Goal: Task Accomplishment & Management: Manage account settings

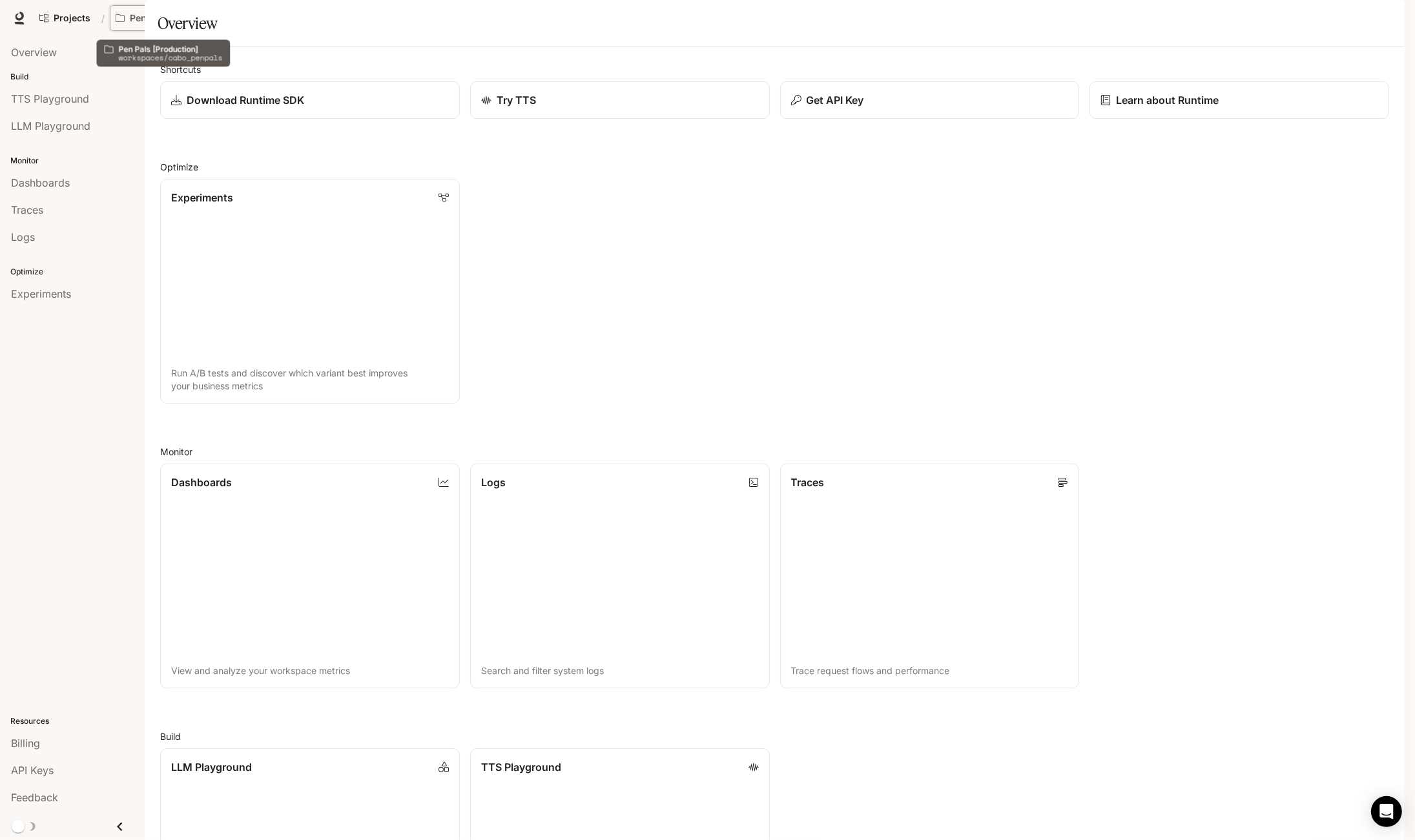
click at [166, 17] on p "Pen Pals [Production]" at bounding box center [166, 19] width 72 height 11
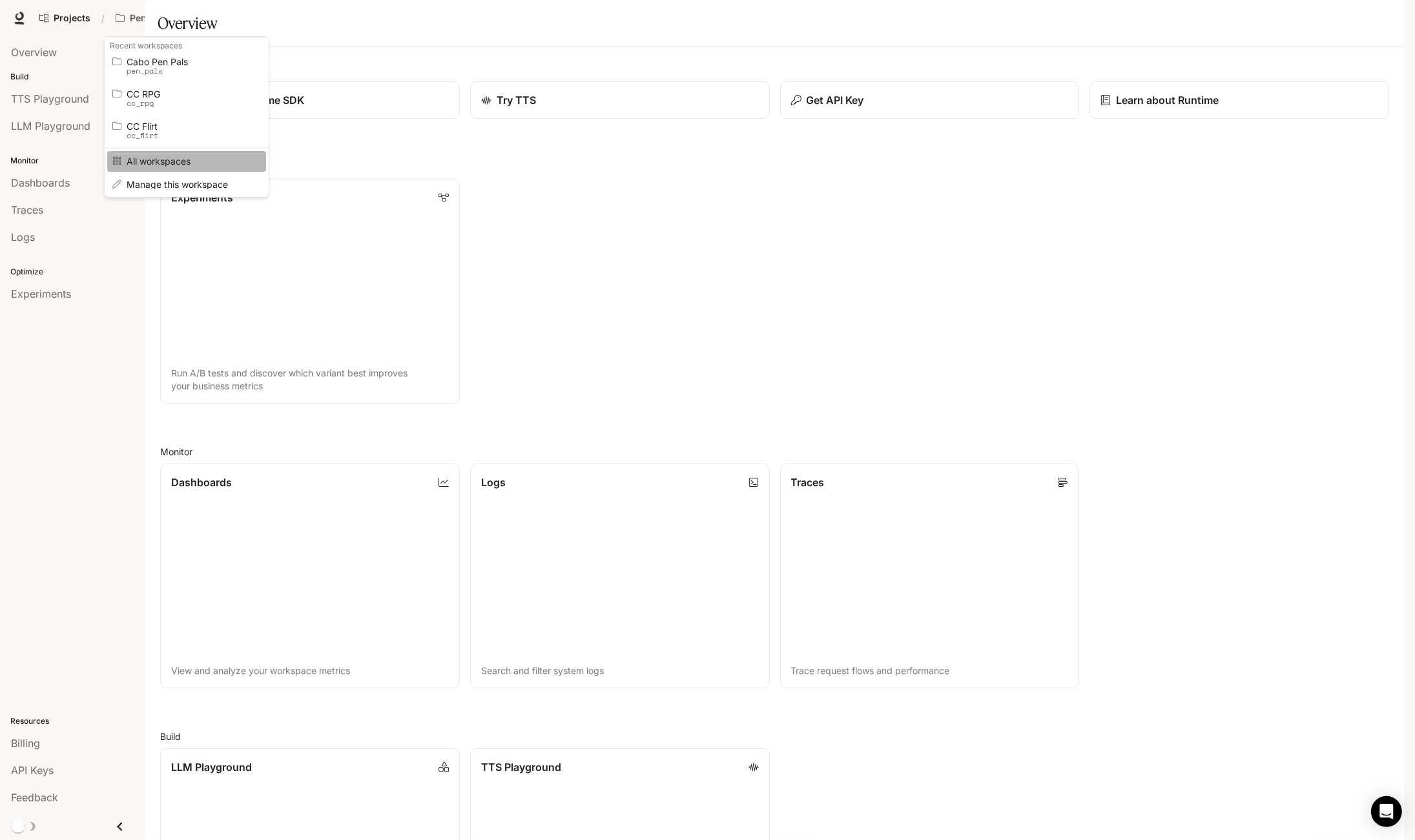
click at [167, 167] on link "All workspaces" at bounding box center [186, 161] width 159 height 20
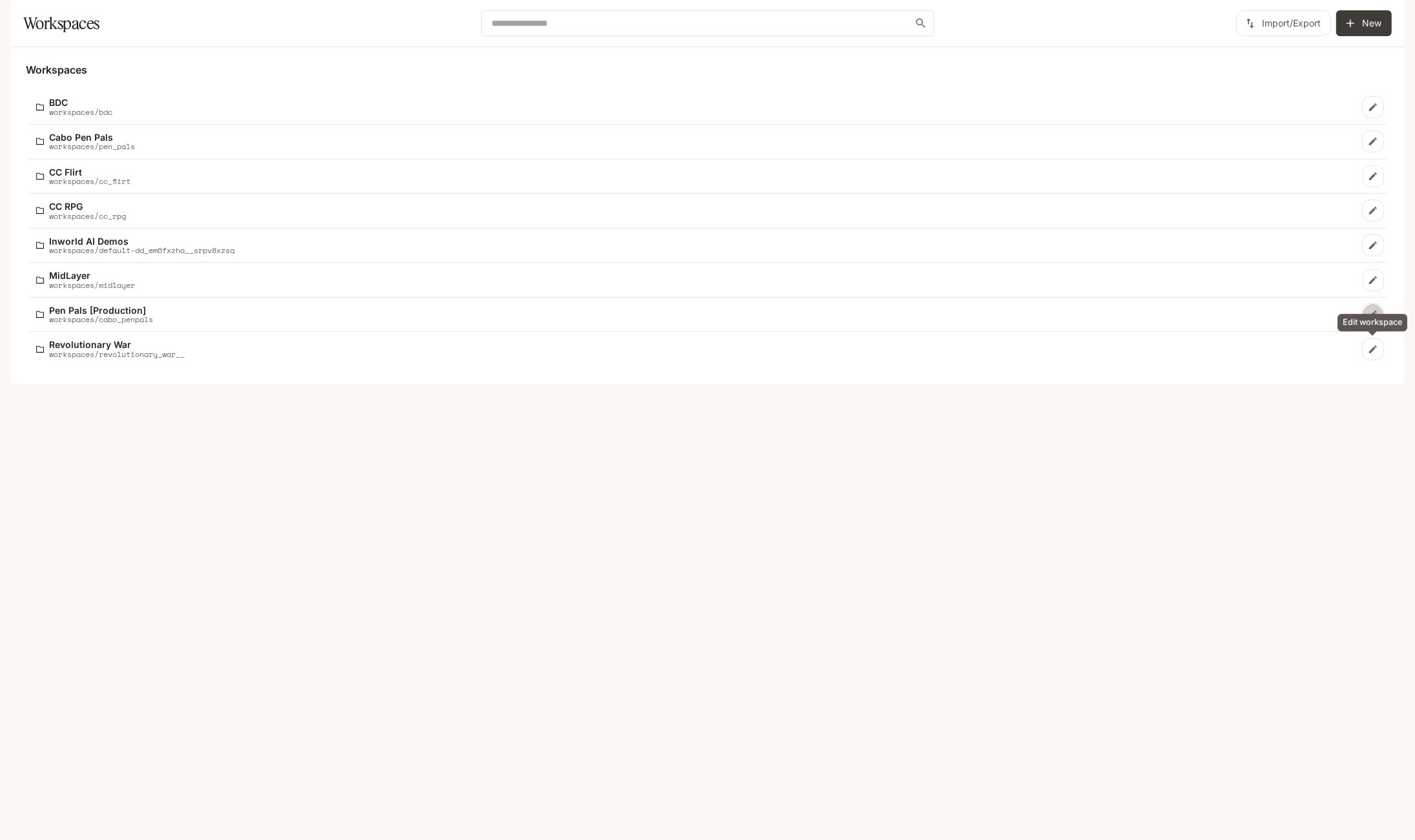
click at [1373, 319] on icon "Edit workspace" at bounding box center [1372, 314] width 8 height 8
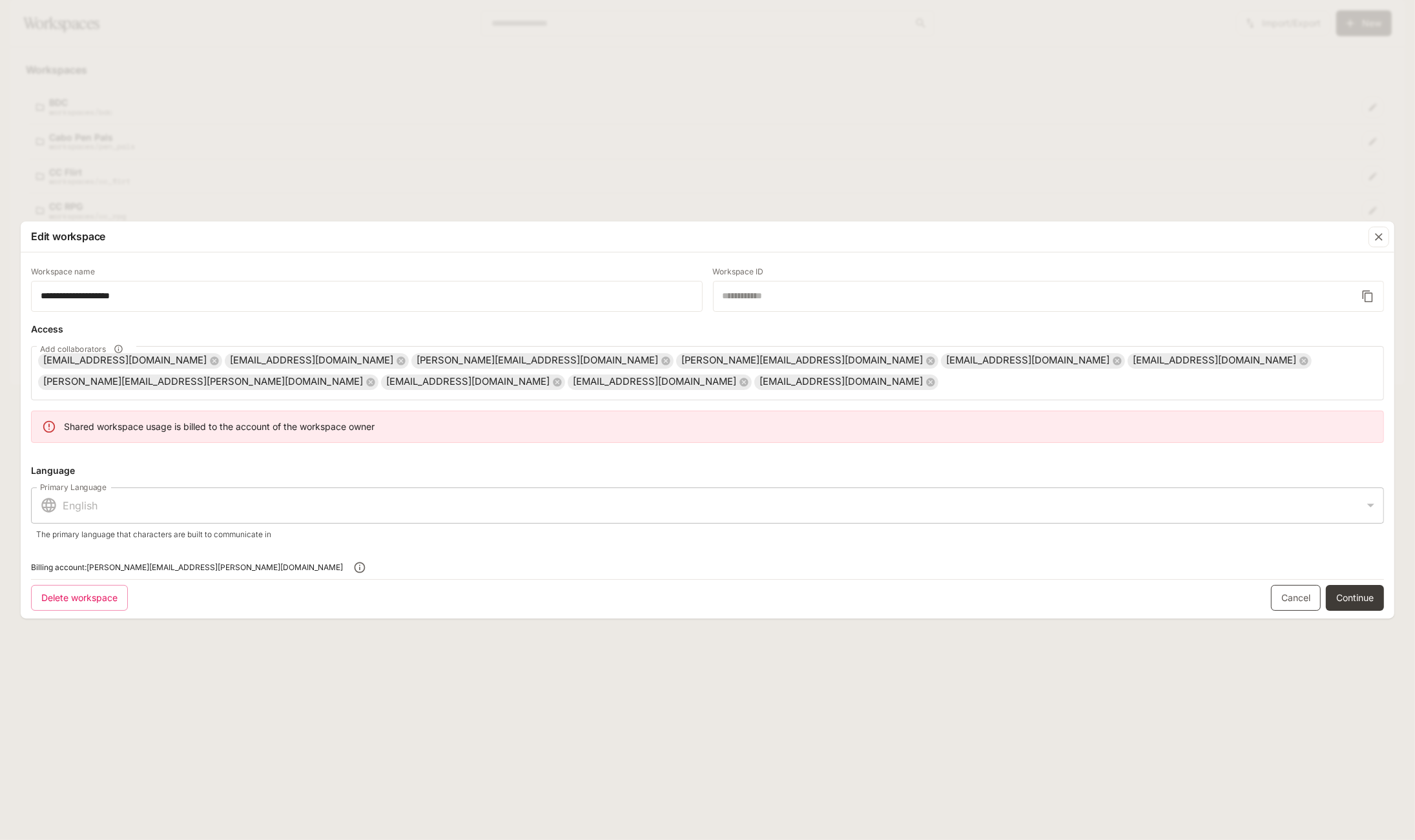
click at [1296, 596] on link "Cancel" at bounding box center [1295, 597] width 50 height 26
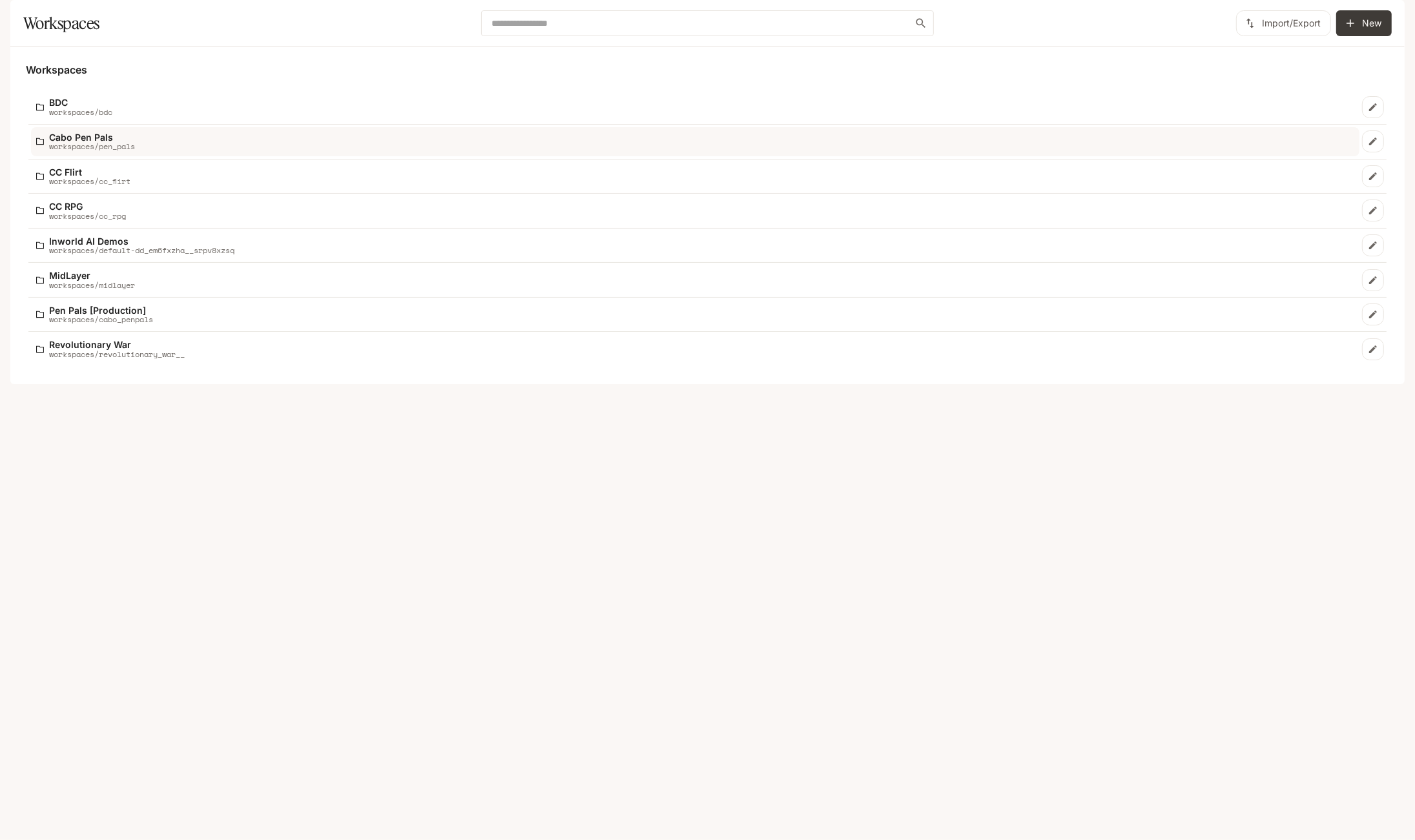
click at [116, 142] on p "Cabo Pen Pals" at bounding box center [92, 137] width 86 height 9
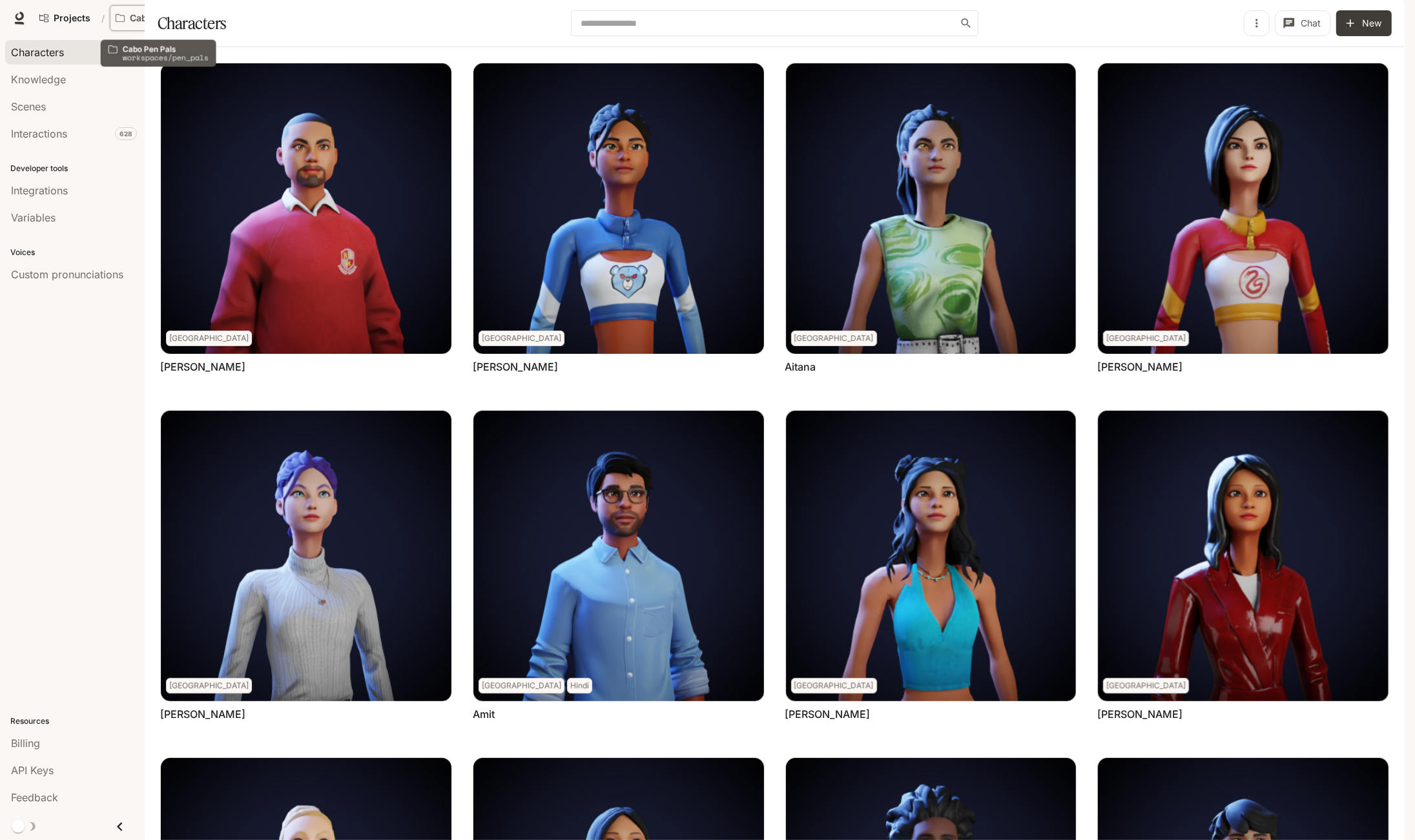
click at [173, 19] on p "Cabo Pen Pals" at bounding box center [162, 19] width 64 height 11
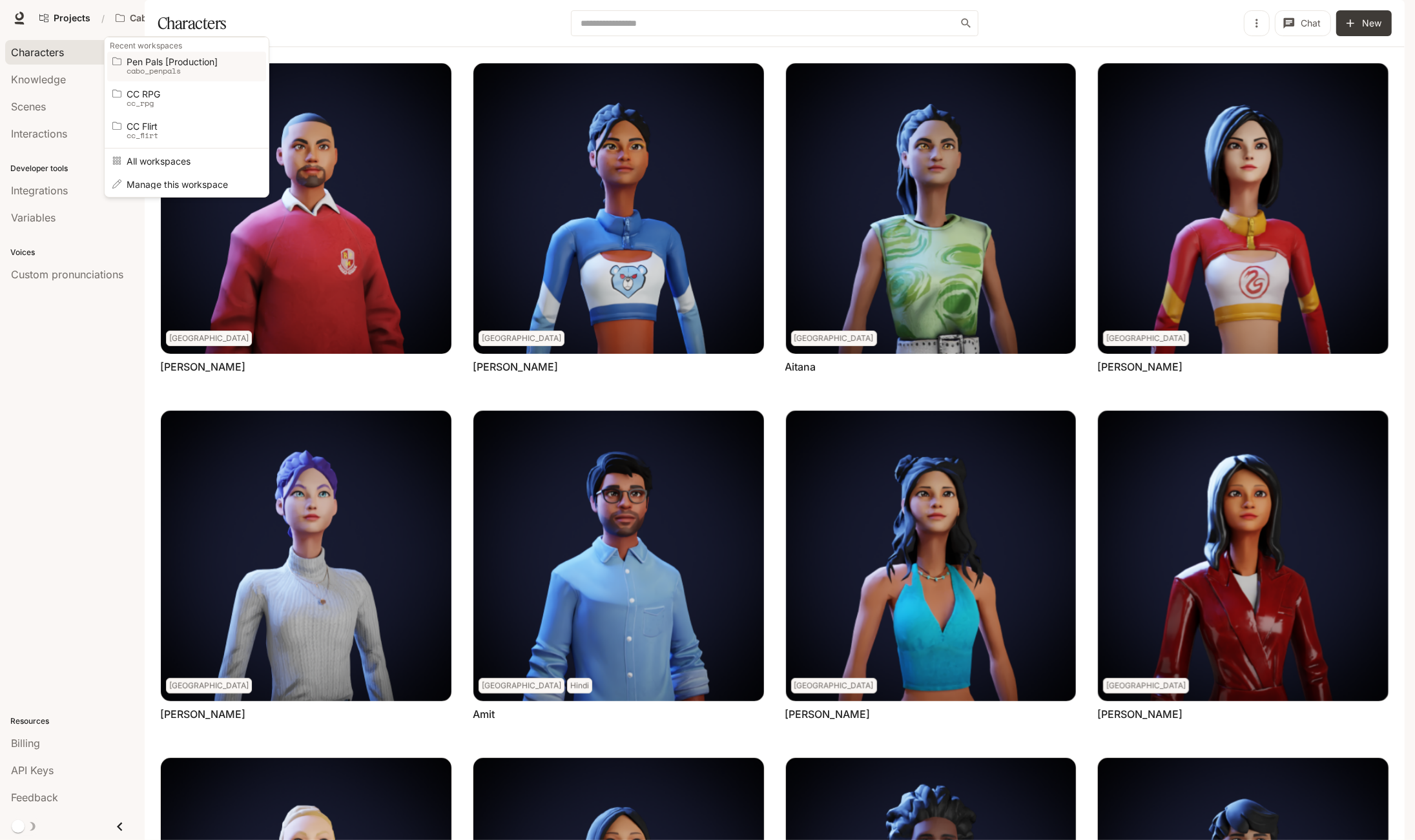
click at [183, 66] on p "cabo_penpals" at bounding box center [184, 71] width 116 height 9
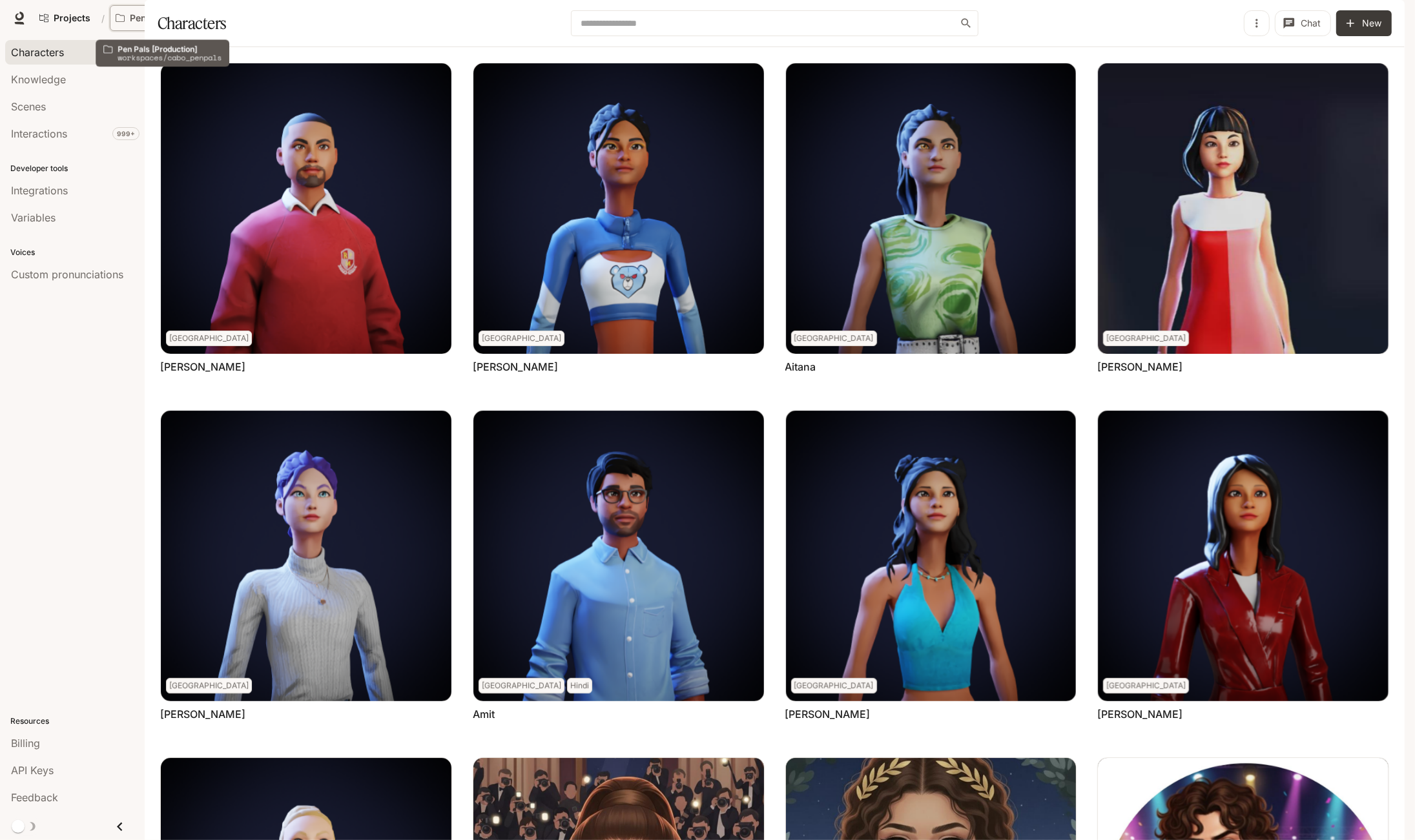
click at [142, 17] on p "Pen Pals [Production]" at bounding box center [166, 19] width 72 height 11
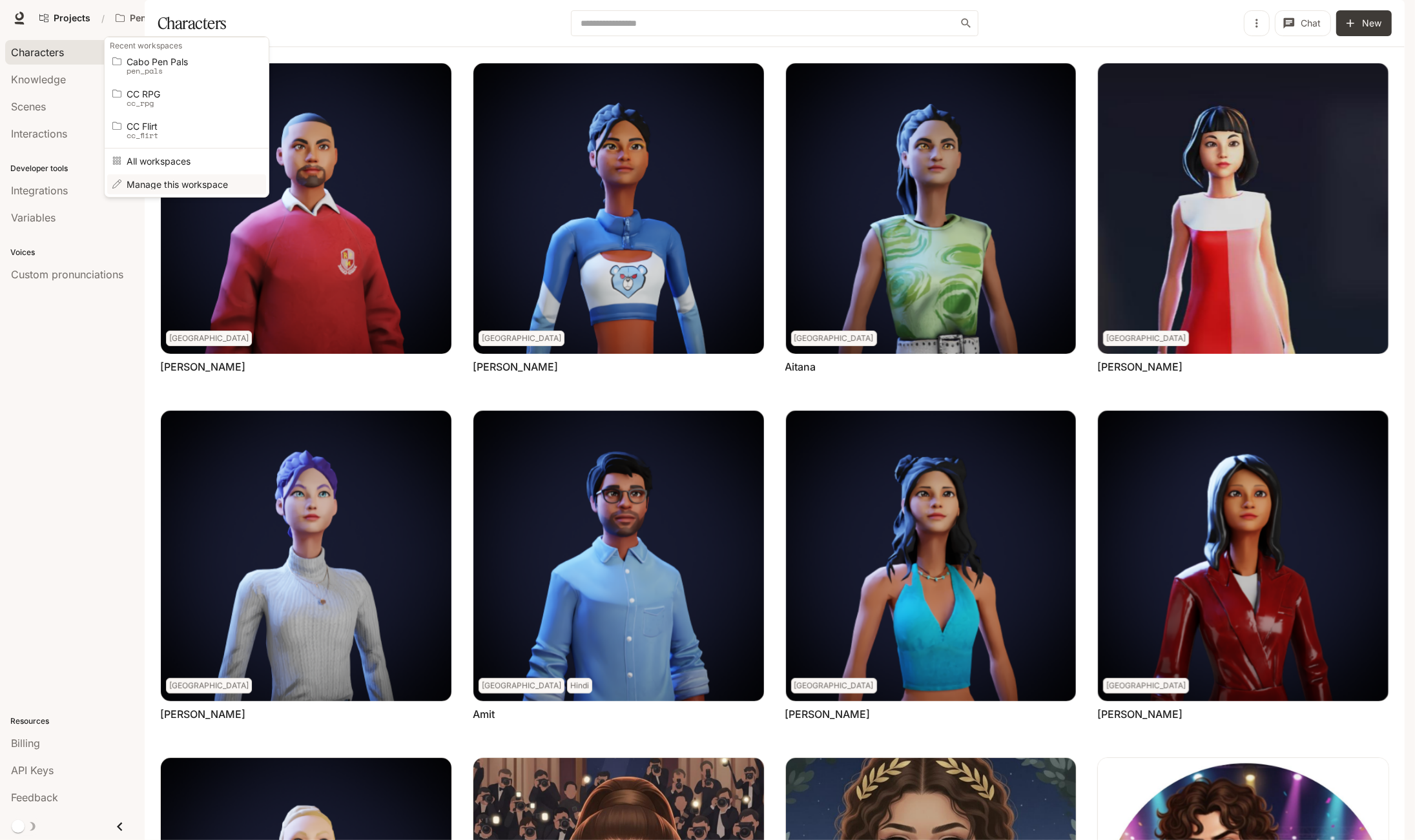
click at [178, 184] on span "Manage this workspace" at bounding box center [184, 184] width 116 height 9
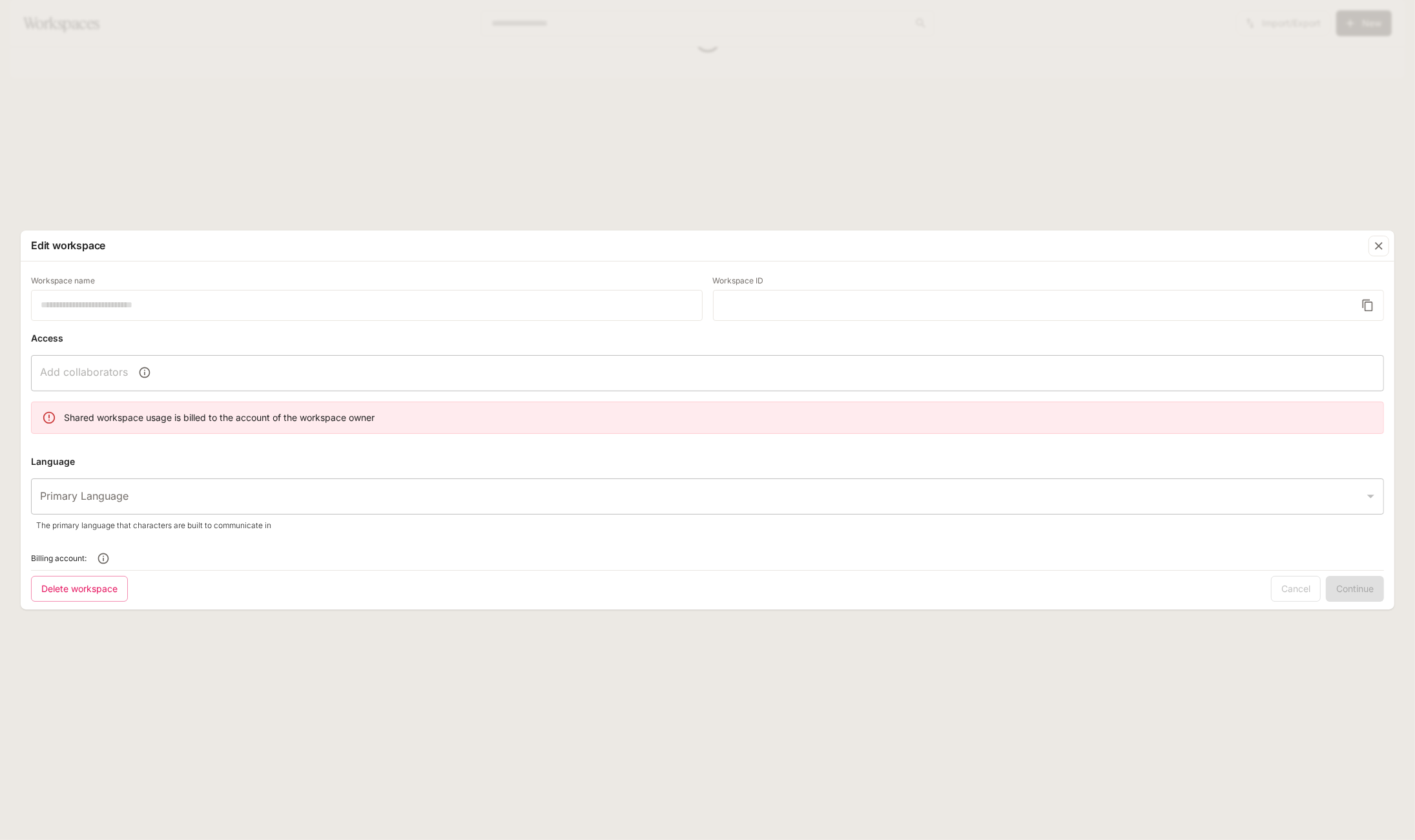
type input "**********"
type input "*****"
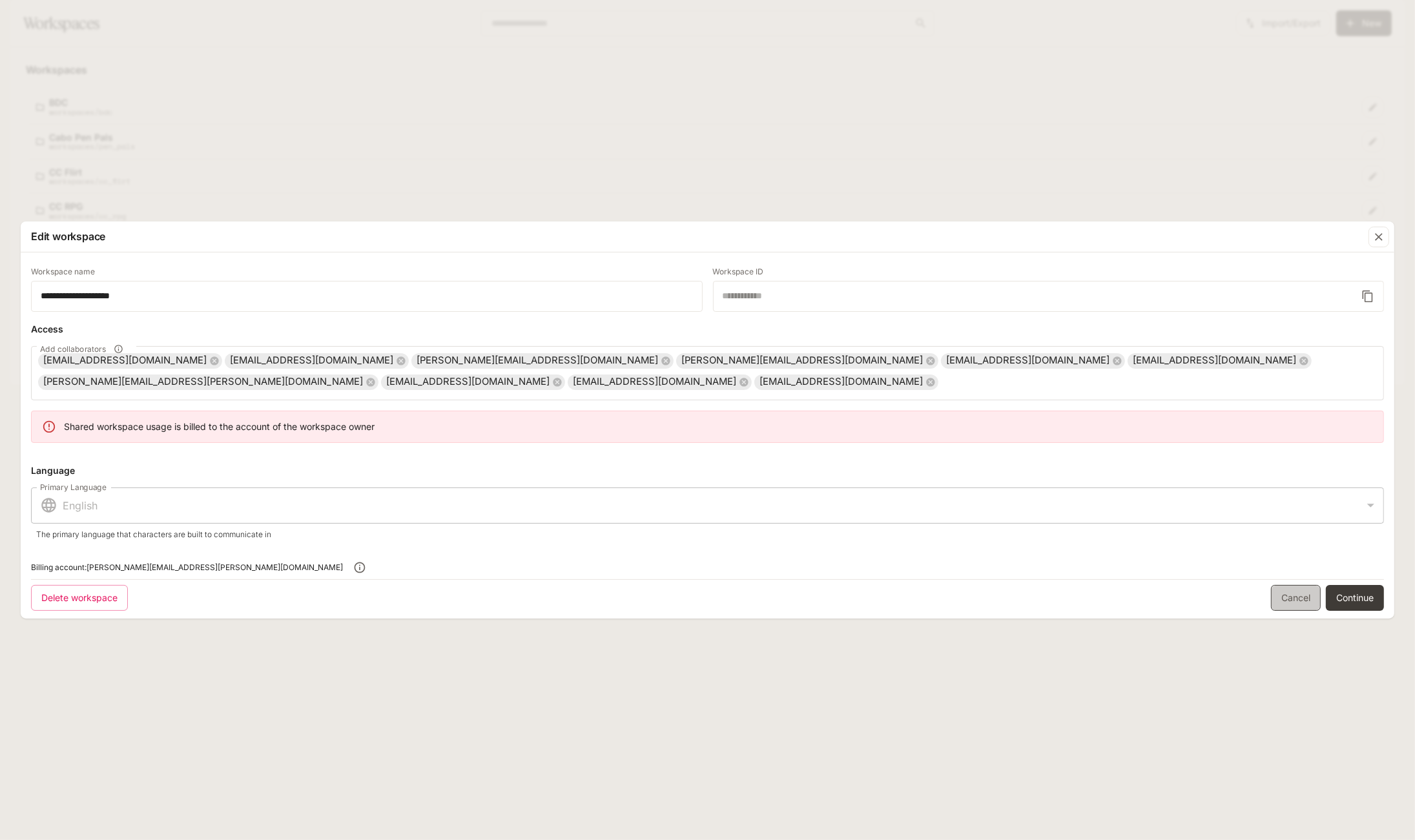
click at [1284, 594] on link "Cancel" at bounding box center [1295, 597] width 50 height 26
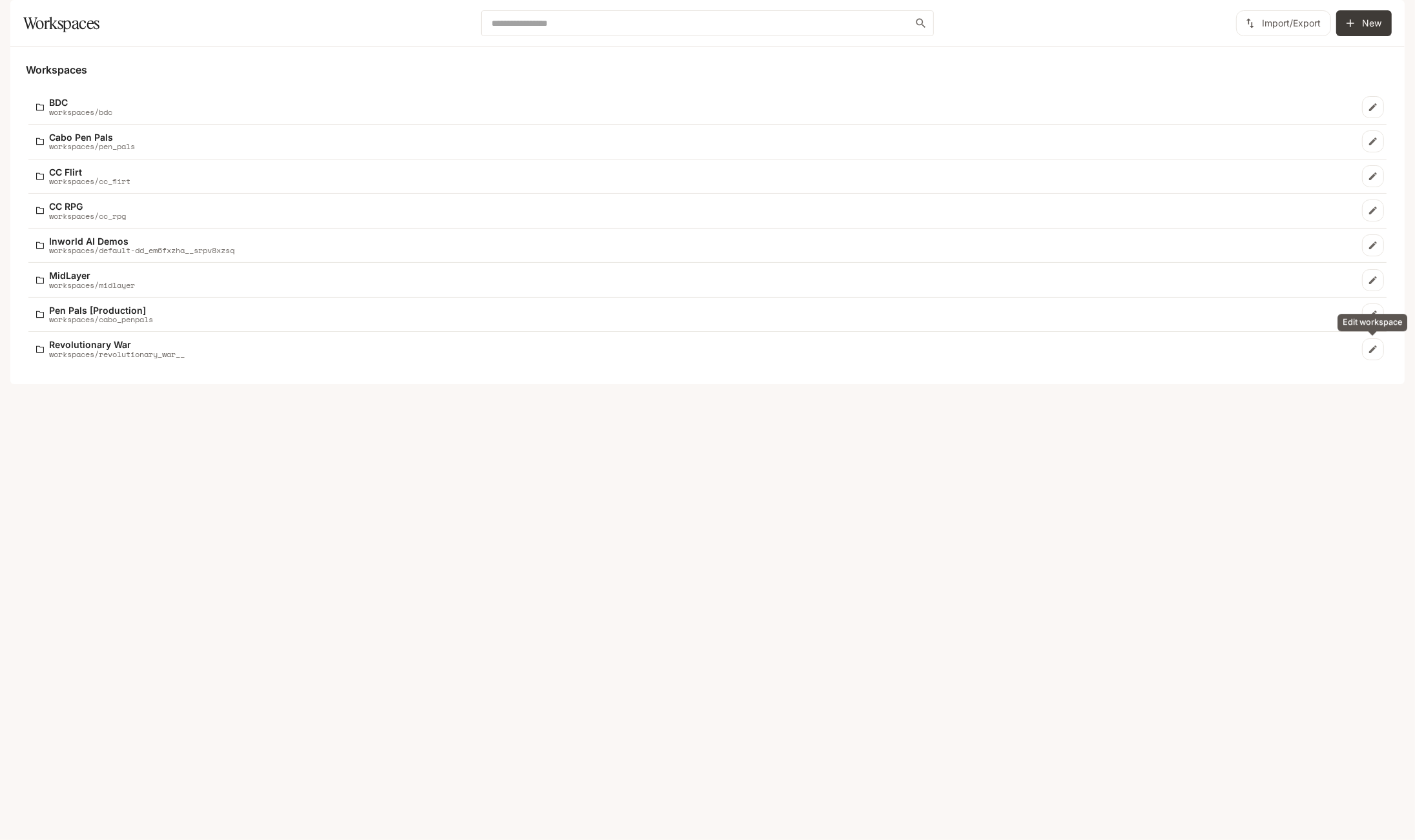
click at [1370, 325] on link "Edit workspace" at bounding box center [1372, 314] width 22 height 22
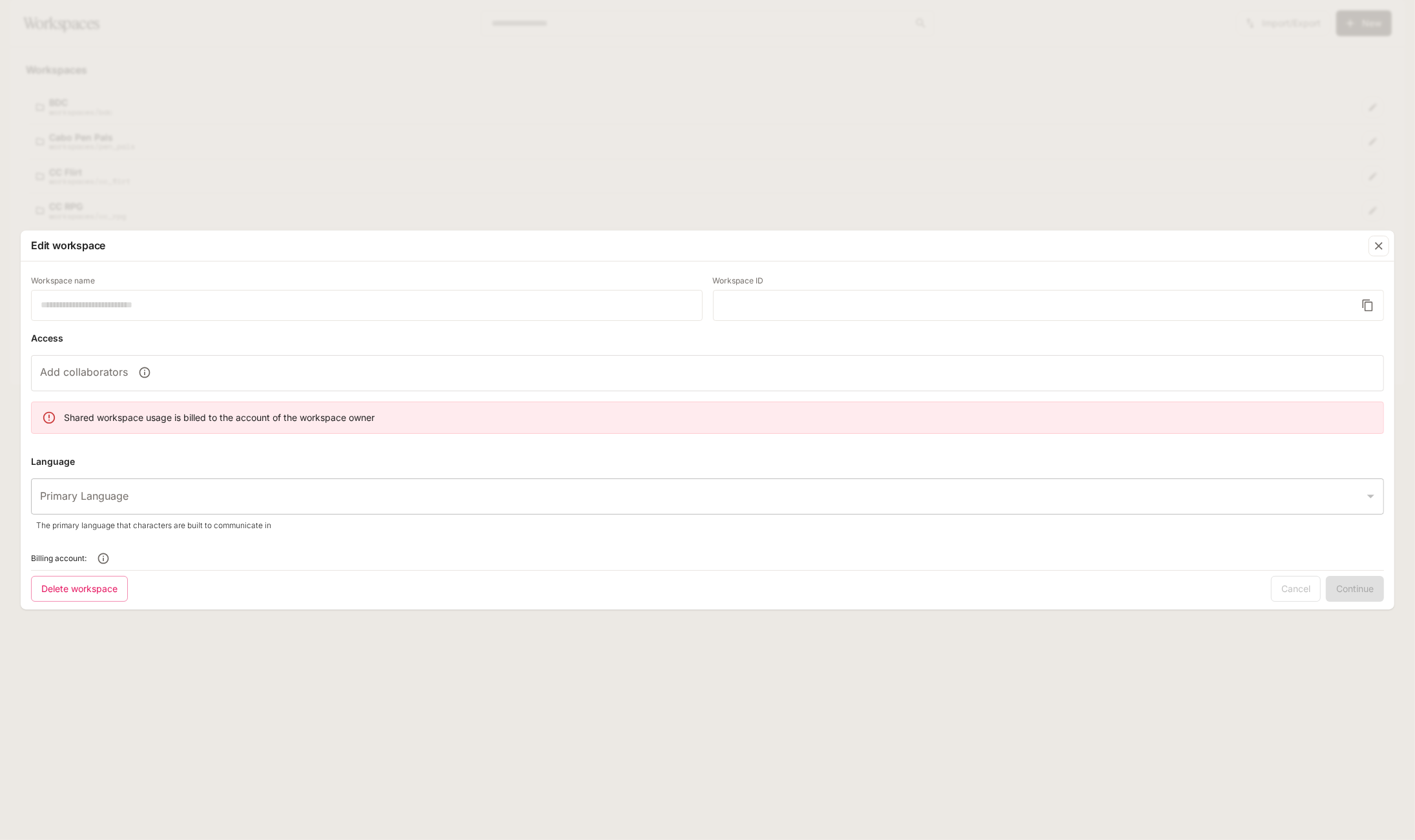
type input "**********"
type input "*****"
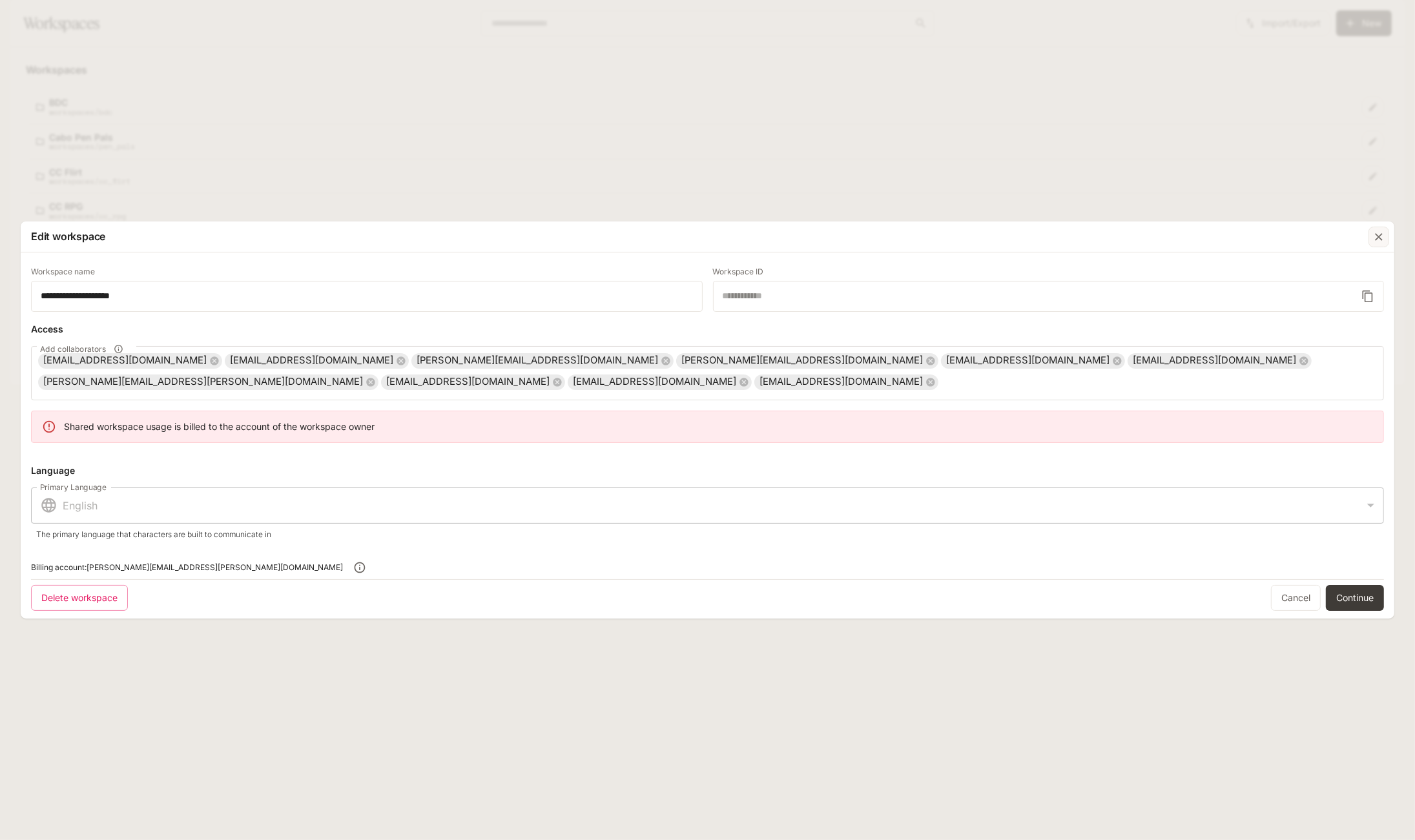
click at [1382, 238] on icon "button" at bounding box center [1379, 237] width 13 height 13
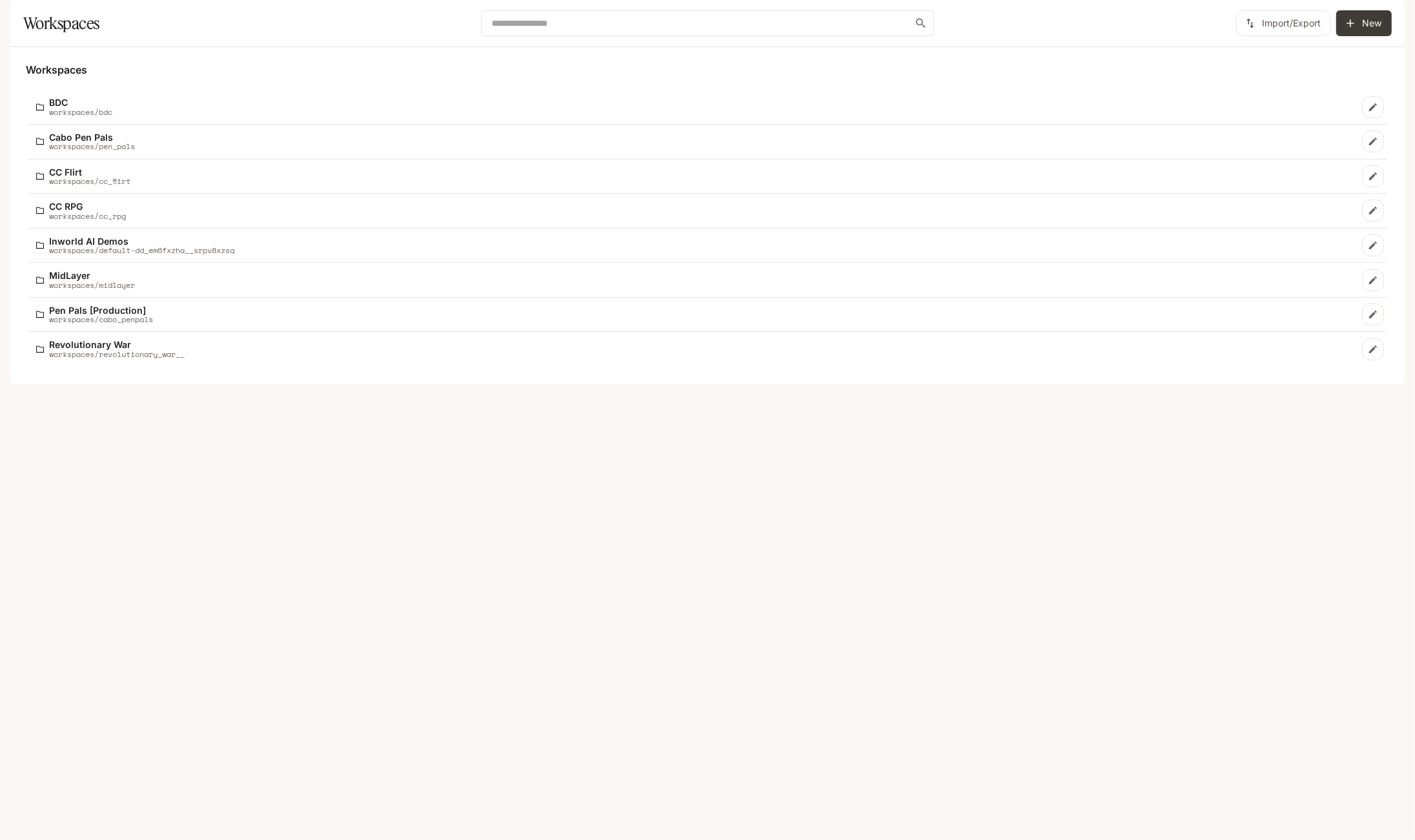
click at [452, 384] on div "Workspaces BDC workspaces/bdc Cabo Pen Pals workspaces/pen_pals CC Flirt worksp…" at bounding box center [708, 216] width 1394 height 337
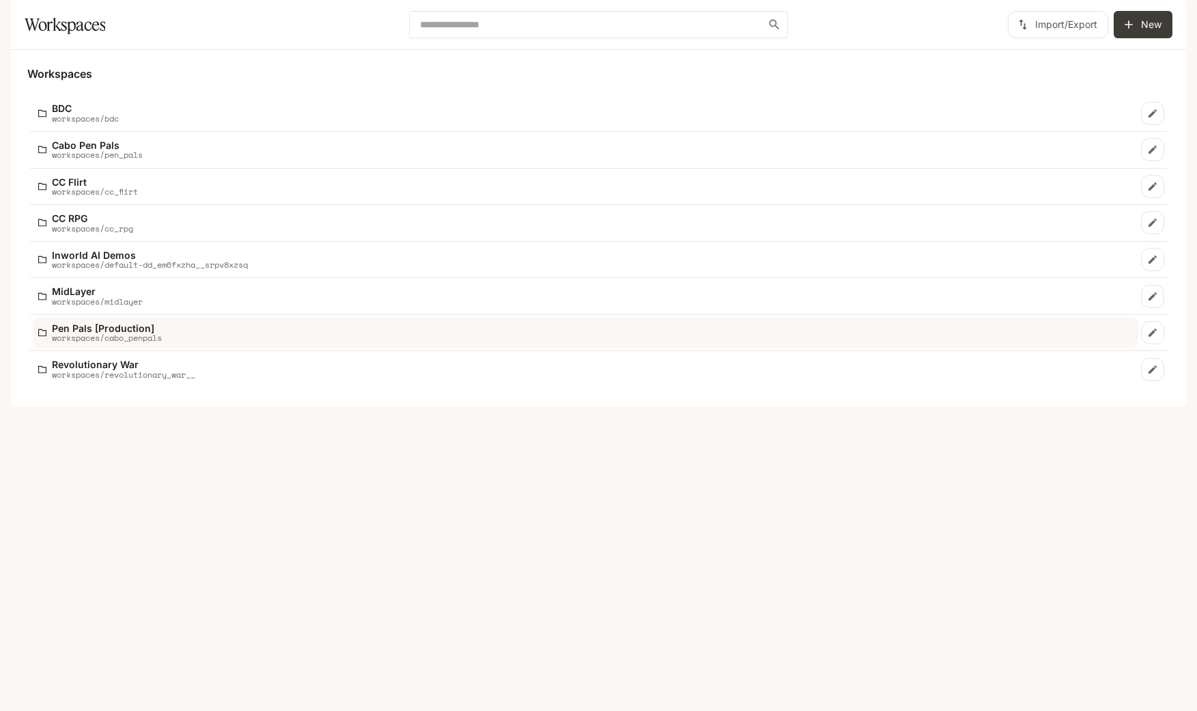
click at [112, 342] on p "workspaces/cabo_penpals" at bounding box center [107, 337] width 110 height 9
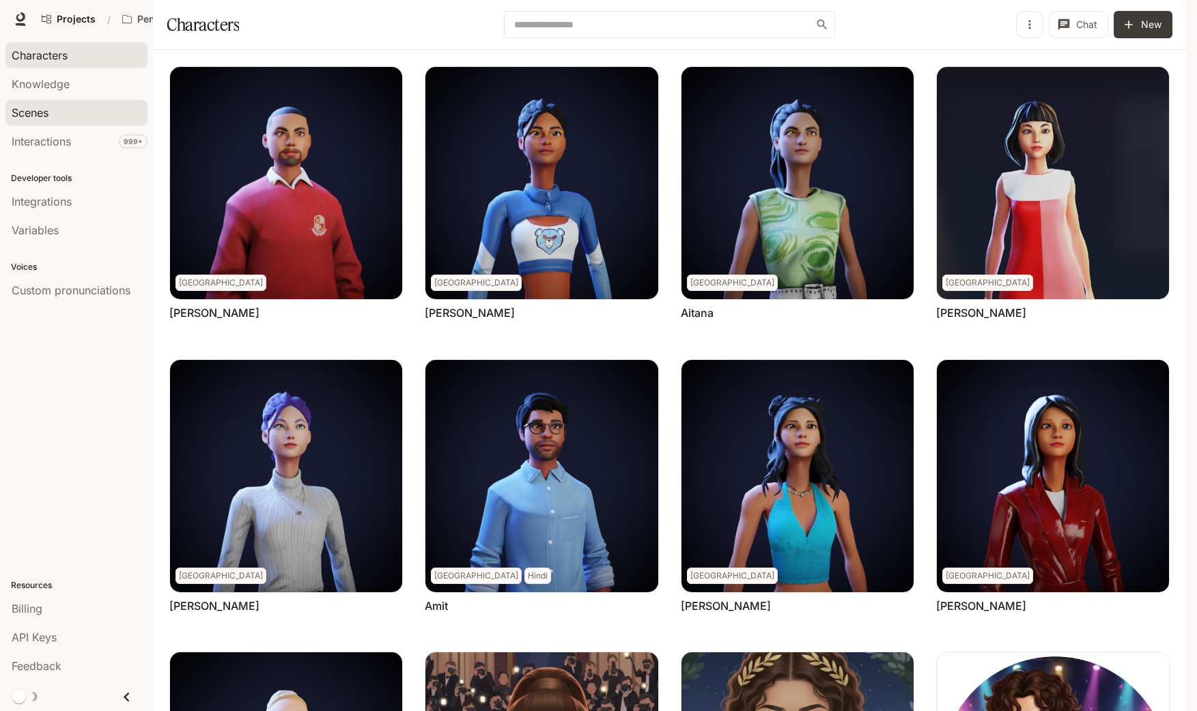
click at [46, 108] on span "Scenes" at bounding box center [30, 112] width 37 height 16
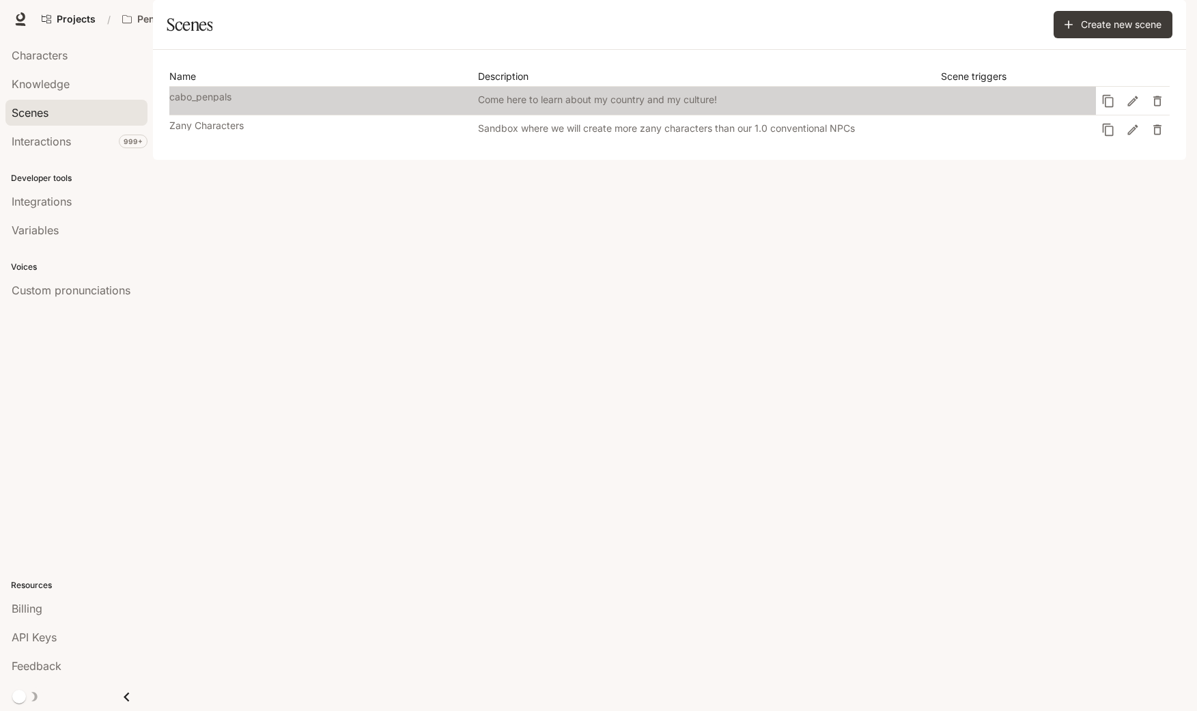
click at [267, 115] on link "cabo_penpals Come here to learn about my country and my culture!" at bounding box center [632, 101] width 926 height 28
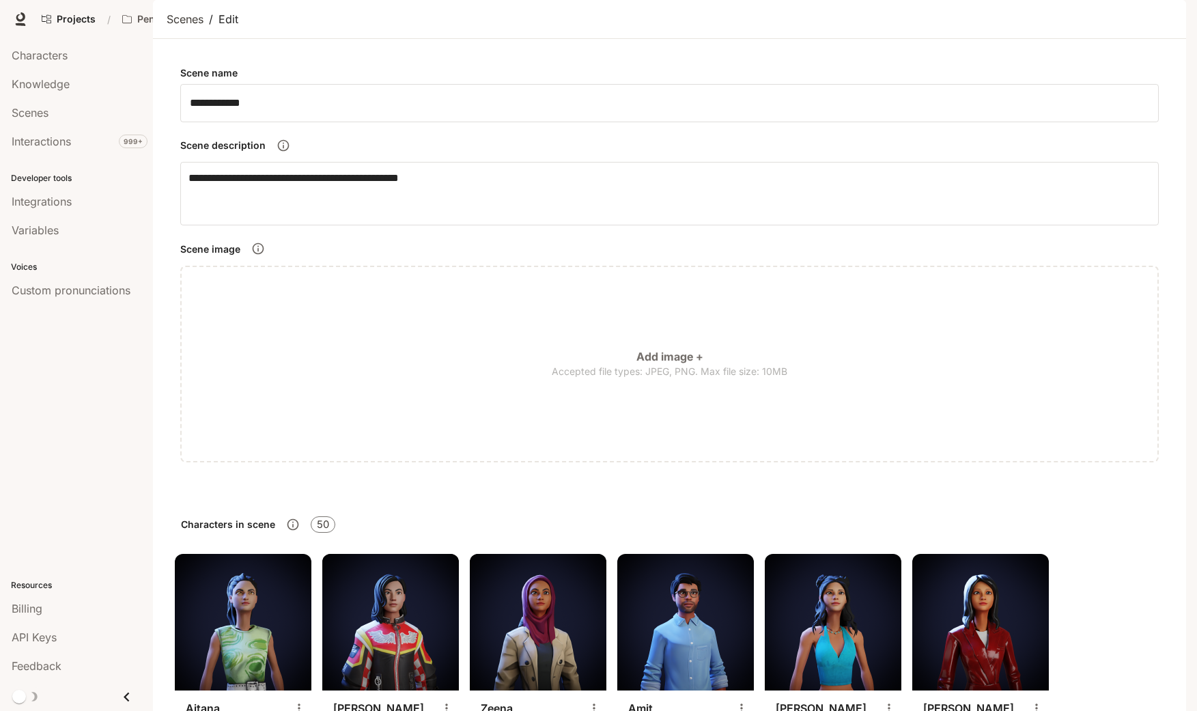
scroll to position [752, 0]
click at [51, 58] on span "Characters" at bounding box center [40, 55] width 56 height 16
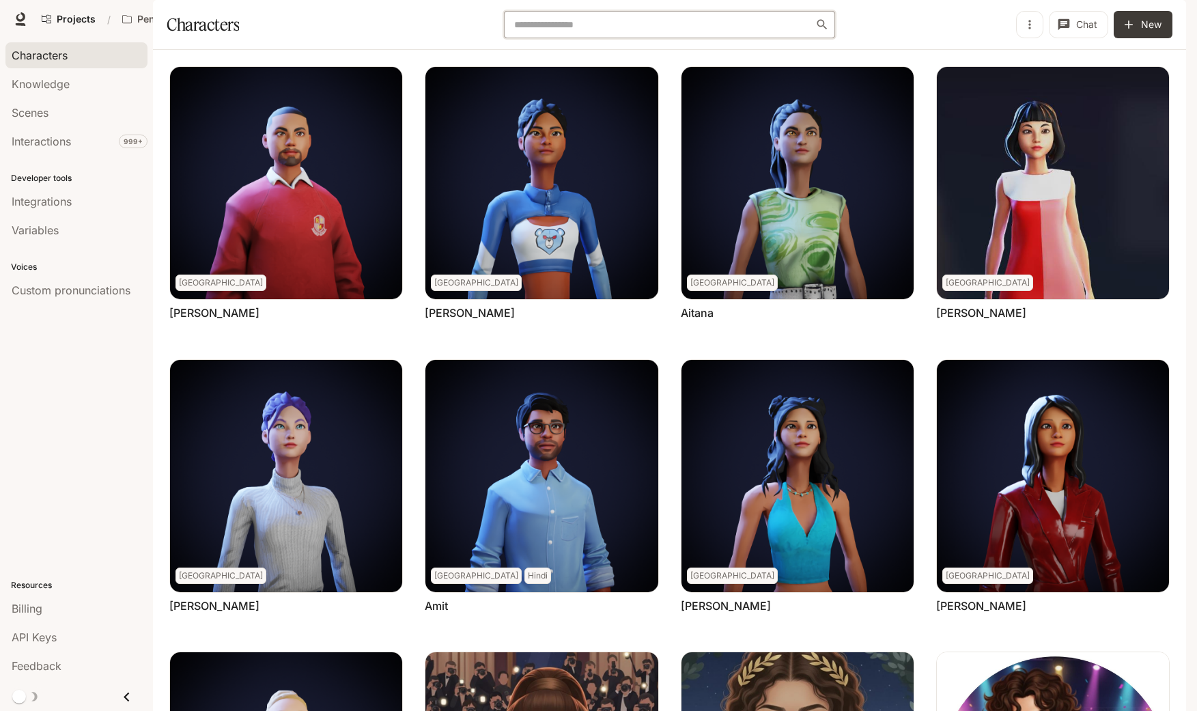
click at [616, 31] on input "text" at bounding box center [663, 25] width 306 height 14
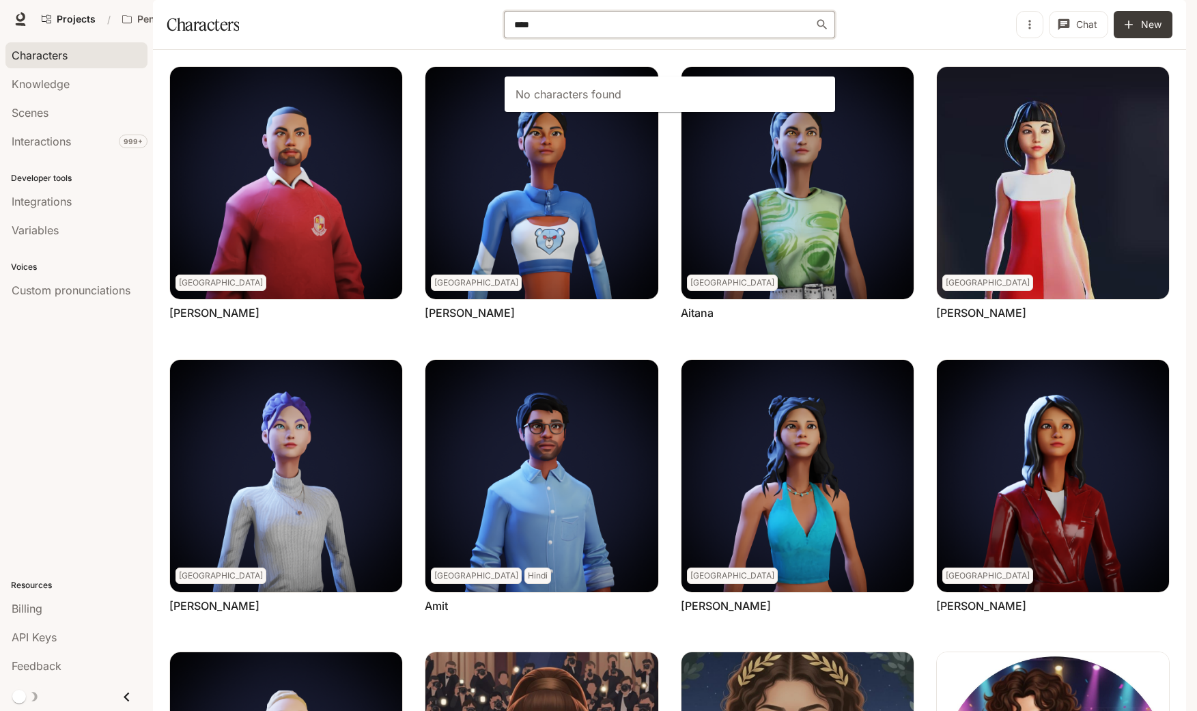
type input "****"
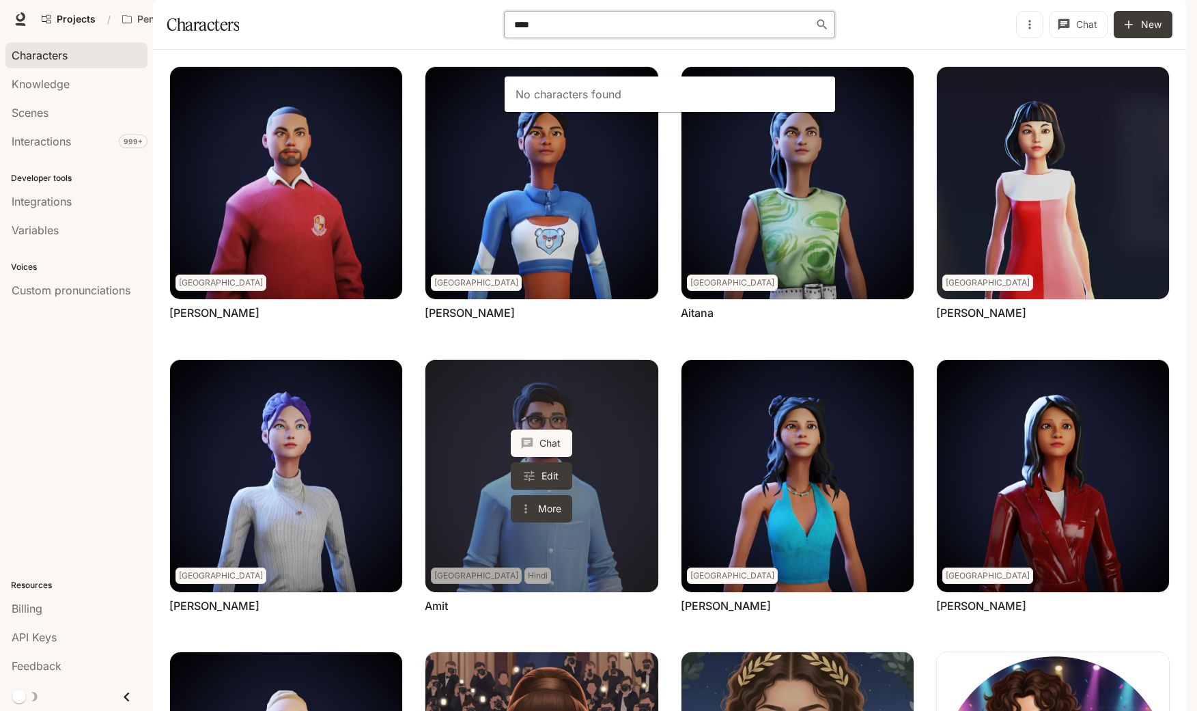
scroll to position [327, 0]
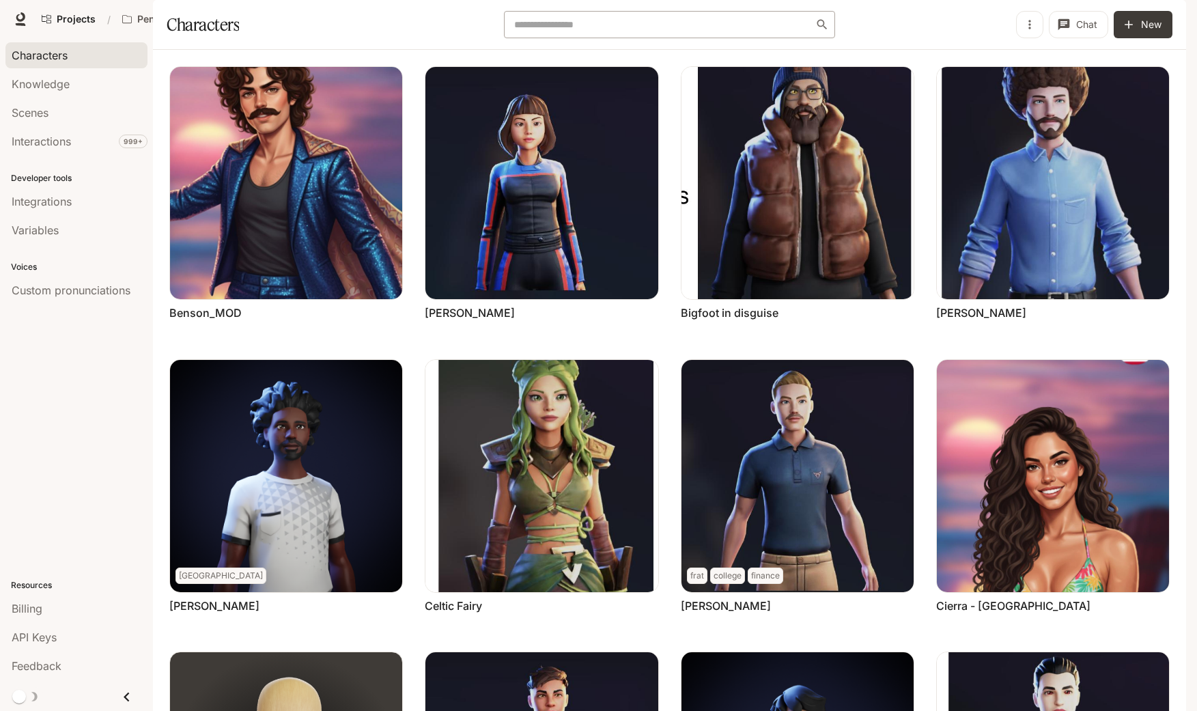
click at [571, 38] on div "​" at bounding box center [670, 24] width 332 height 27
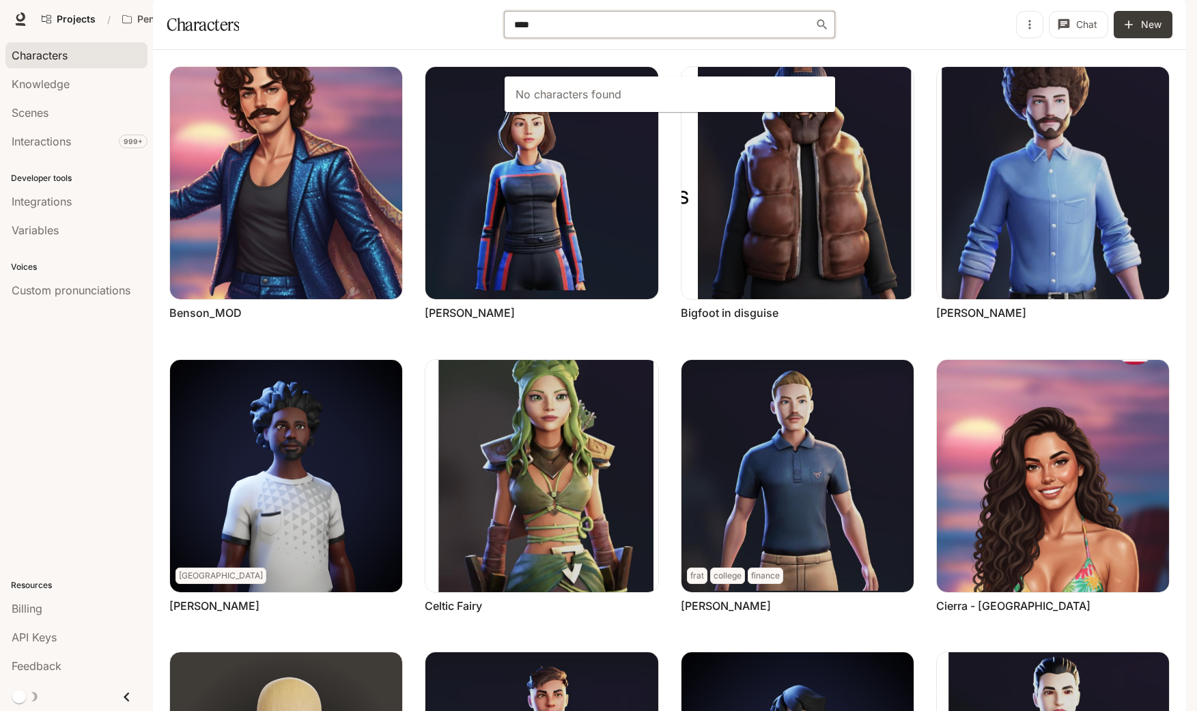
type input "****"
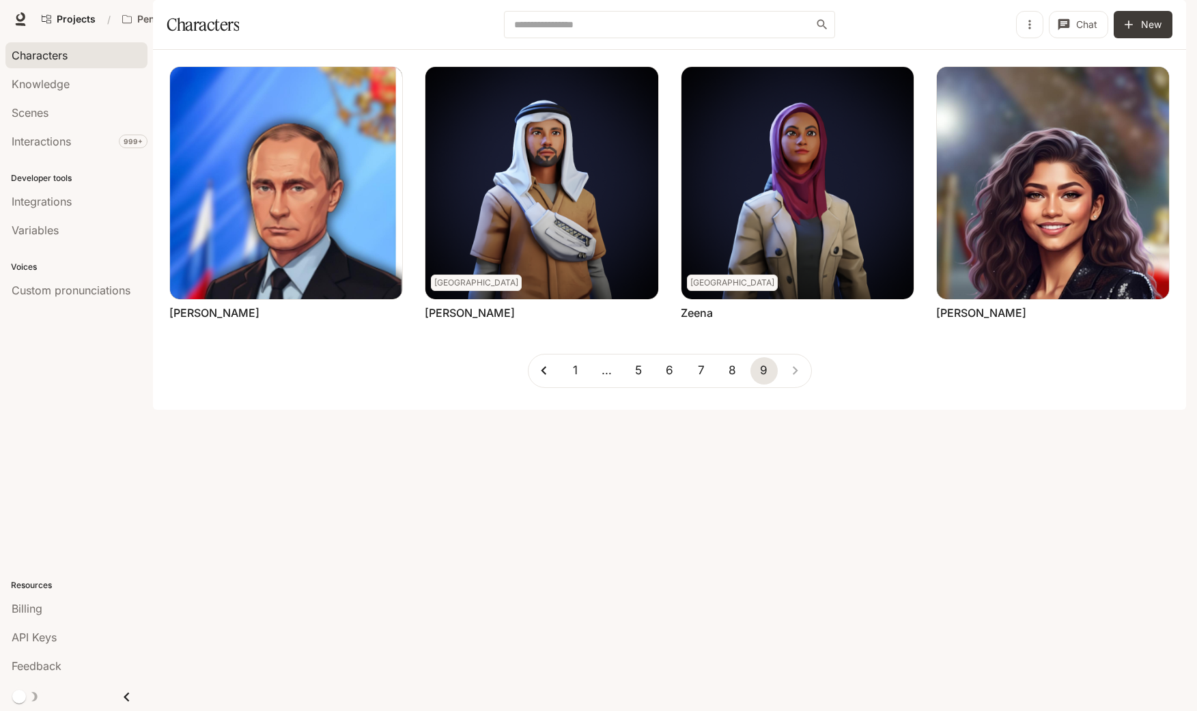
click at [545, 379] on icon "Go to previous page" at bounding box center [543, 370] width 17 height 17
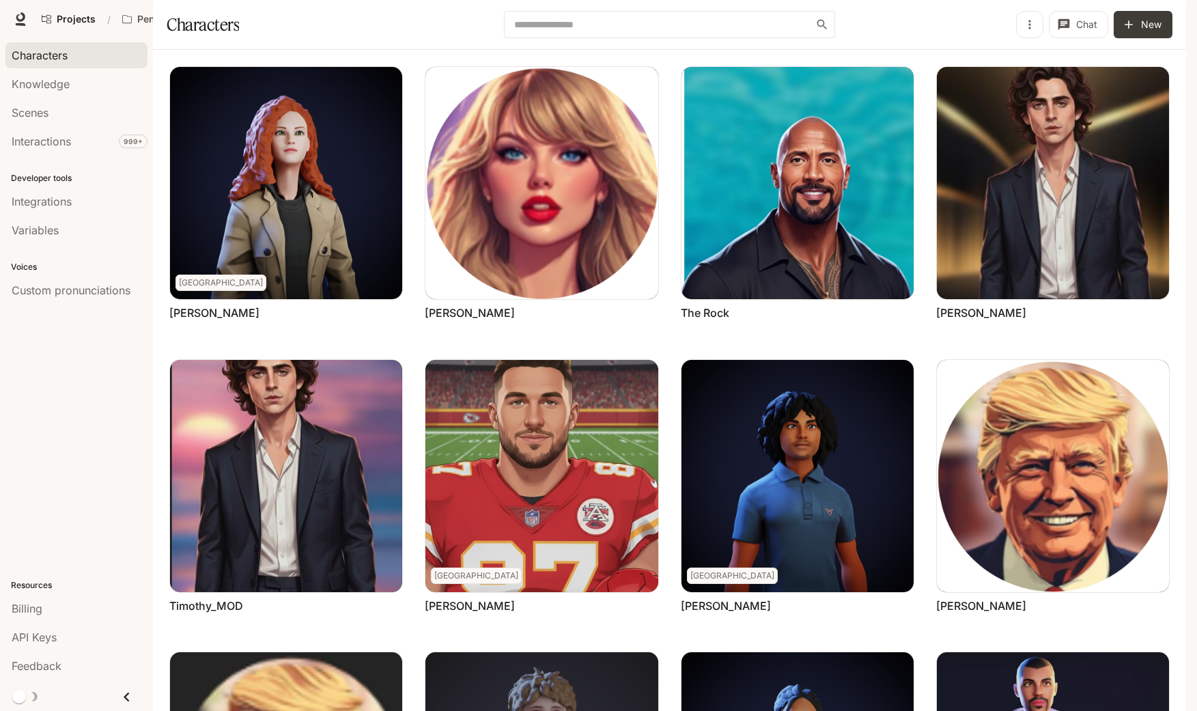
scroll to position [327, 0]
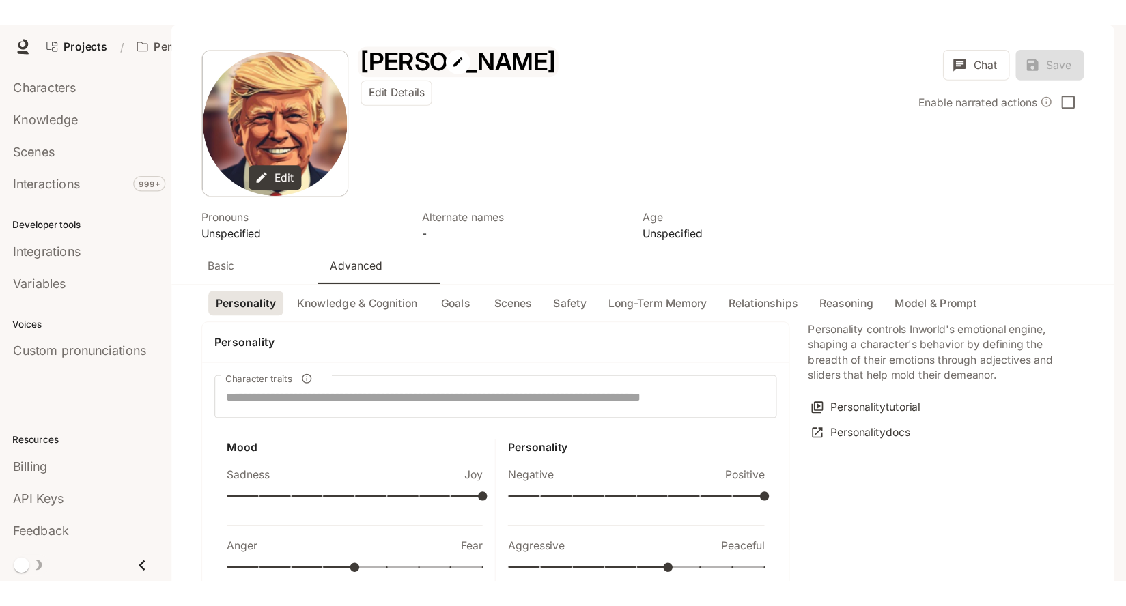
scroll to position [115, 0]
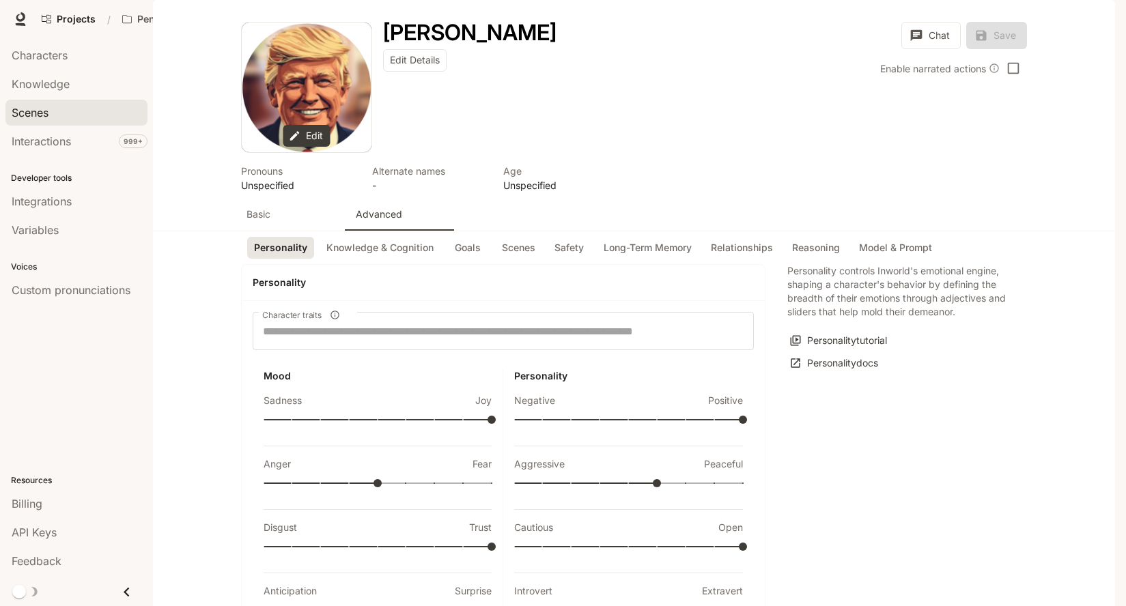
click at [40, 115] on span "Scenes" at bounding box center [30, 112] width 37 height 16
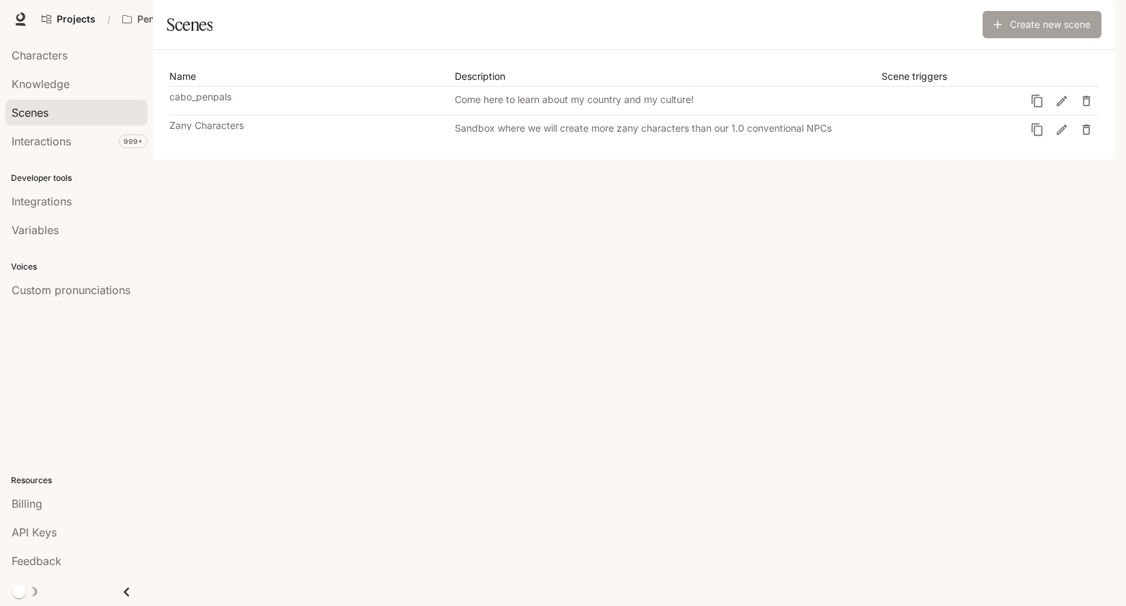
click at [1044, 38] on link "Create new scene" at bounding box center [1041, 24] width 119 height 27
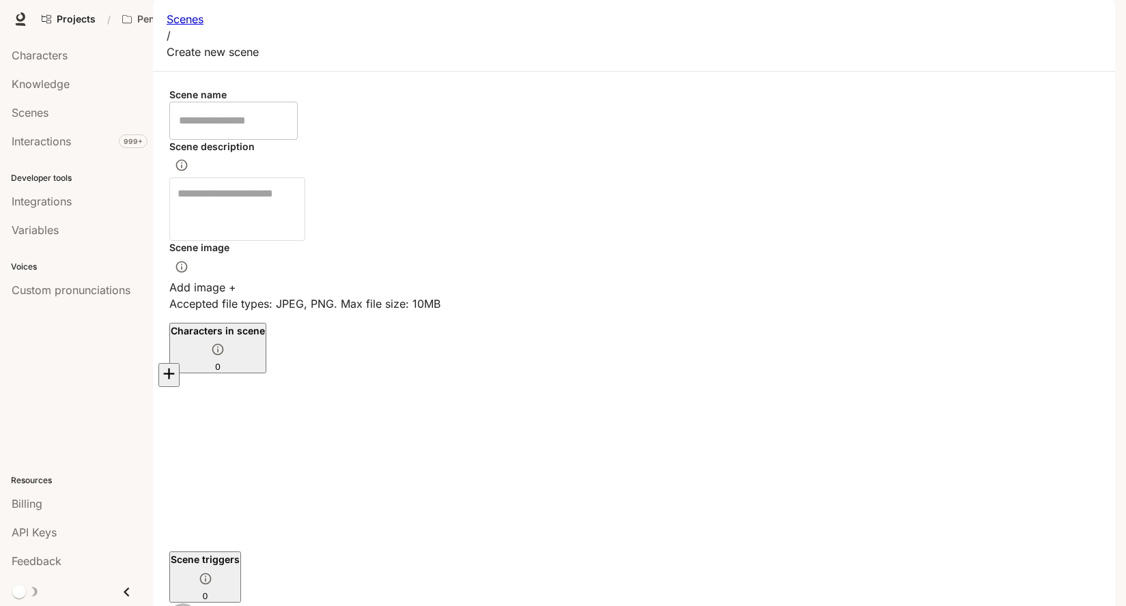
click at [231, 140] on input "text" at bounding box center [233, 121] width 128 height 38
drag, startPoint x: 195, startPoint y: 141, endPoint x: 184, endPoint y: 139, distance: 11.7
click at [184, 139] on input "*****" at bounding box center [233, 121] width 128 height 38
click at [227, 140] on input "*****" at bounding box center [233, 121] width 128 height 38
type input "*****"
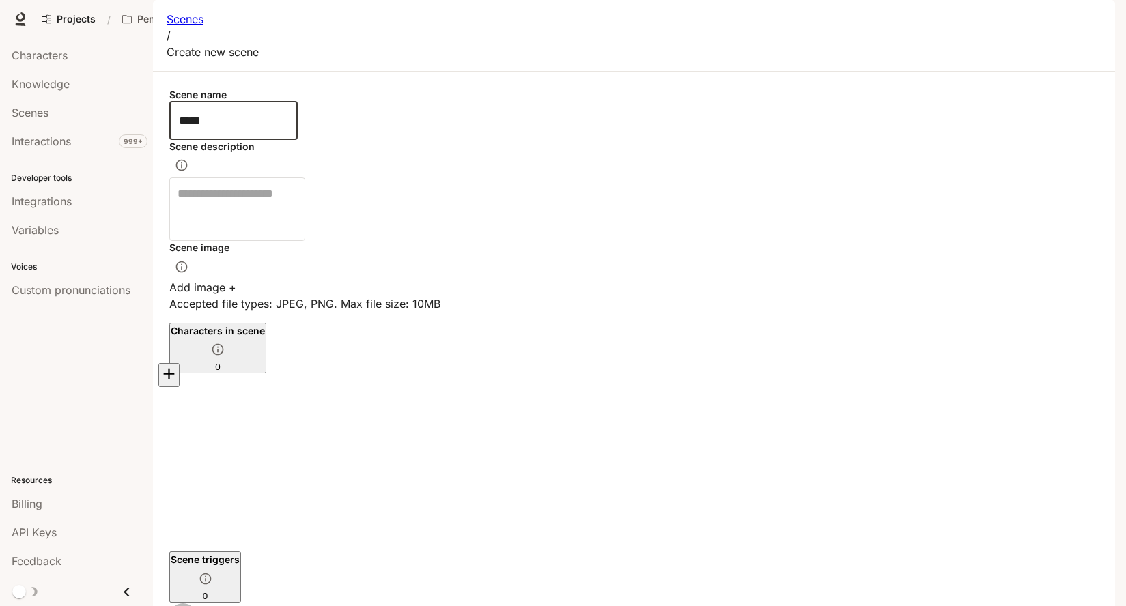
click at [425, 177] on div "Scene description" at bounding box center [633, 159] width 929 height 38
click at [297, 218] on textarea at bounding box center [236, 209] width 119 height 47
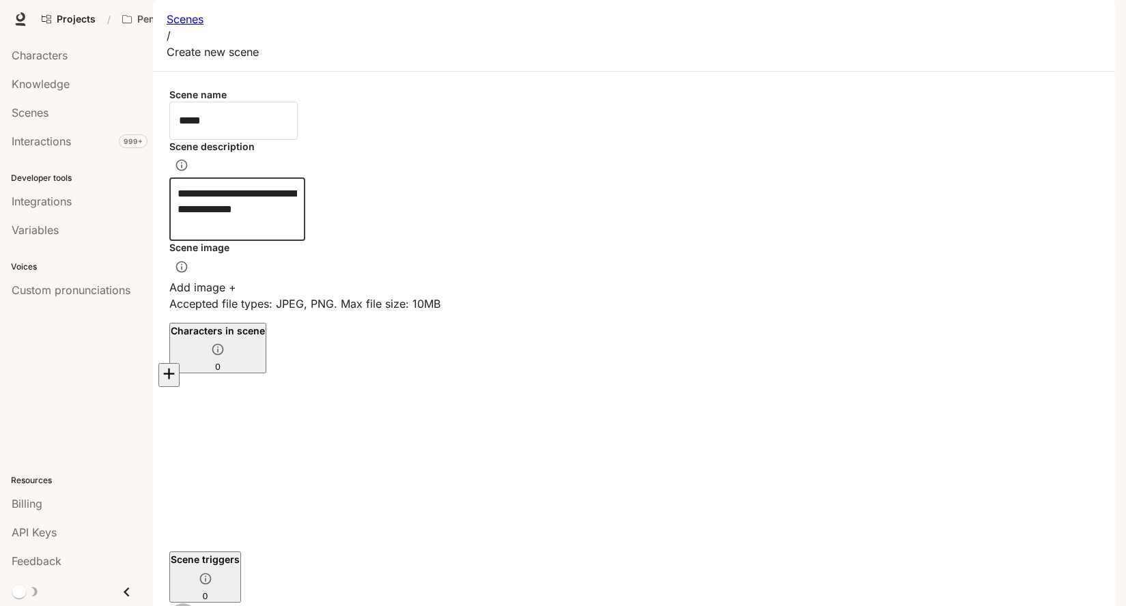
scroll to position [107, 0]
type textarea "**********"
click at [54, 109] on div "Scenes" at bounding box center [77, 112] width 130 height 16
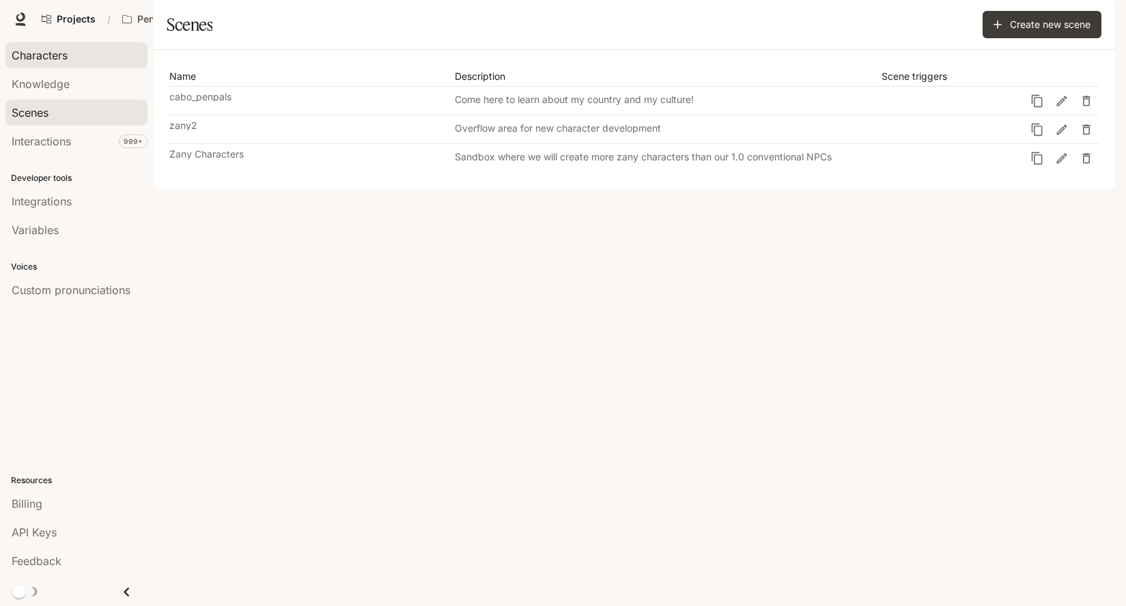
click at [59, 62] on span "Characters" at bounding box center [40, 55] width 56 height 16
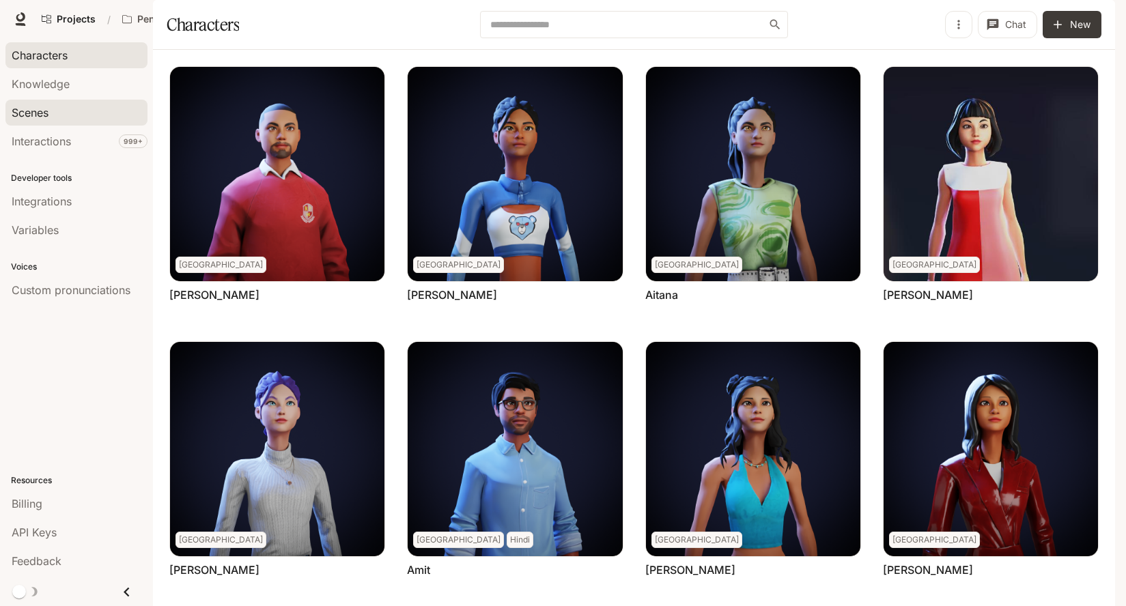
click at [77, 117] on div "Scenes" at bounding box center [77, 112] width 130 height 16
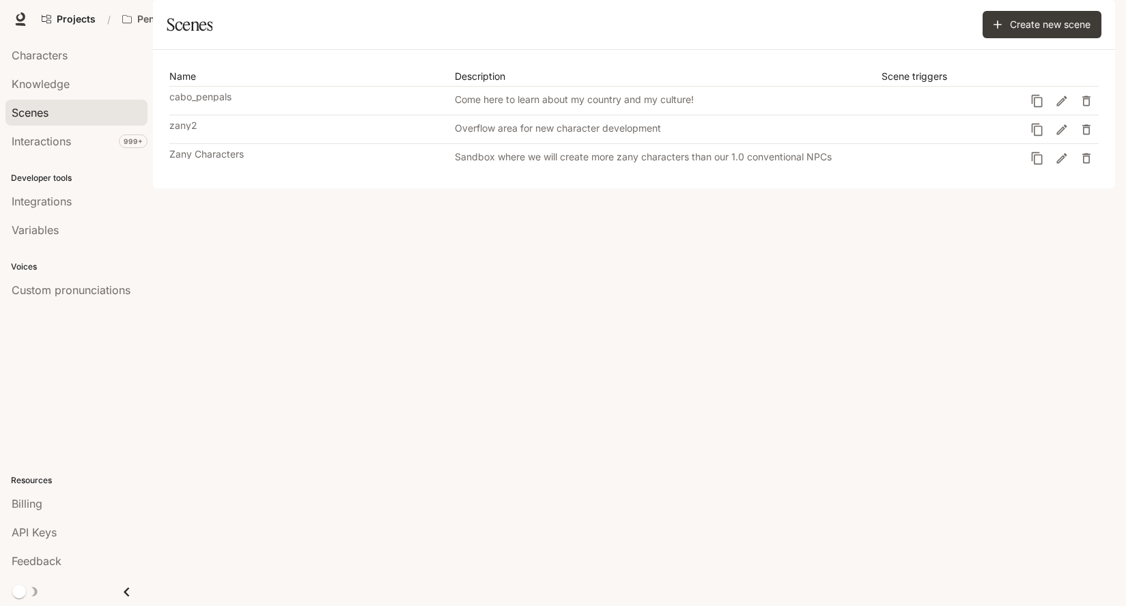
click at [251, 143] on link "zany2 Overflow area for new character development" at bounding box center [596, 129] width 855 height 28
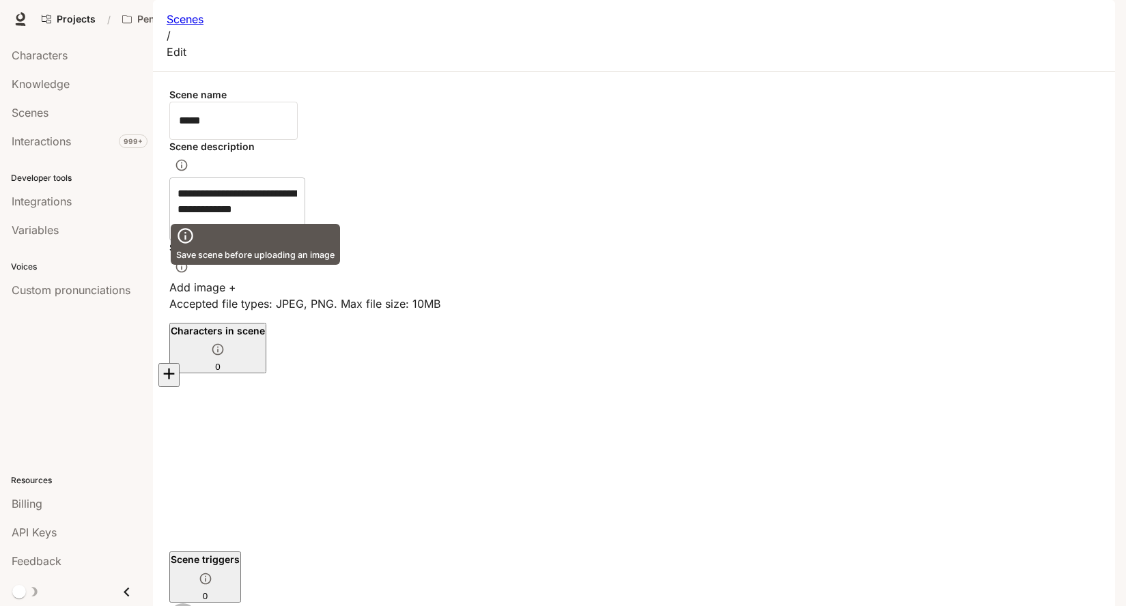
scroll to position [3, 0]
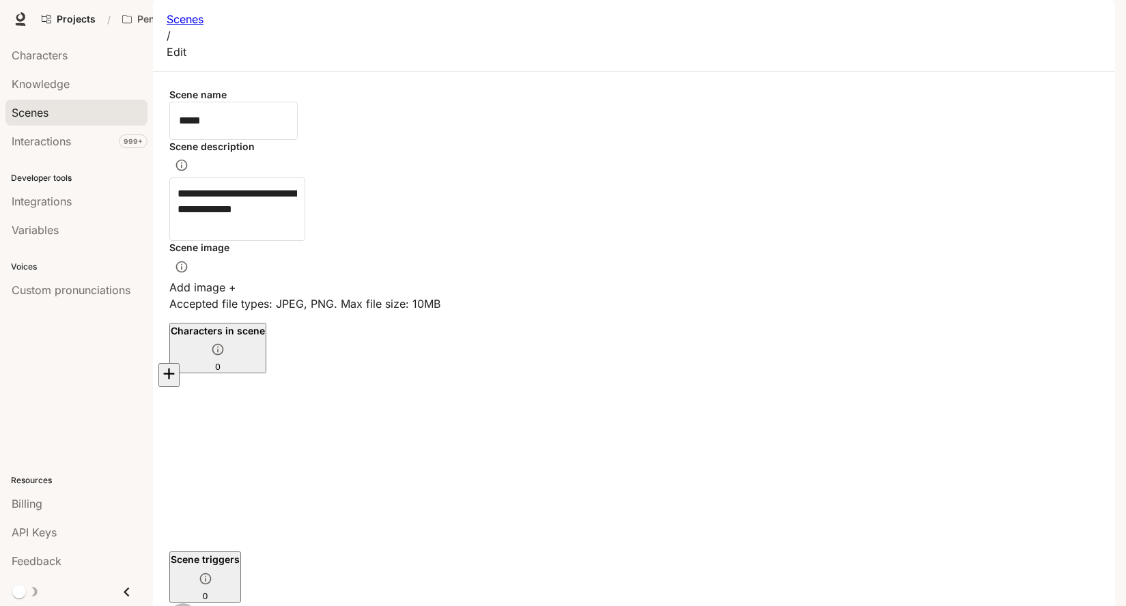
click at [32, 114] on span "Scenes" at bounding box center [30, 112] width 37 height 16
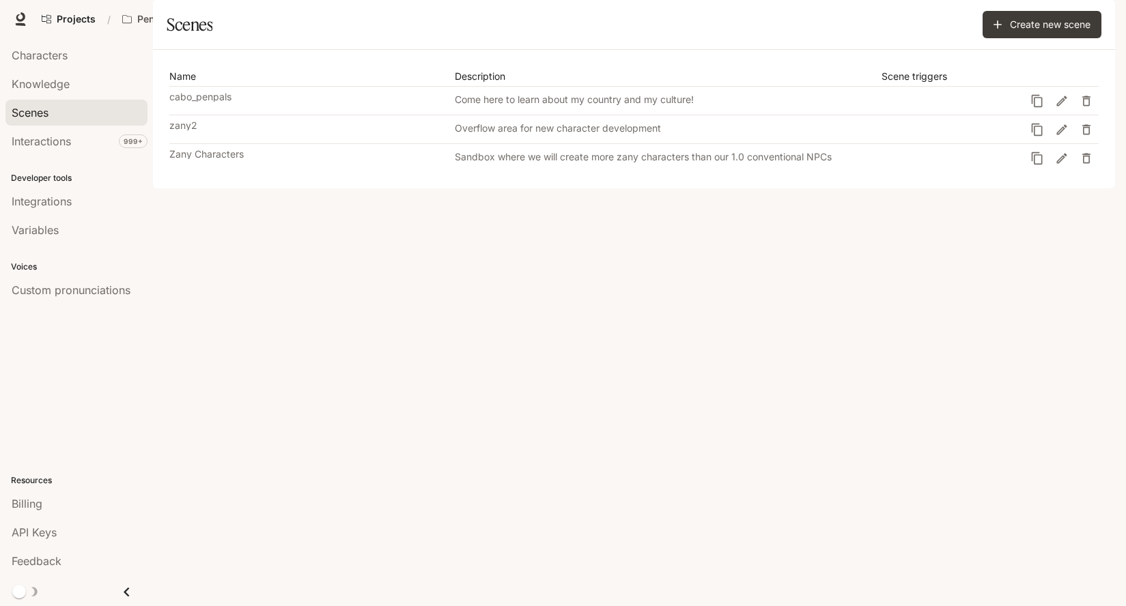
click at [240, 172] on link "Zany Characters Sandbox where we will create more zany characters than our 1.0 …" at bounding box center [596, 158] width 855 height 28
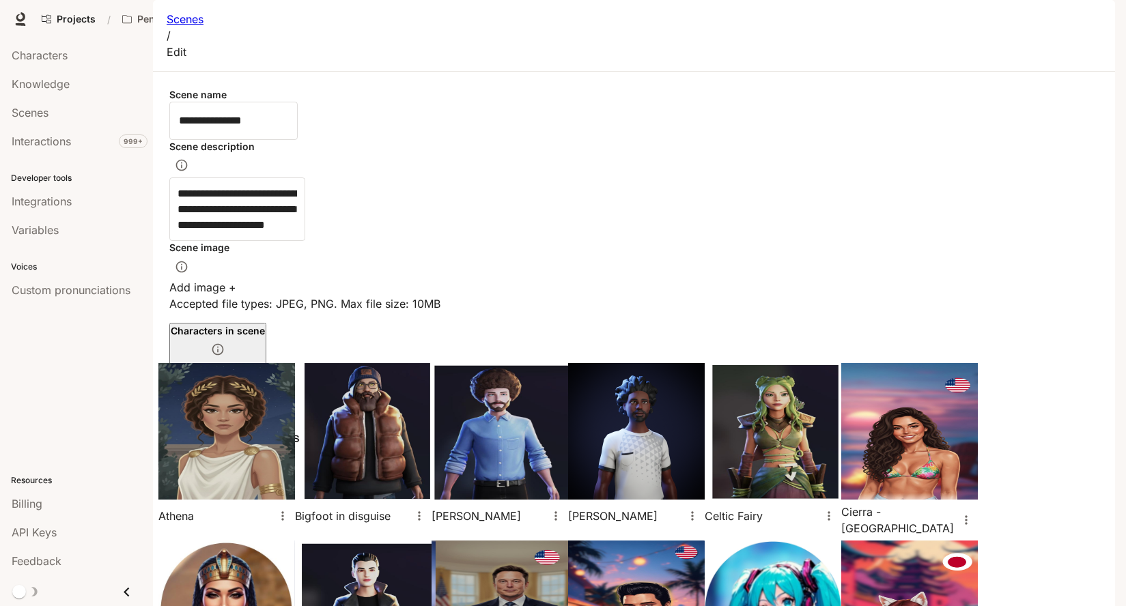
scroll to position [838, 0]
click at [74, 63] on link "Characters" at bounding box center [76, 55] width 142 height 26
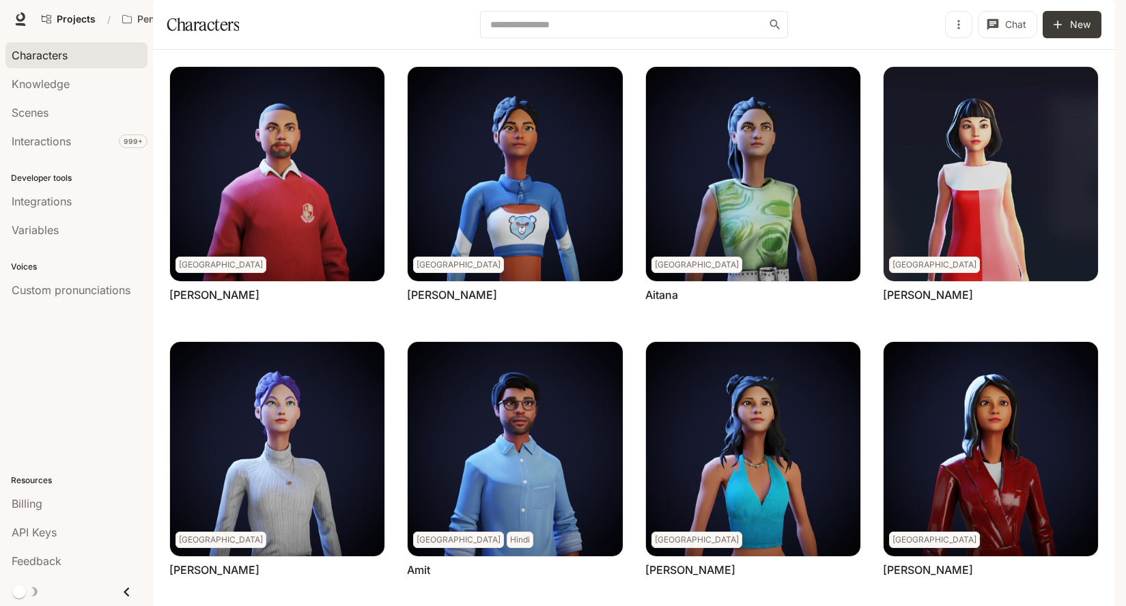
scroll to position [378, 0]
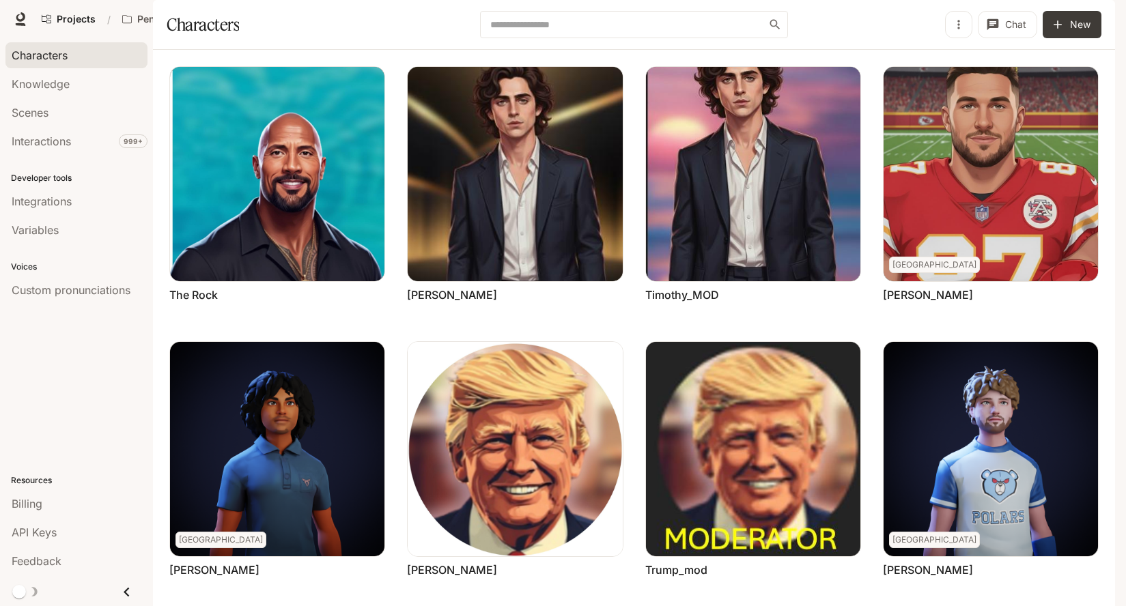
scroll to position [288, 0]
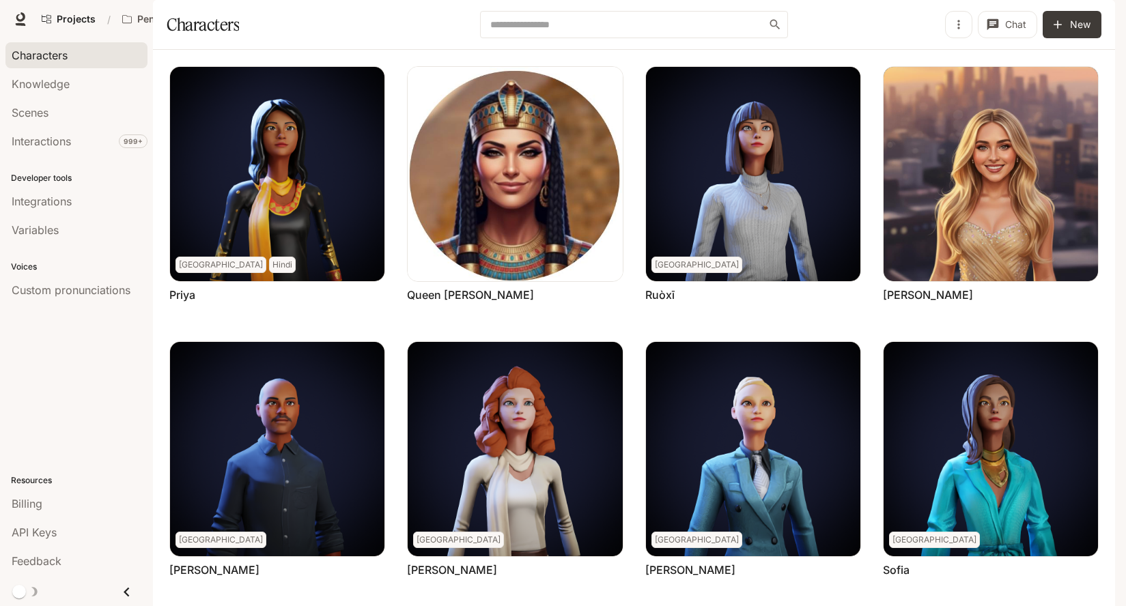
scroll to position [378, 0]
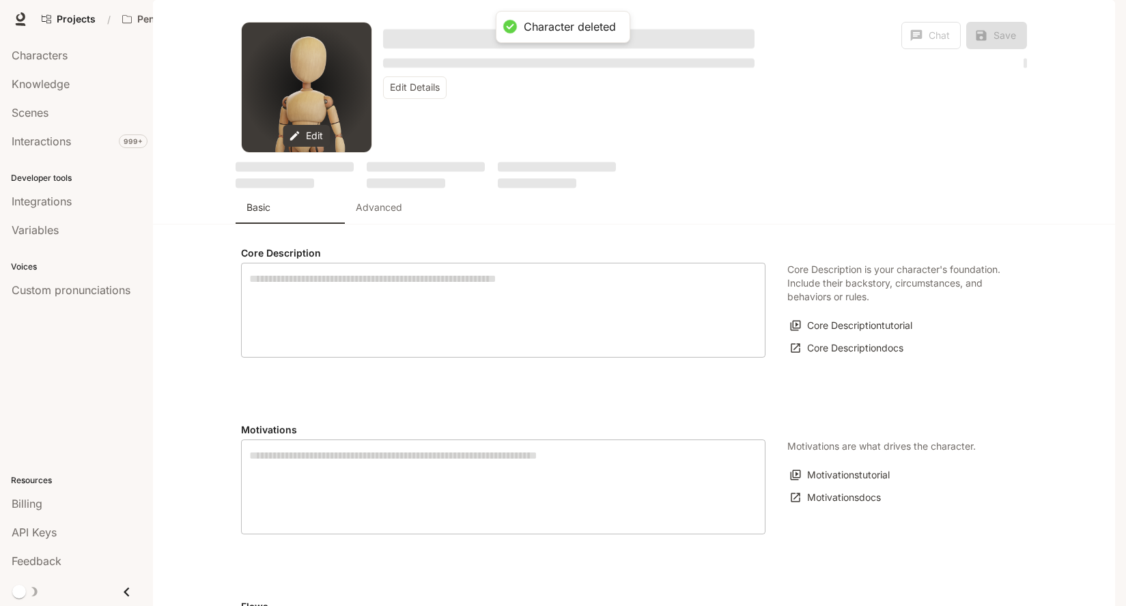
type textarea "**********"
type input "*"
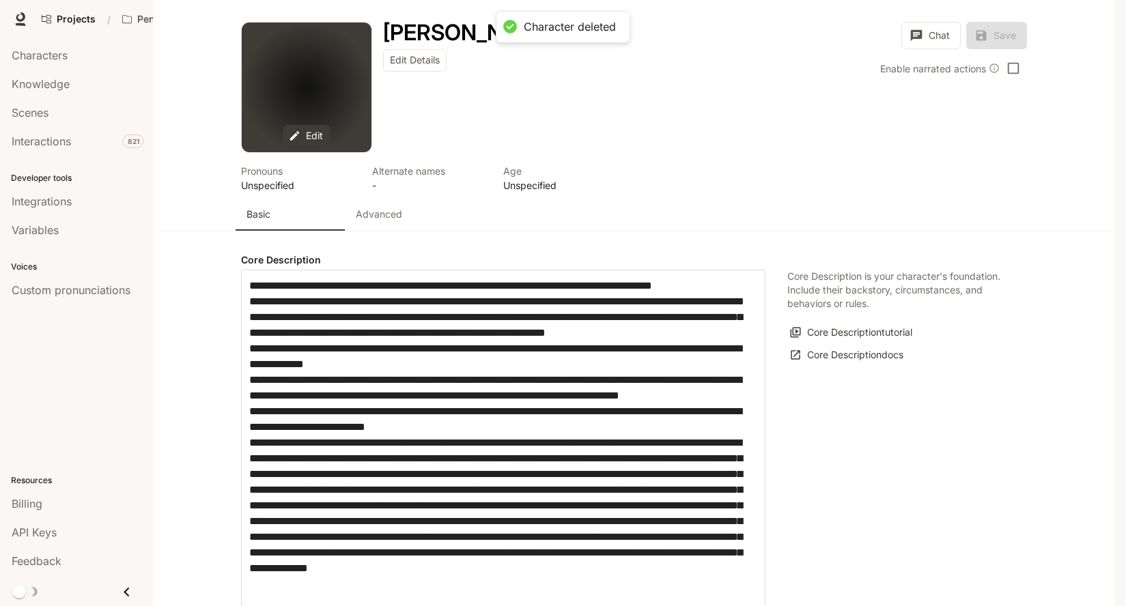
type input "**********"
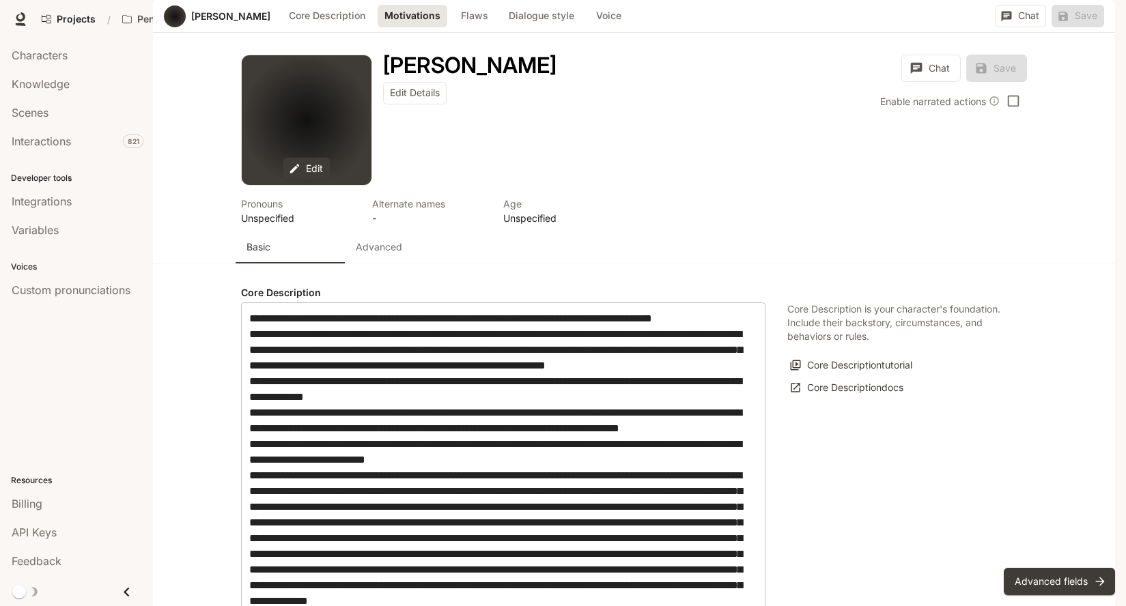
scroll to position [789, 0]
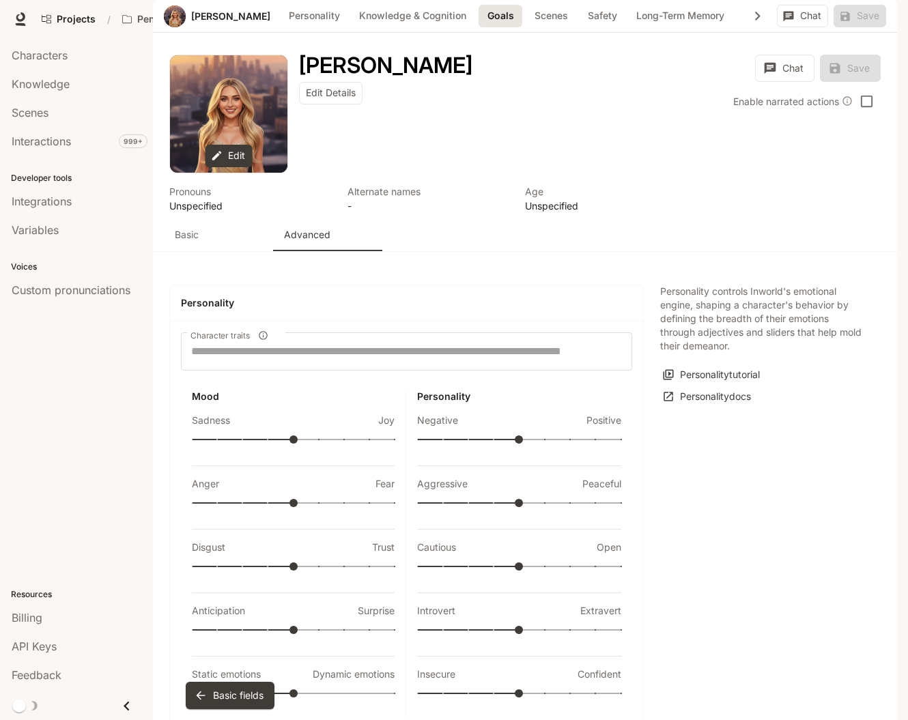
scroll to position [1263, 0]
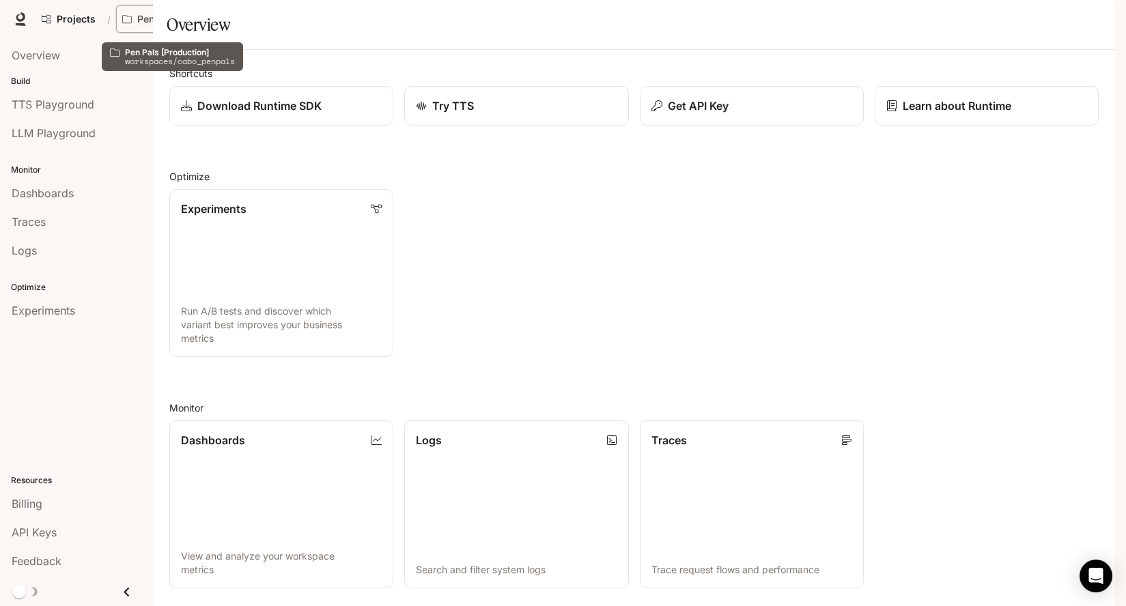
click at [159, 24] on p "Pen Pals [Production]" at bounding box center [175, 20] width 76 height 12
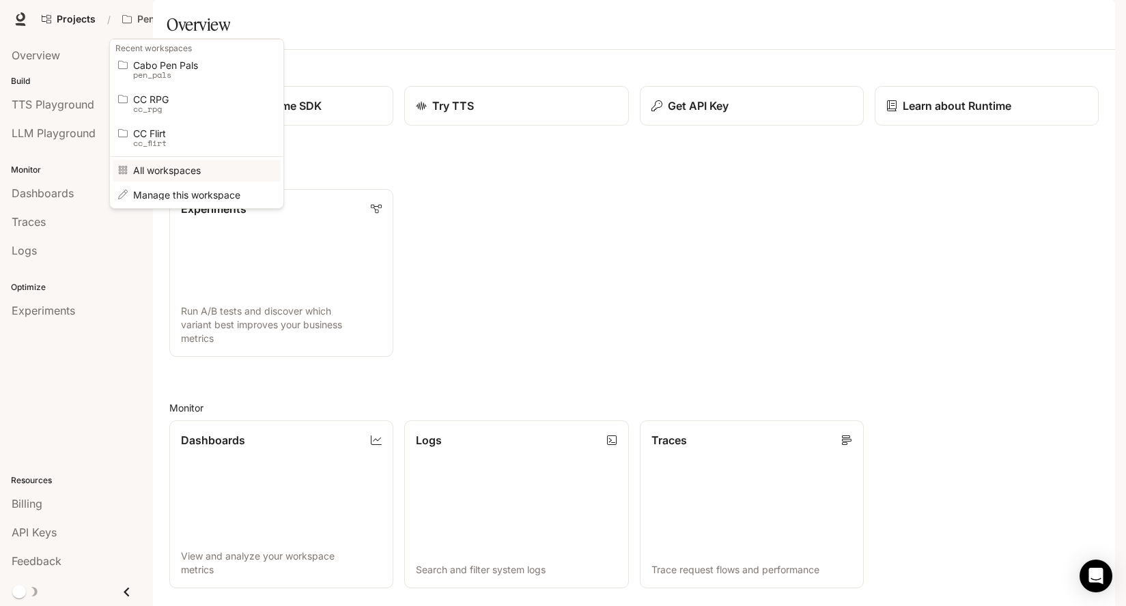
click at [172, 172] on span "All workspaces" at bounding box center [194, 170] width 123 height 10
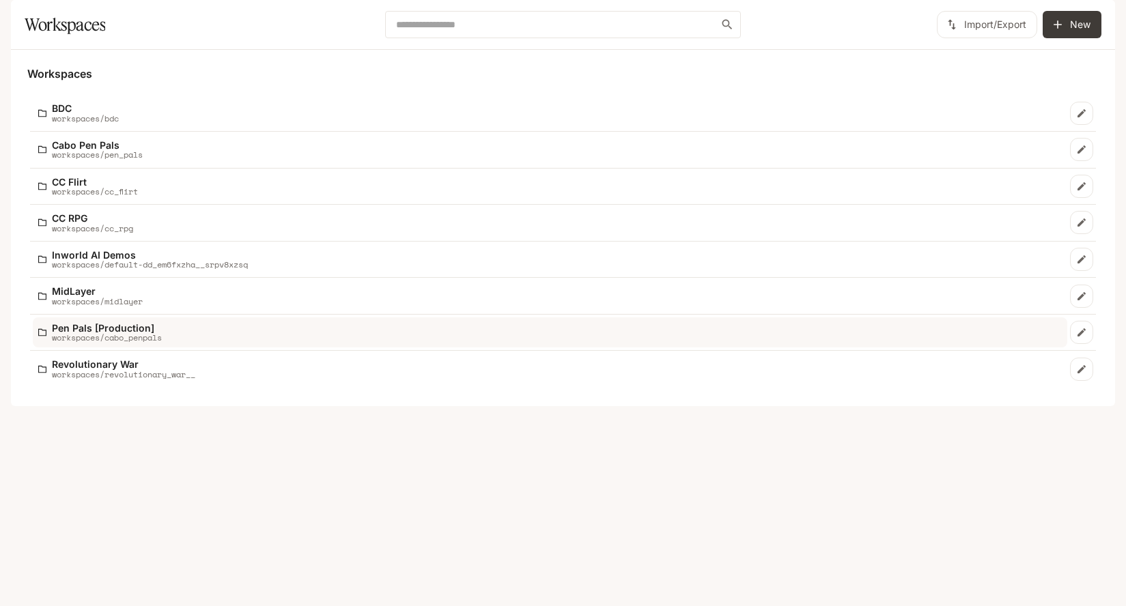
click at [147, 342] on p "workspaces/cabo_penpals" at bounding box center [107, 337] width 110 height 9
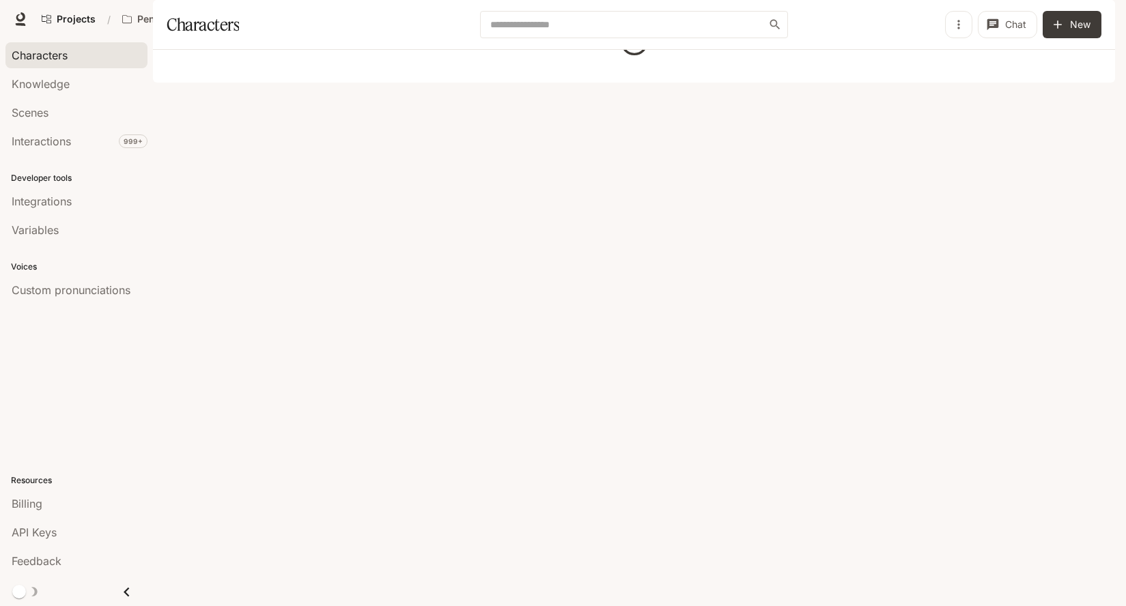
click at [51, 59] on span "Characters" at bounding box center [40, 55] width 56 height 16
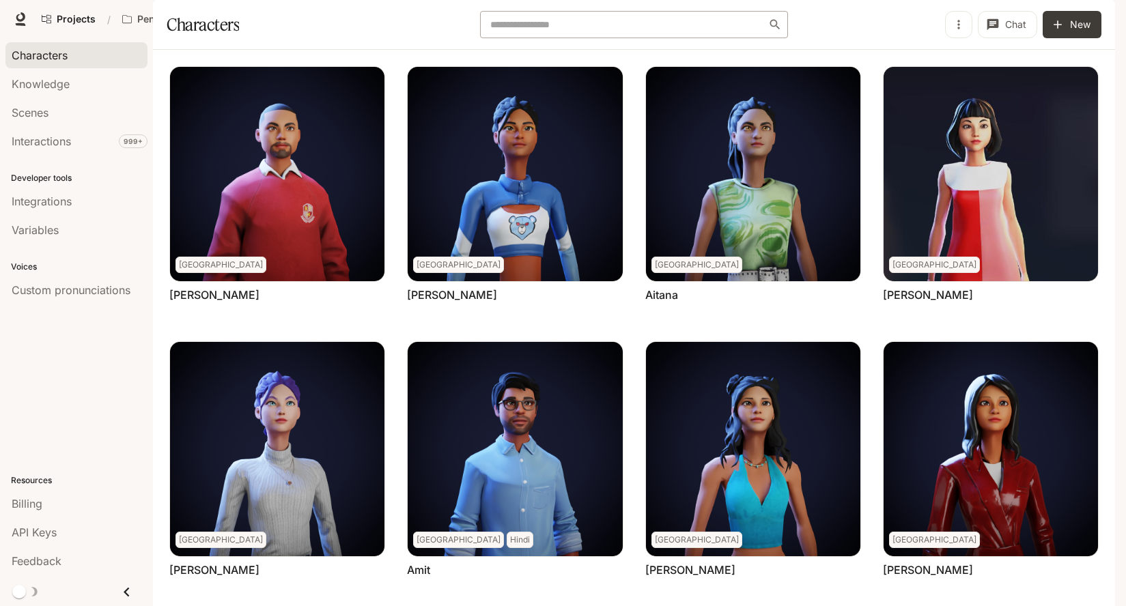
click at [539, 38] on div "​" at bounding box center [634, 24] width 308 height 27
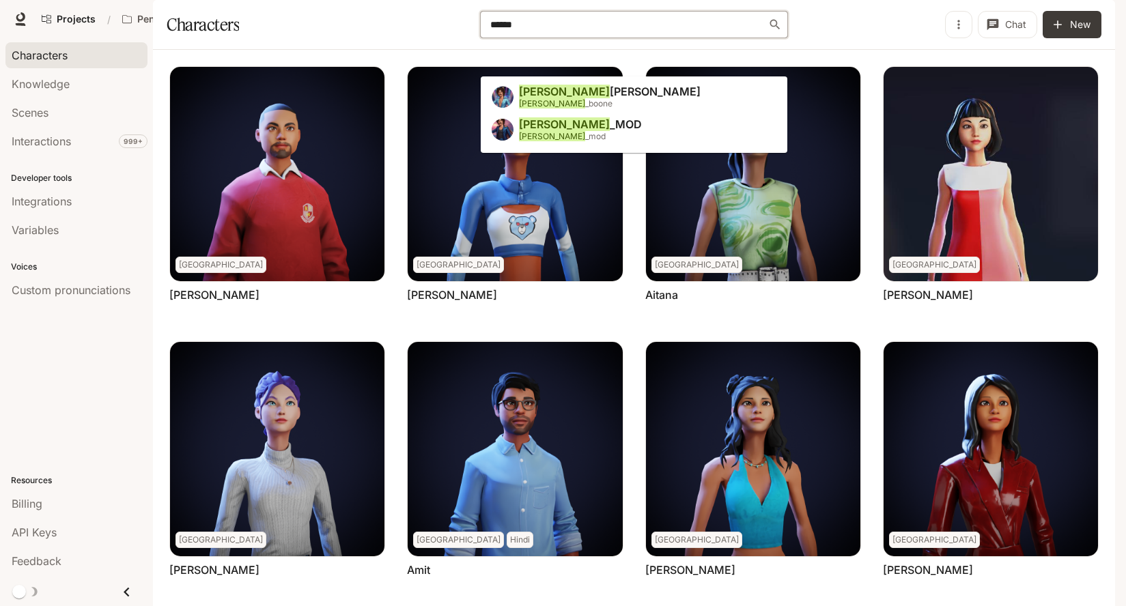
type input "******"
click at [572, 98] on span "benson _boone" at bounding box center [566, 103] width 94 height 10
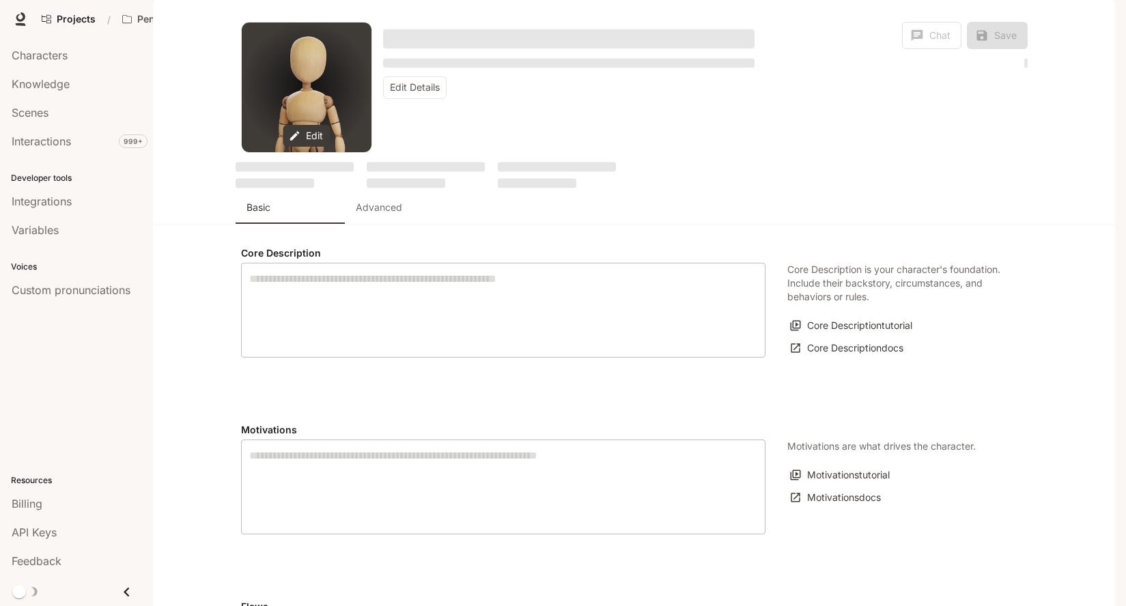
type textarea "**********"
type input "*"
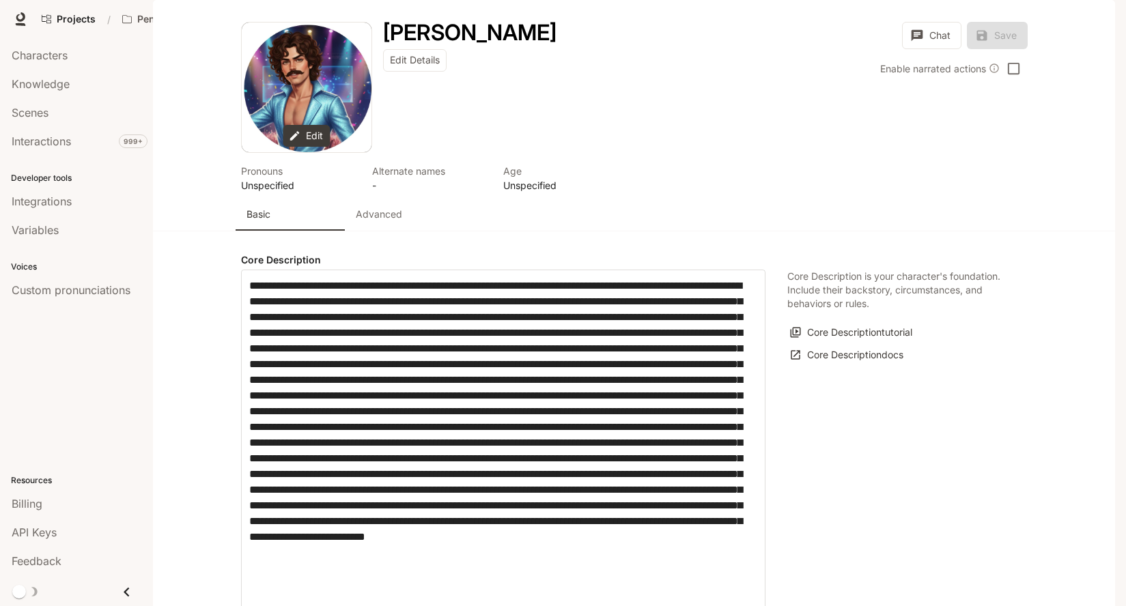
type input "**********"
click at [377, 231] on button "Advanced" at bounding box center [399, 214] width 109 height 33
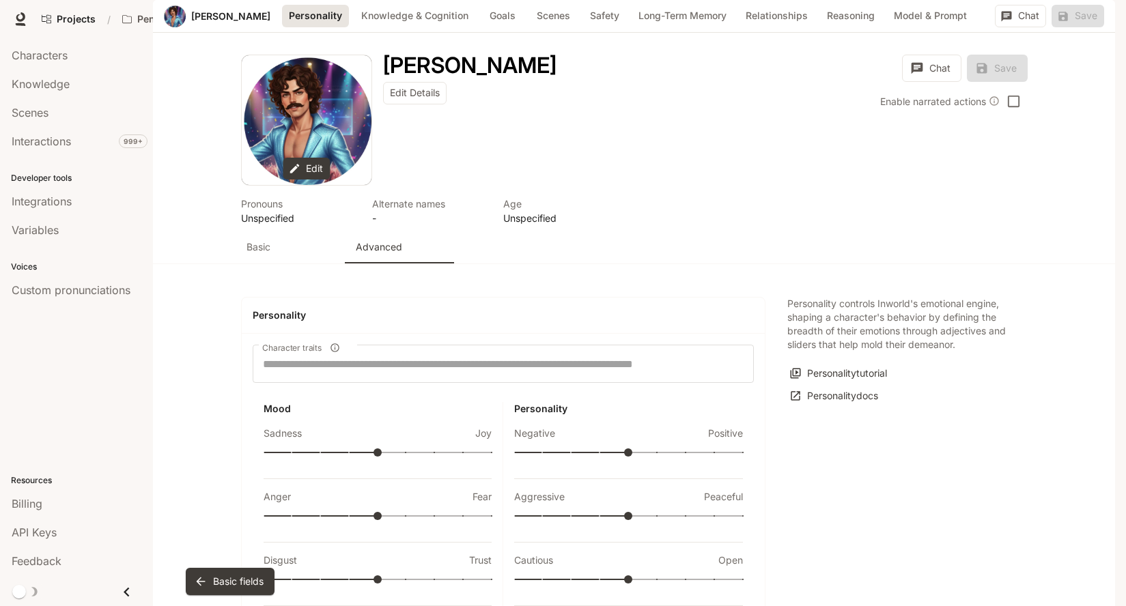
scroll to position [501, 0]
type input "**"
drag, startPoint x: 626, startPoint y: 117, endPoint x: 670, endPoint y: 120, distance: 43.8
click at [661, 575] on span at bounding box center [657, 579] width 8 height 8
type input "**"
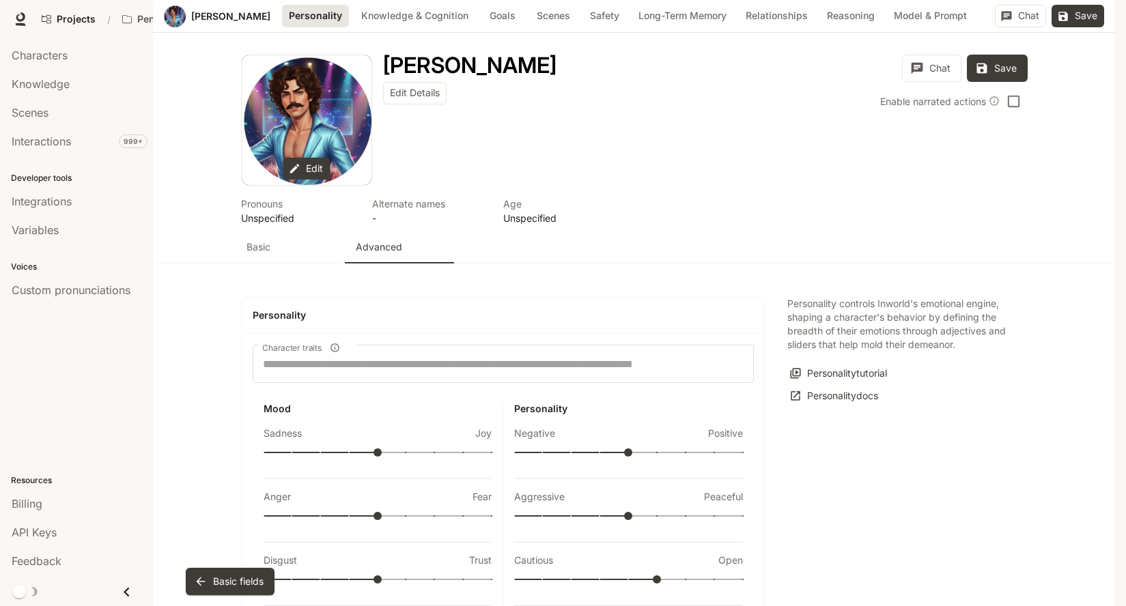
drag, startPoint x: 661, startPoint y: 180, endPoint x: 680, endPoint y: 186, distance: 20.3
type input "**"
drag, startPoint x: 627, startPoint y: 241, endPoint x: 681, endPoint y: 241, distance: 54.6
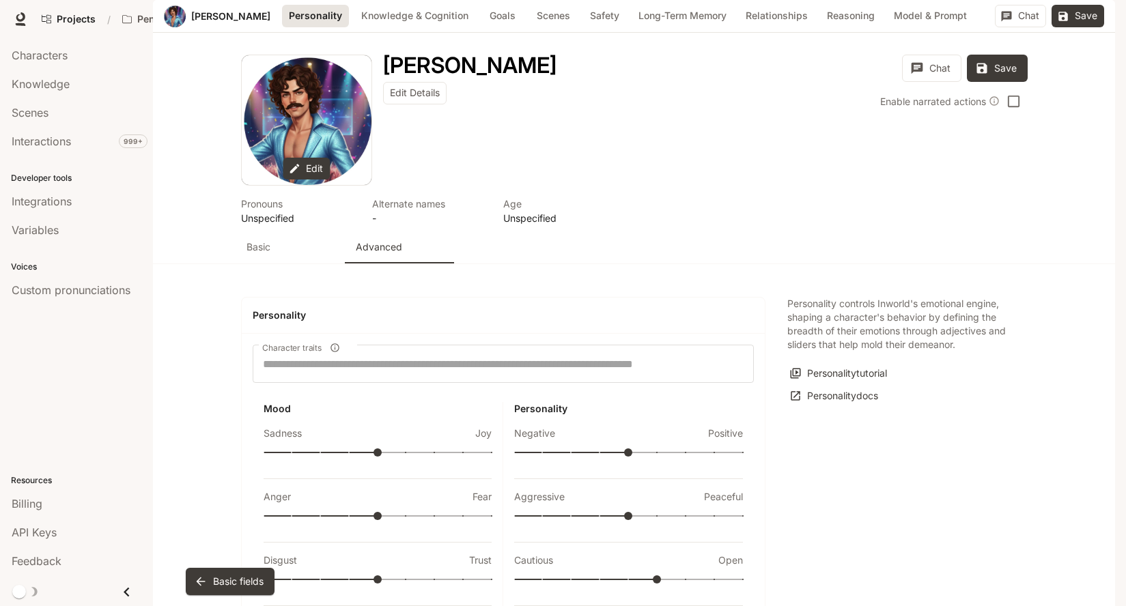
type input "***"
drag, startPoint x: 371, startPoint y: 244, endPoint x: 404, endPoint y: 228, distance: 36.3
drag, startPoint x: 369, startPoint y: 182, endPoint x: 390, endPoint y: 181, distance: 21.2
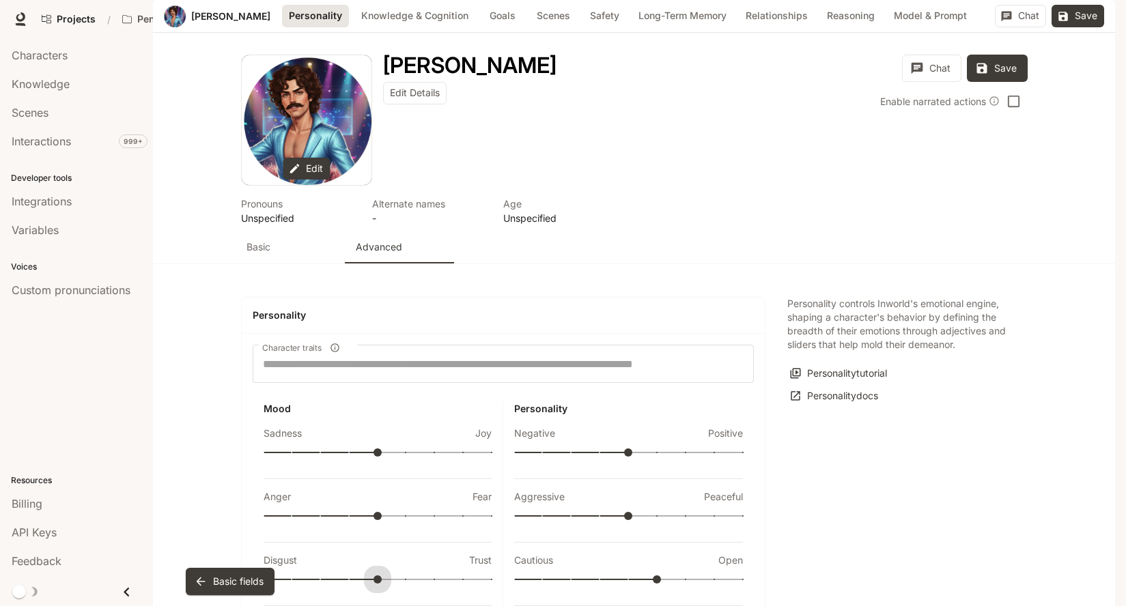
type input "**"
drag, startPoint x: 376, startPoint y: 116, endPoint x: 446, endPoint y: 124, distance: 70.1
click at [427, 570] on span at bounding box center [377, 579] width 228 height 19
click at [1068, 27] on button "Save" at bounding box center [1077, 16] width 53 height 23
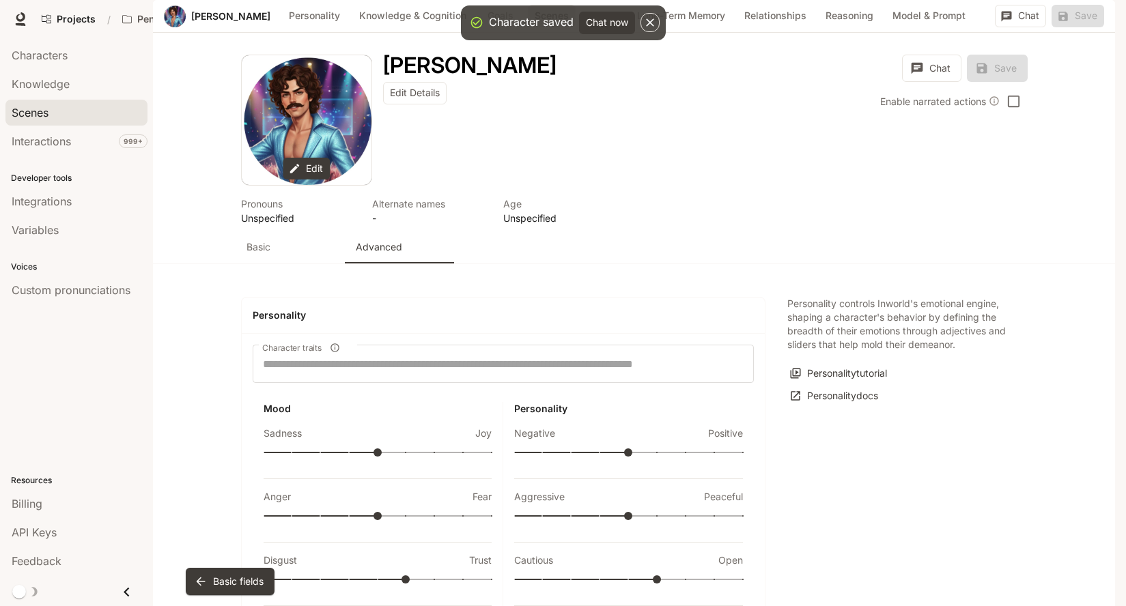
click at [44, 111] on span "Scenes" at bounding box center [30, 112] width 37 height 16
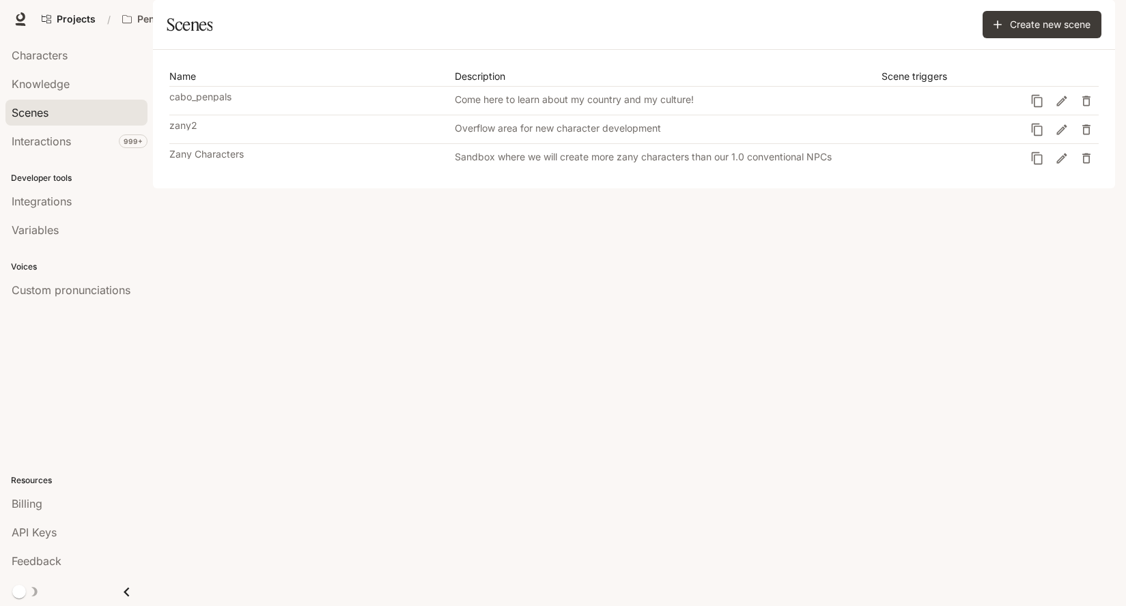
click at [190, 130] on p "zany2" at bounding box center [183, 126] width 28 height 10
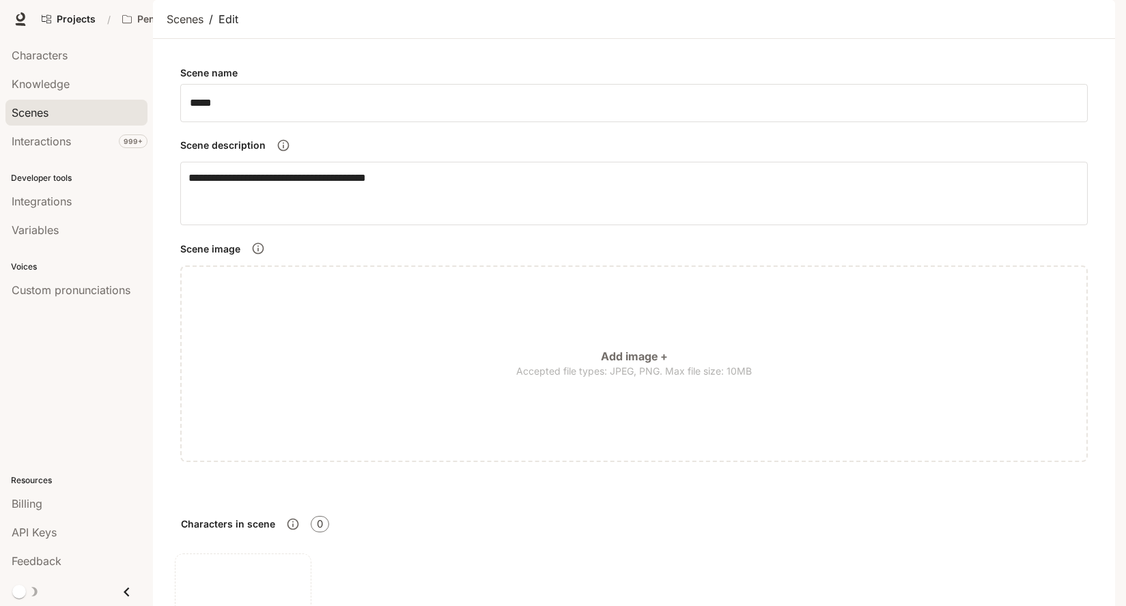
click at [34, 111] on span "Scenes" at bounding box center [30, 112] width 37 height 16
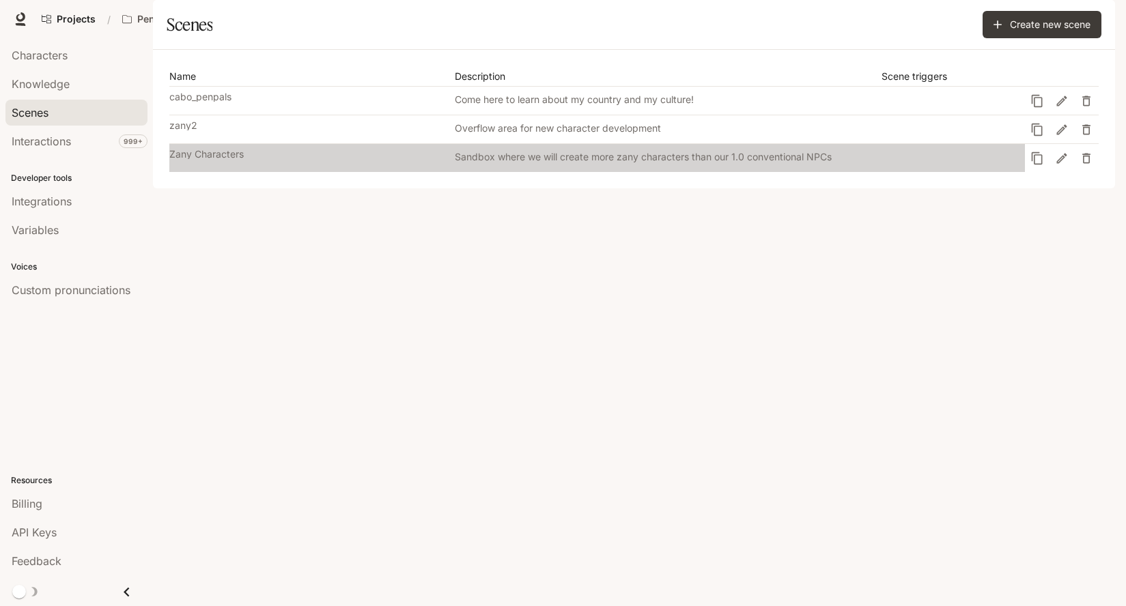
click at [217, 159] on p "Zany Characters" at bounding box center [206, 154] width 74 height 10
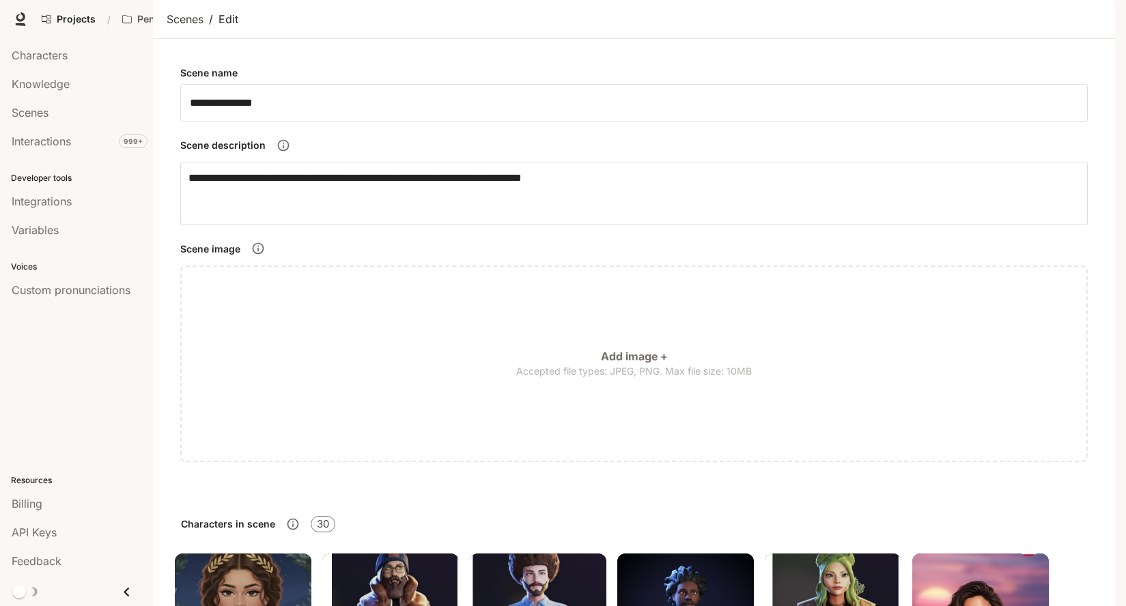
scroll to position [1074, 0]
click at [73, 58] on div "Characters" at bounding box center [77, 55] width 130 height 16
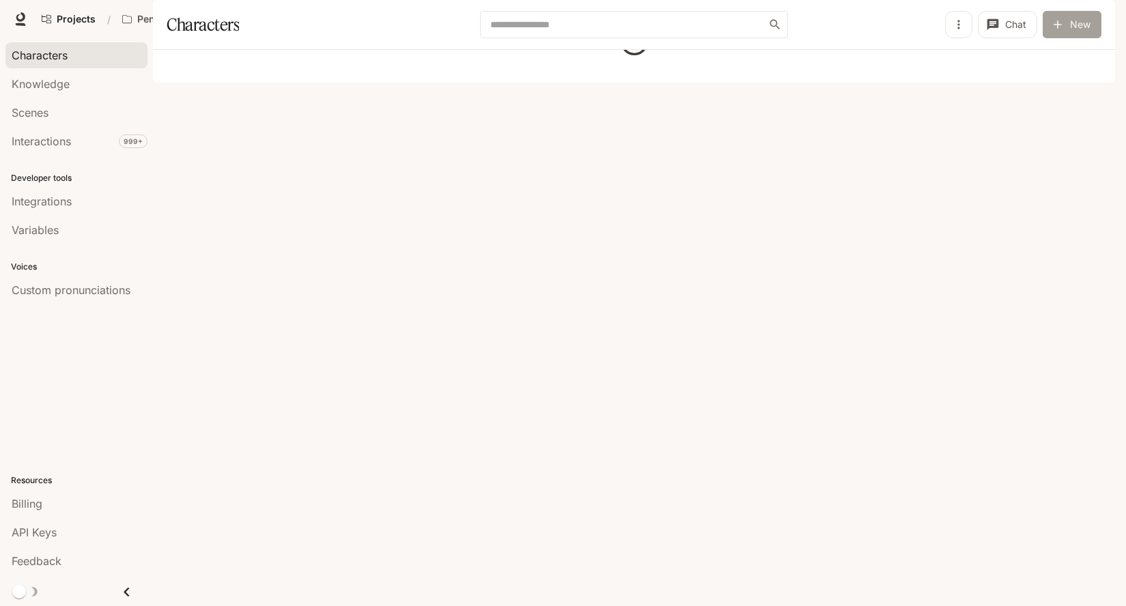
click at [1067, 38] on button "New" at bounding box center [1071, 24] width 59 height 27
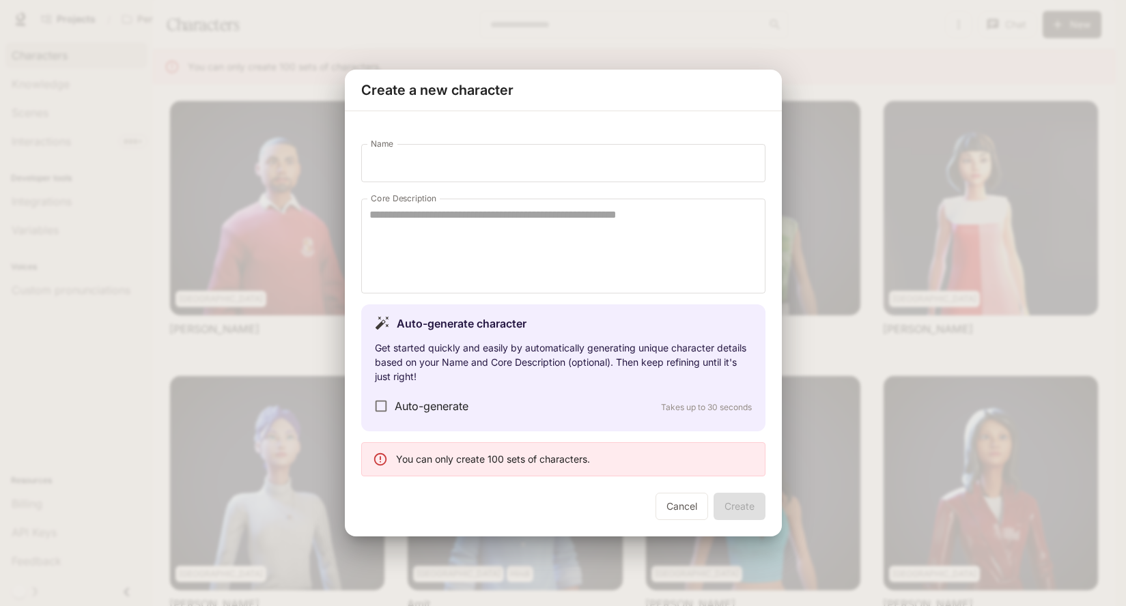
click at [554, 459] on div "You can only create 100 sets of characters." at bounding box center [493, 459] width 194 height 25
drag, startPoint x: 680, startPoint y: 508, endPoint x: 696, endPoint y: 479, distance: 32.7
click at [679, 508] on button "Cancel" at bounding box center [681, 506] width 53 height 27
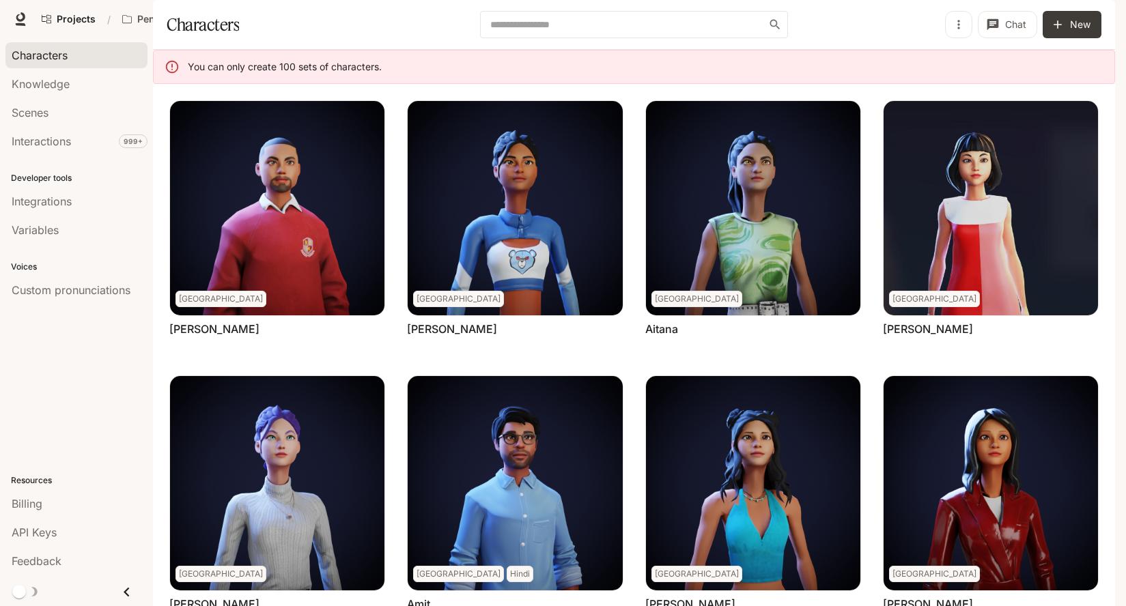
scroll to position [410, 0]
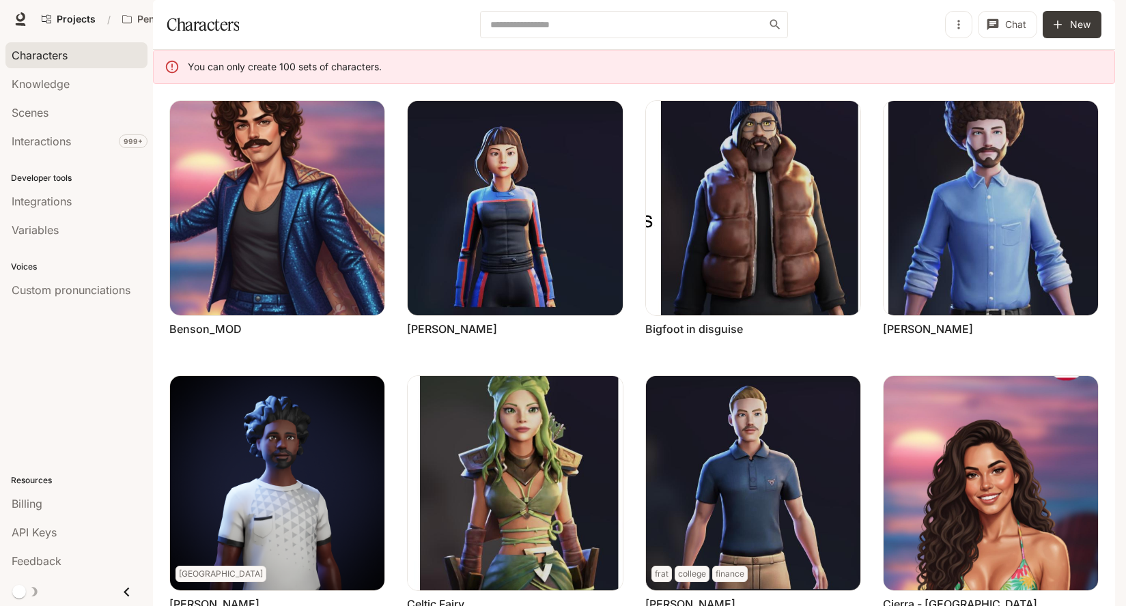
scroll to position [299, 0]
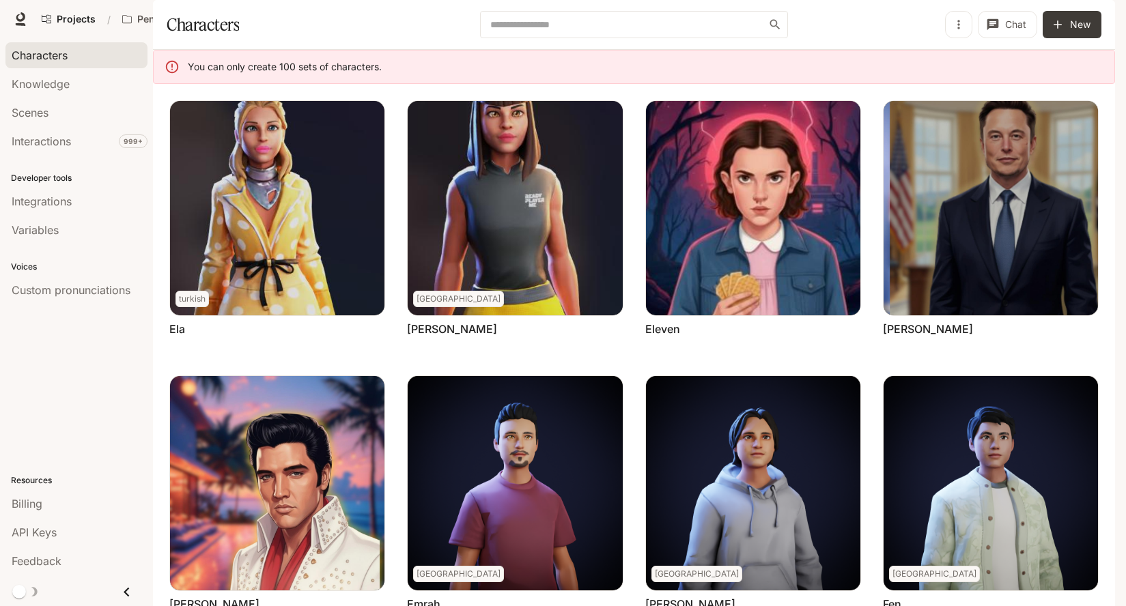
click at [47, 53] on span "Characters" at bounding box center [40, 55] width 56 height 16
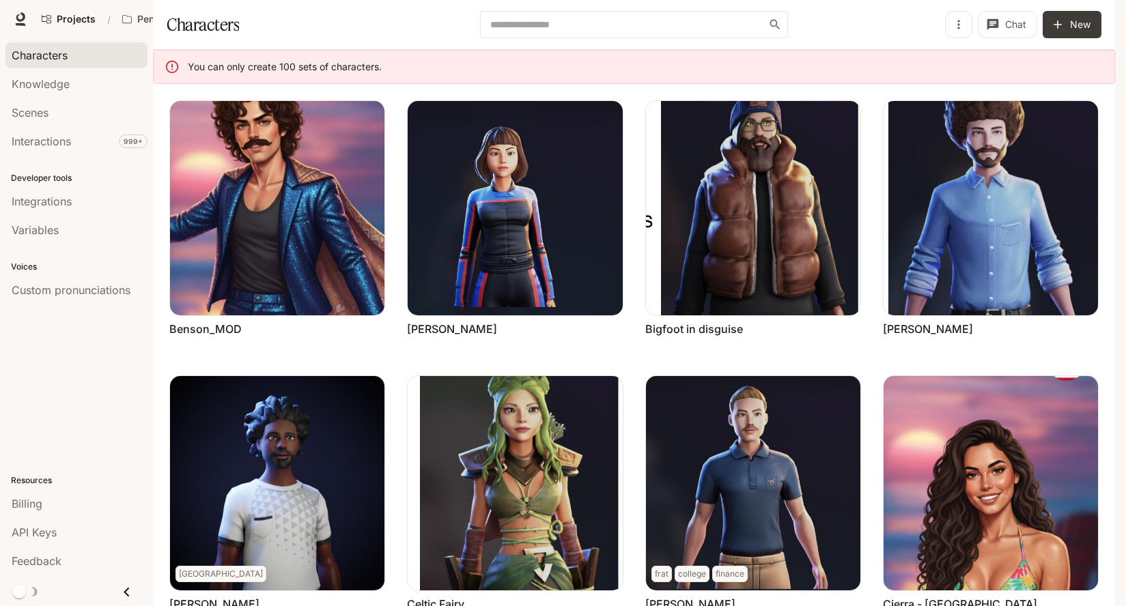
click at [171, 74] on icon at bounding box center [172, 66] width 15 height 15
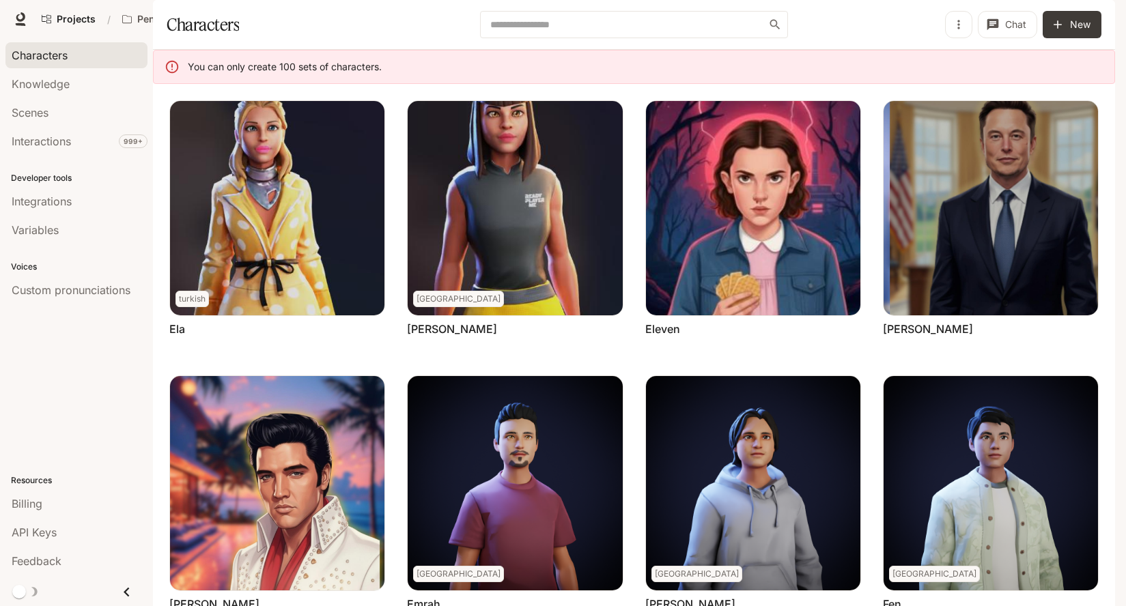
scroll to position [410, 0]
drag, startPoint x: 636, startPoint y: 555, endPoint x: 647, endPoint y: 552, distance: 11.9
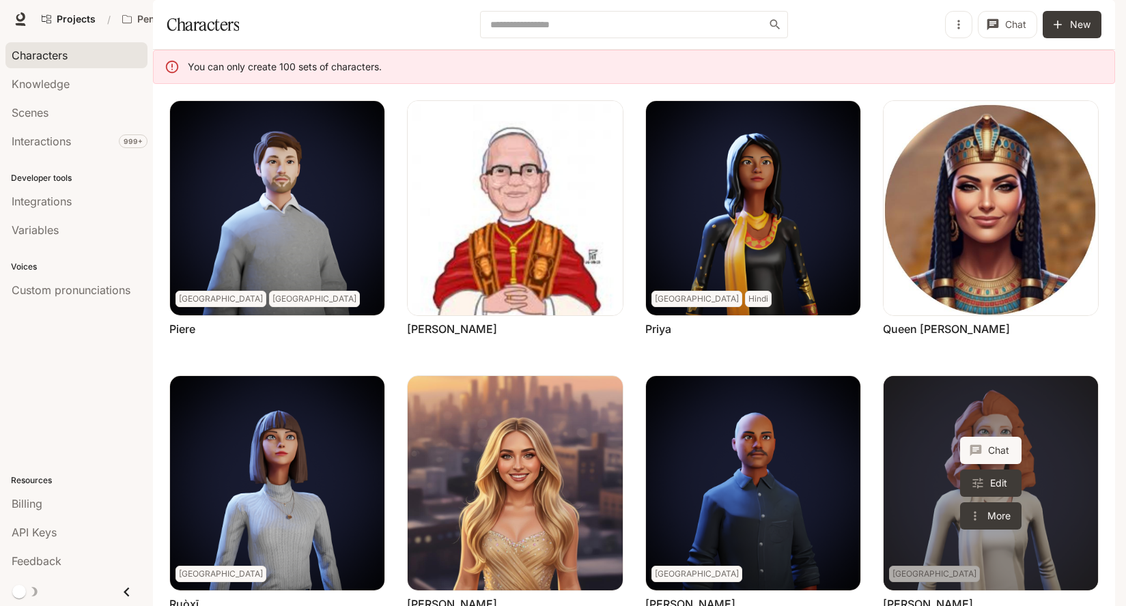
scroll to position [390, 0]
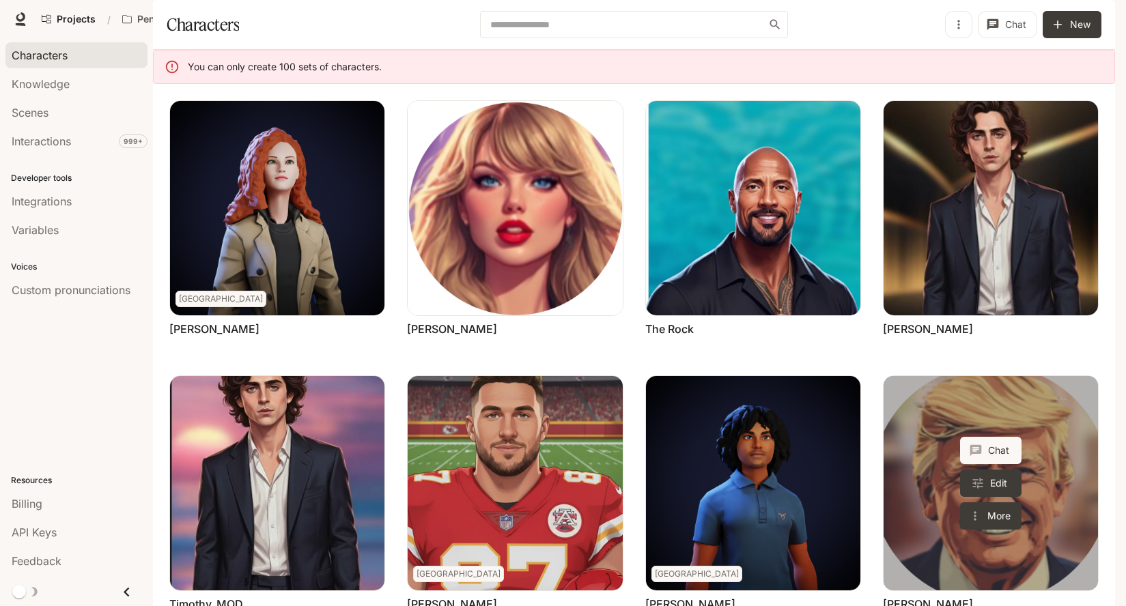
scroll to position [410, 0]
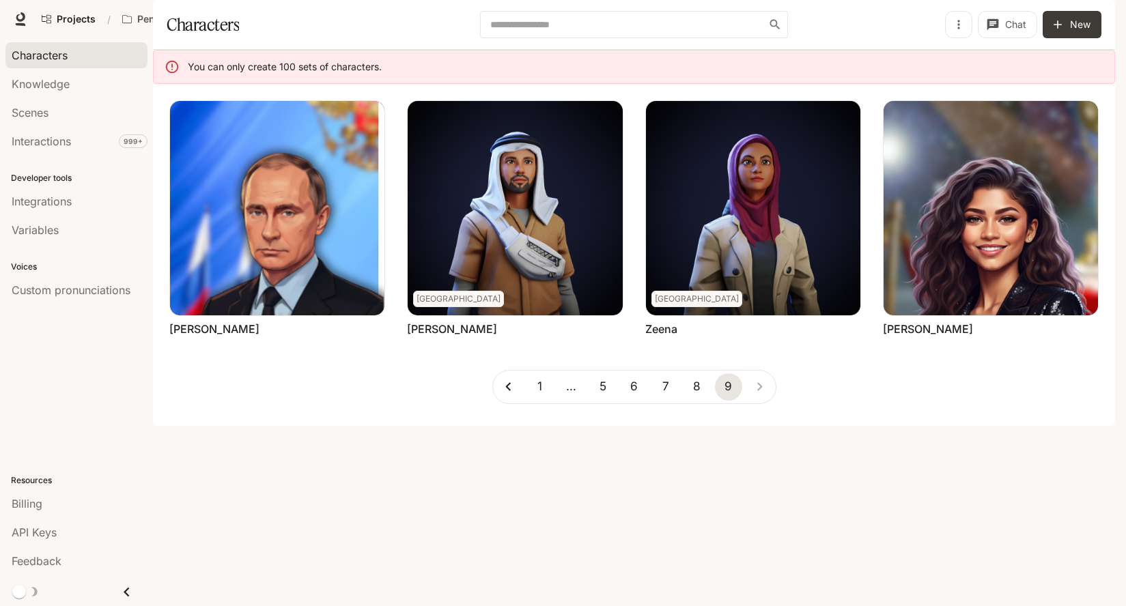
scroll to position [0, 0]
click at [549, 31] on input "text" at bounding box center [627, 25] width 282 height 14
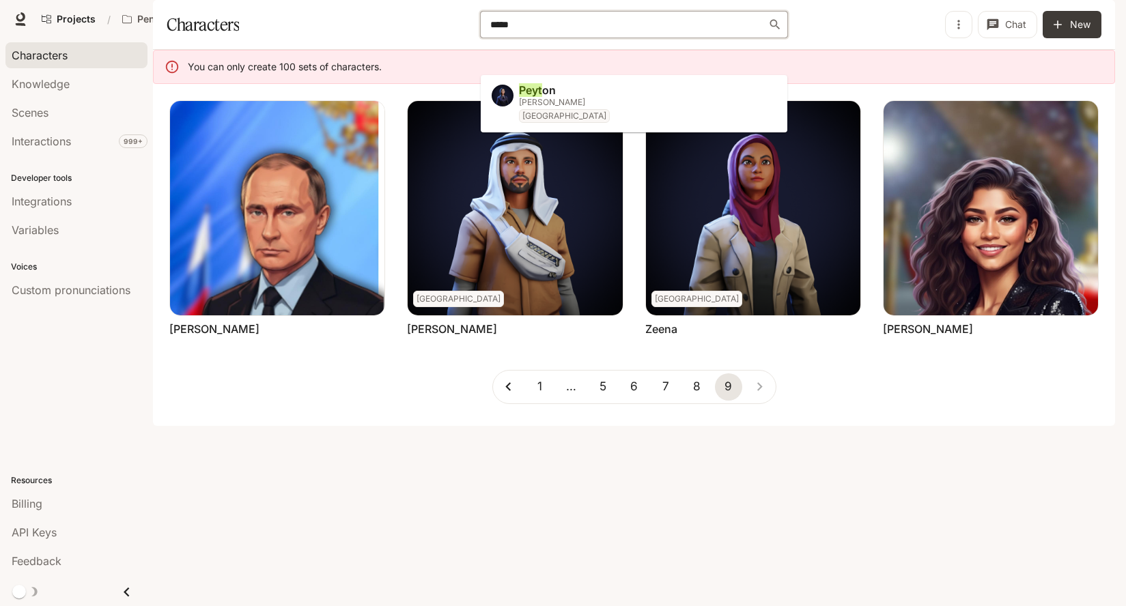
type input "******"
click at [565, 93] on li "Peyton allison_may USA" at bounding box center [634, 104] width 306 height 46
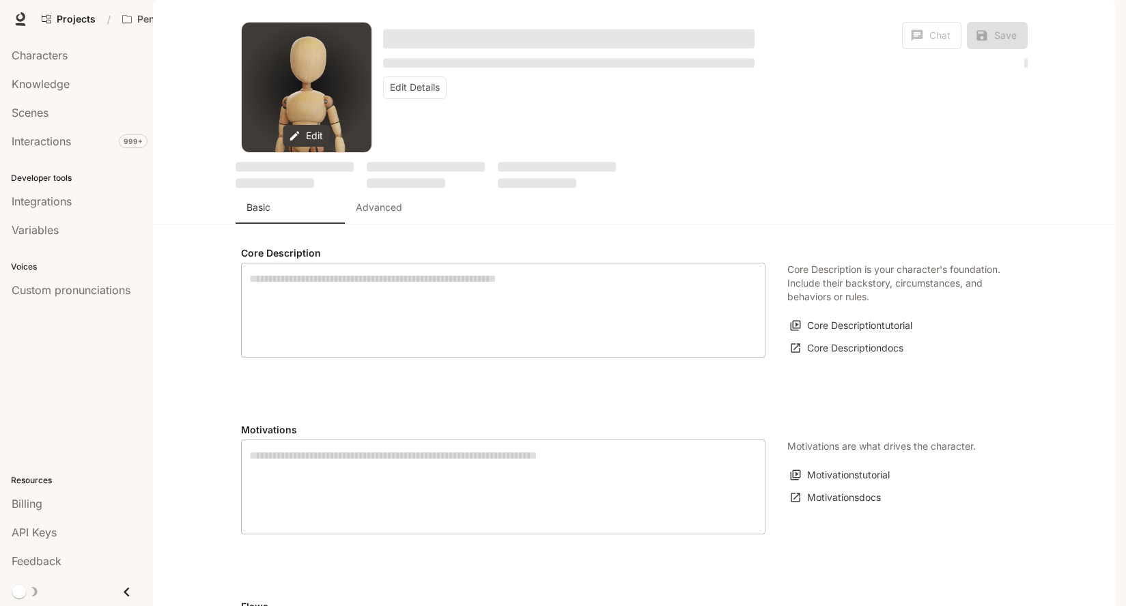
type textarea "**********"
type input "**********"
type input "*"
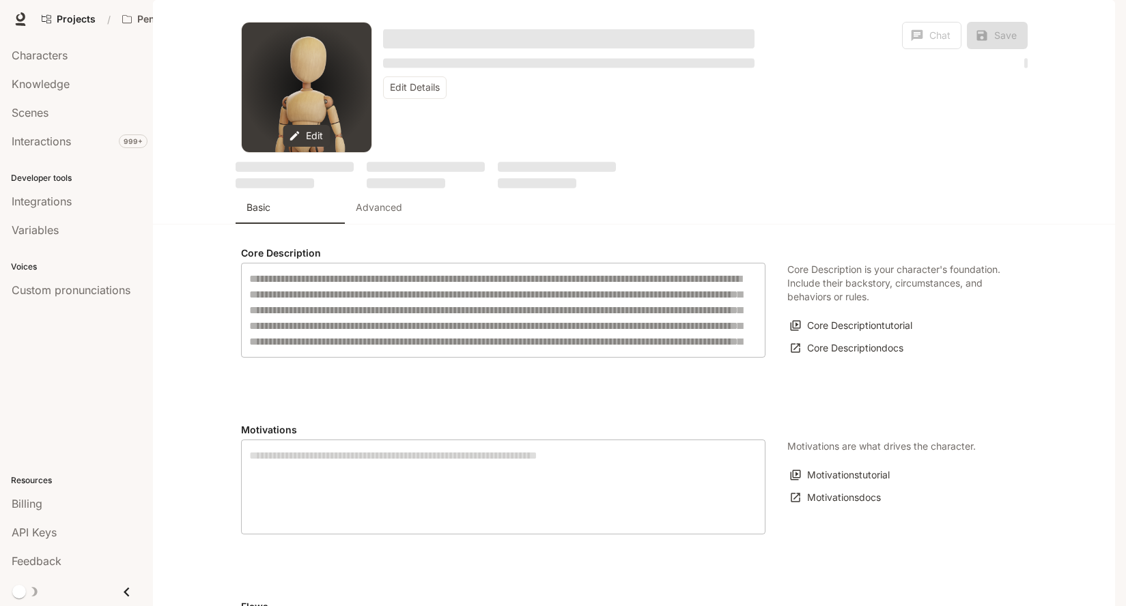
type input "**********"
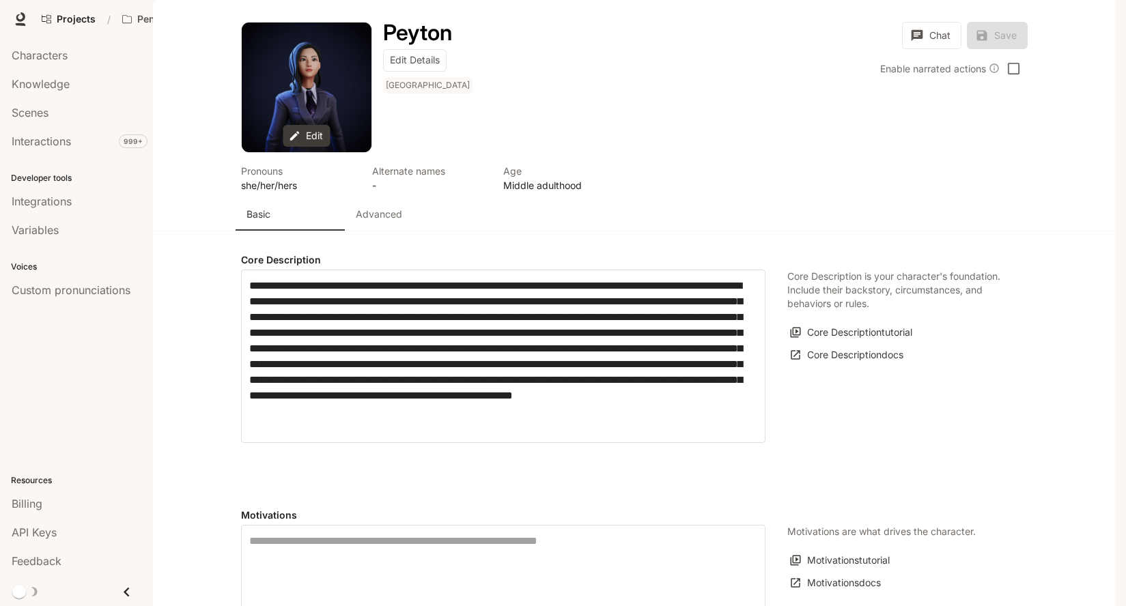
click at [388, 221] on p "Advanced" at bounding box center [379, 215] width 46 height 14
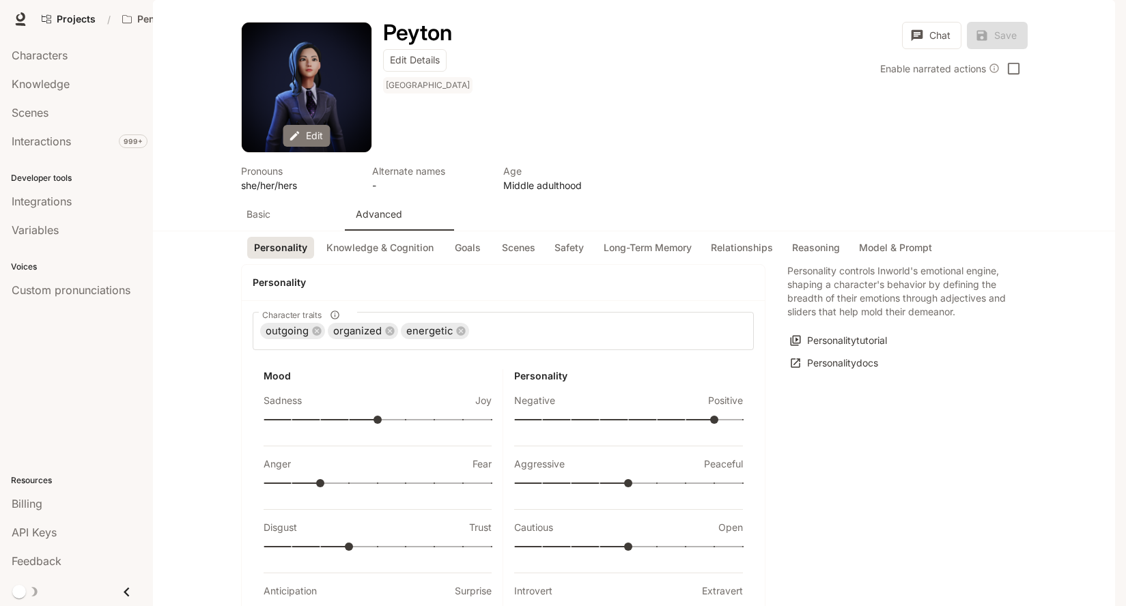
click at [323, 147] on button "Edit" at bounding box center [306, 136] width 47 height 23
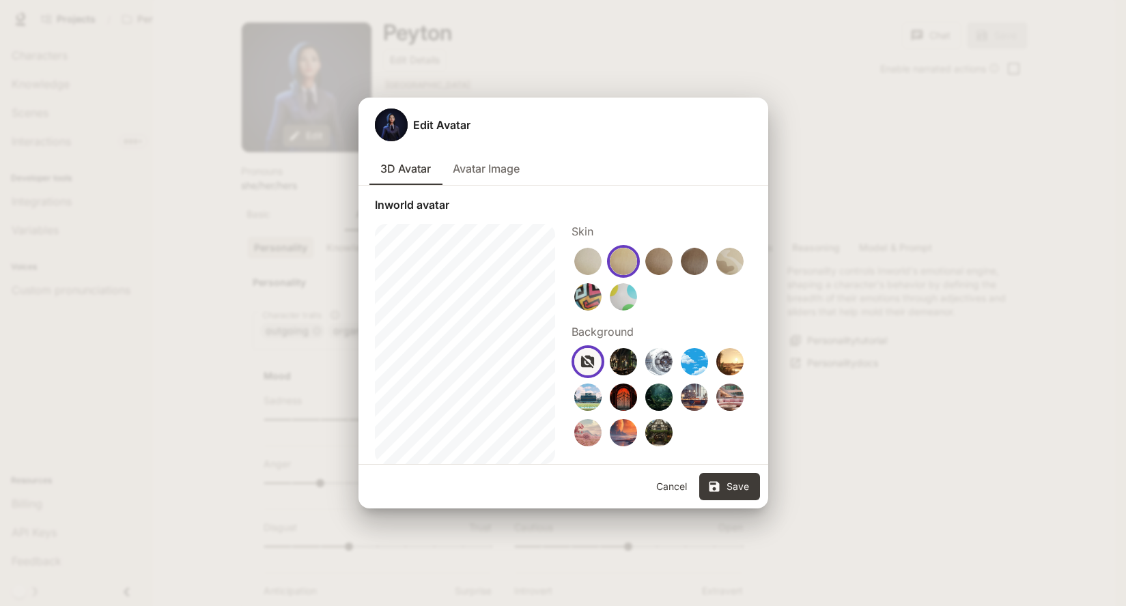
click at [679, 481] on button "Cancel" at bounding box center [672, 486] width 44 height 27
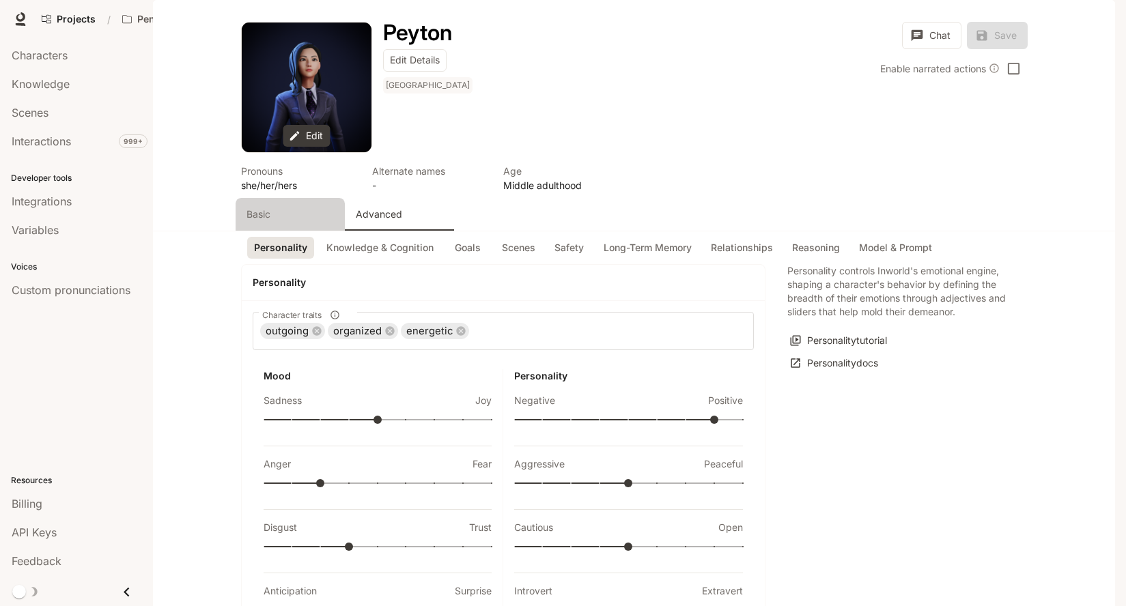
click at [248, 221] on p "Basic" at bounding box center [258, 215] width 24 height 14
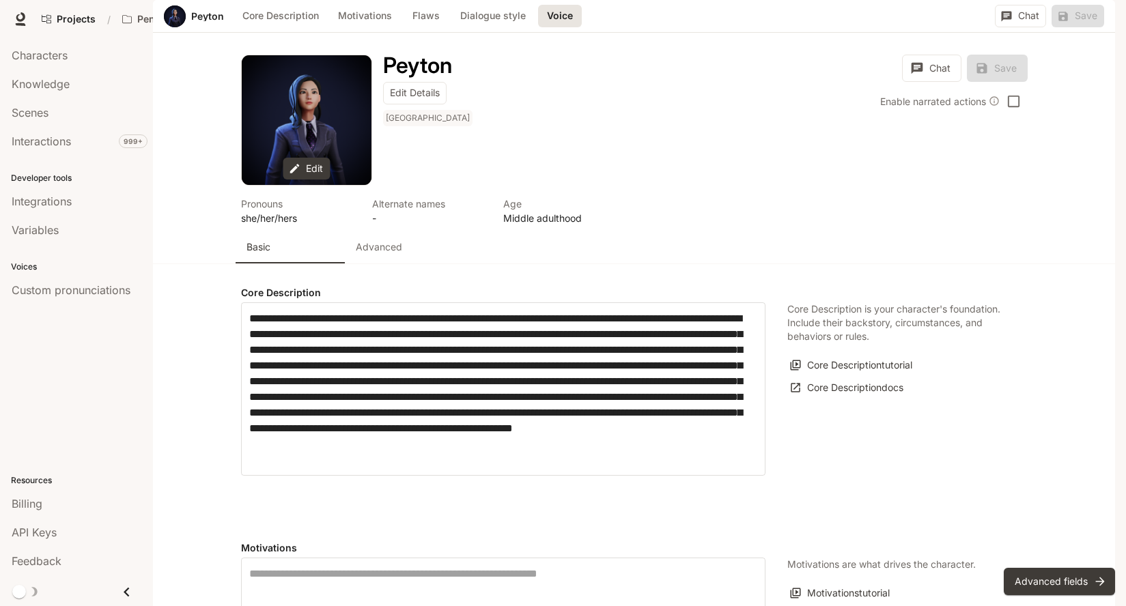
scroll to position [1323, 0]
click at [1067, 17] on icon "Open Command Menu" at bounding box center [1065, 19] width 11 height 11
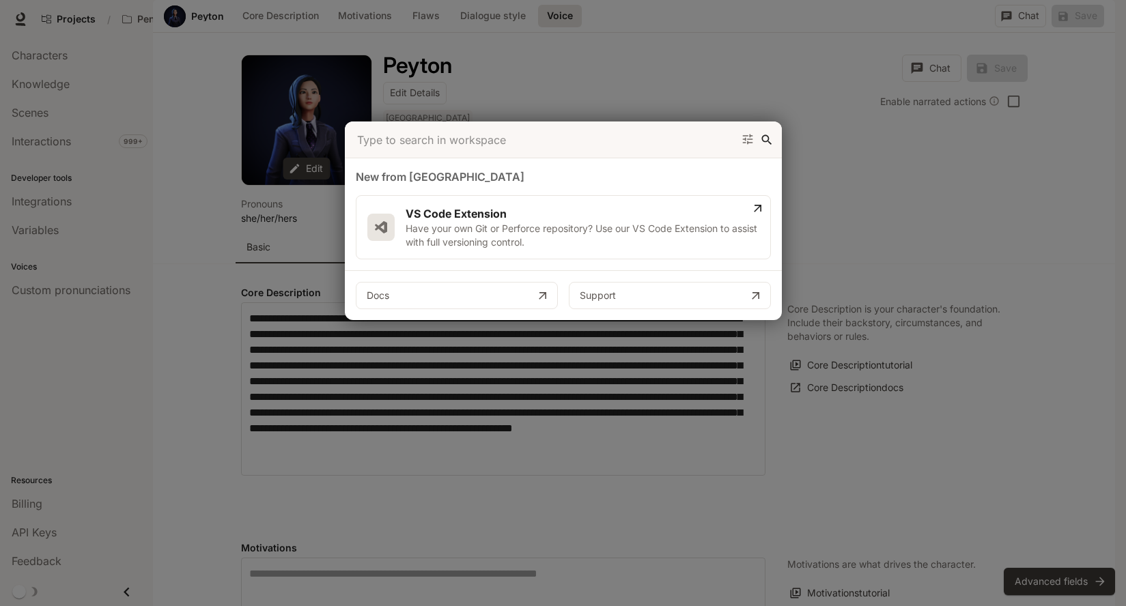
click at [206, 169] on div "Command menu" at bounding box center [563, 303] width 1126 height 606
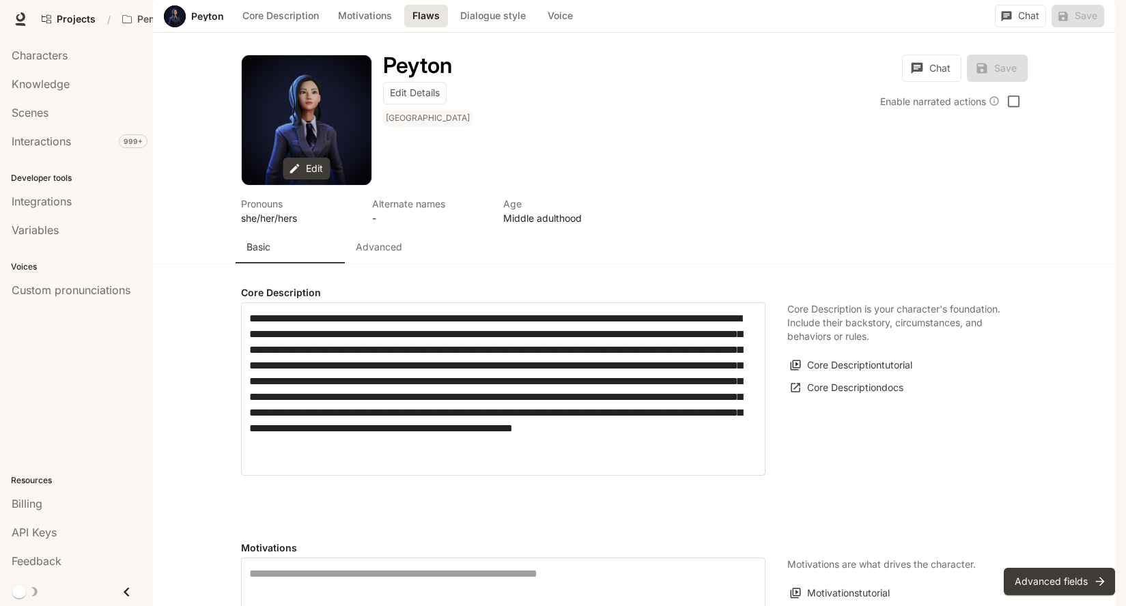
scroll to position [0, 0]
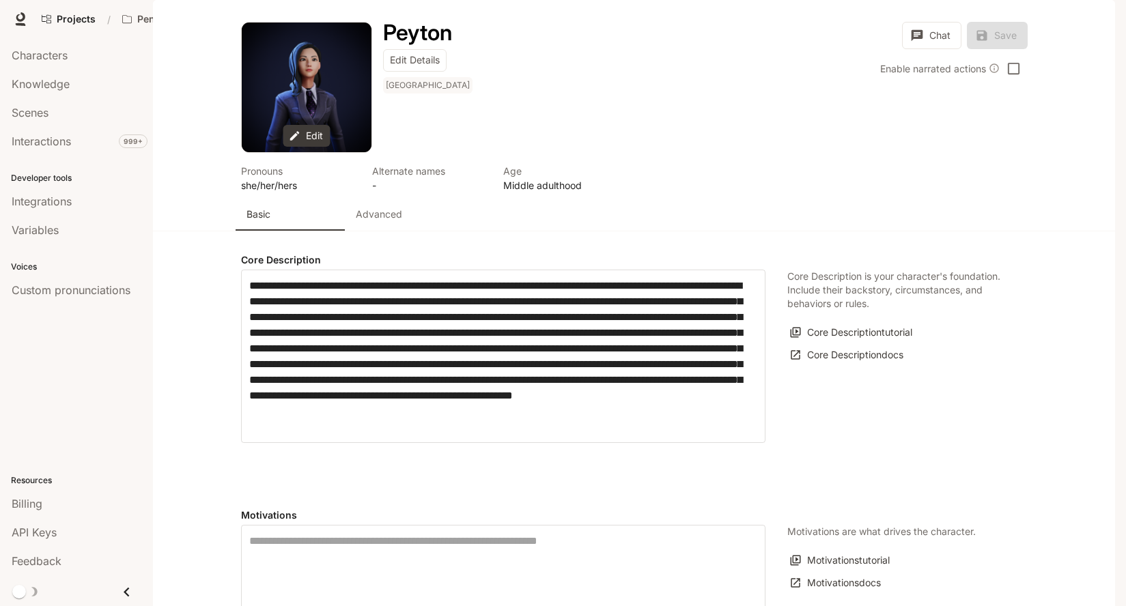
click at [1060, 15] on icon "Open Command Menu" at bounding box center [1065, 19] width 11 height 11
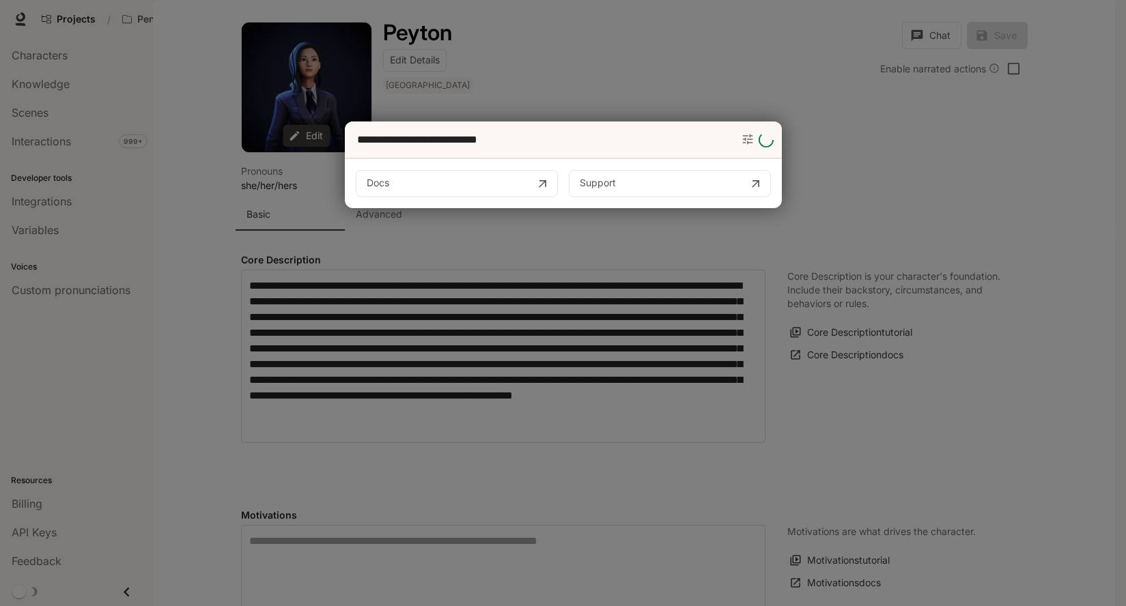
type input "**********"
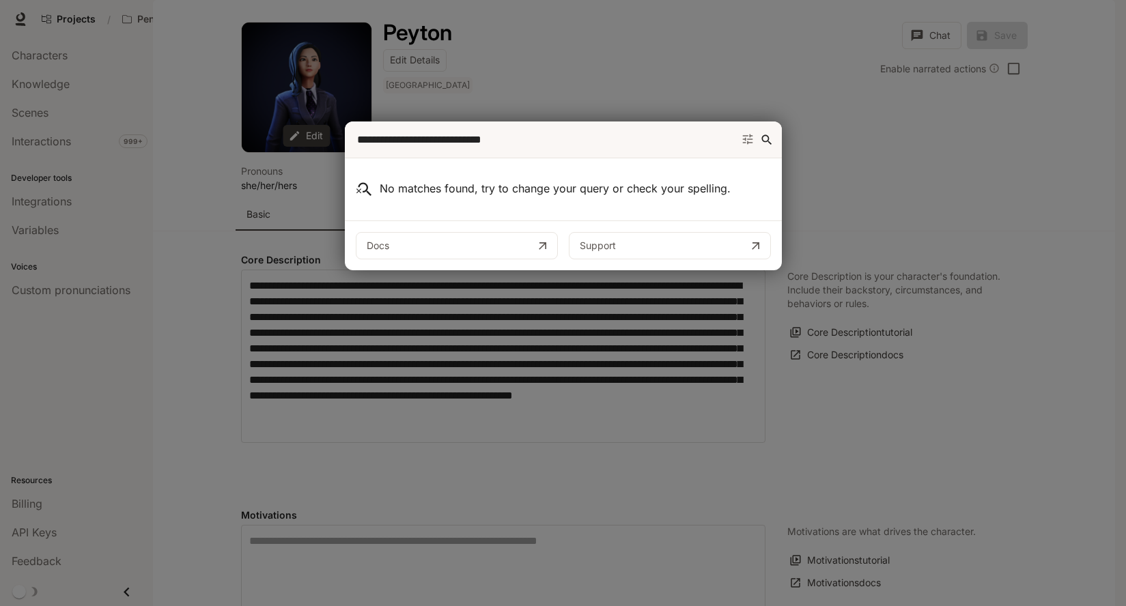
click at [842, 190] on div "Command menu" at bounding box center [563, 303] width 1126 height 606
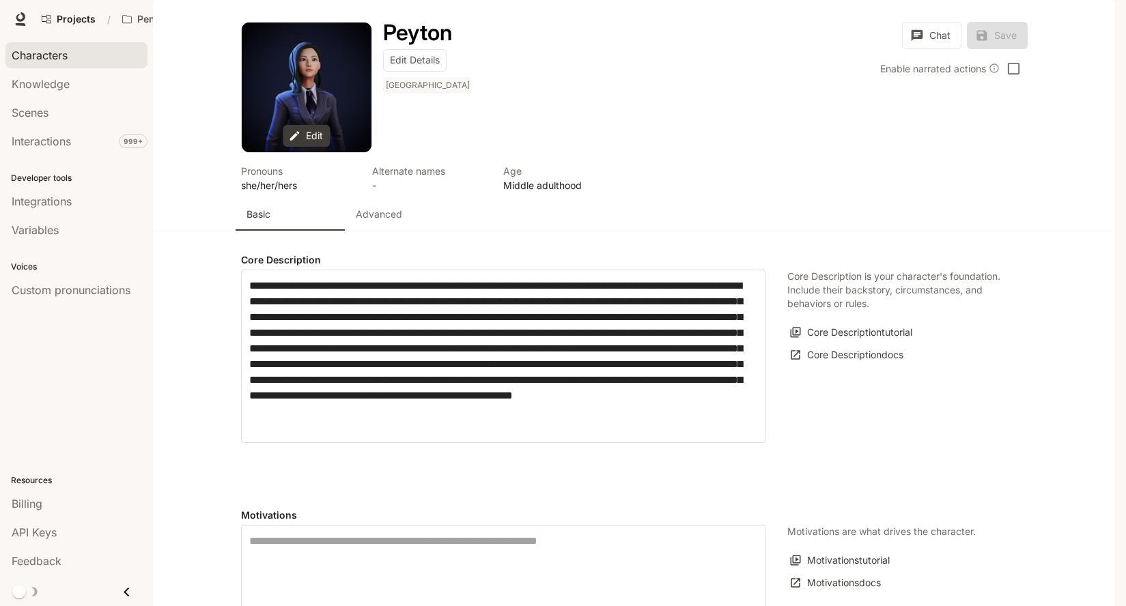
click at [66, 56] on span "Characters" at bounding box center [40, 55] width 56 height 16
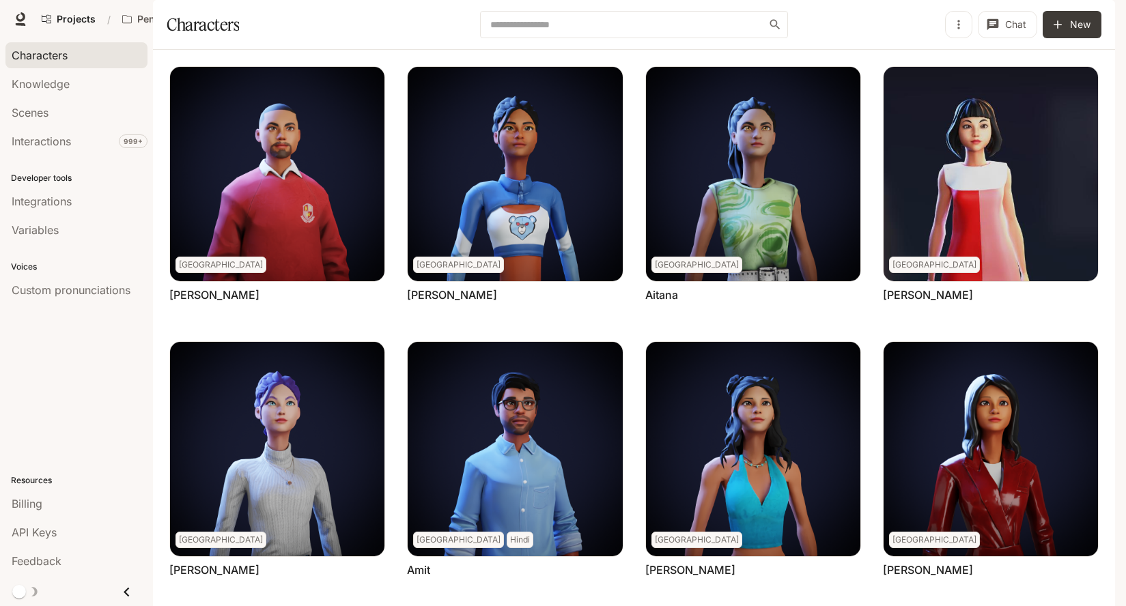
scroll to position [378, 0]
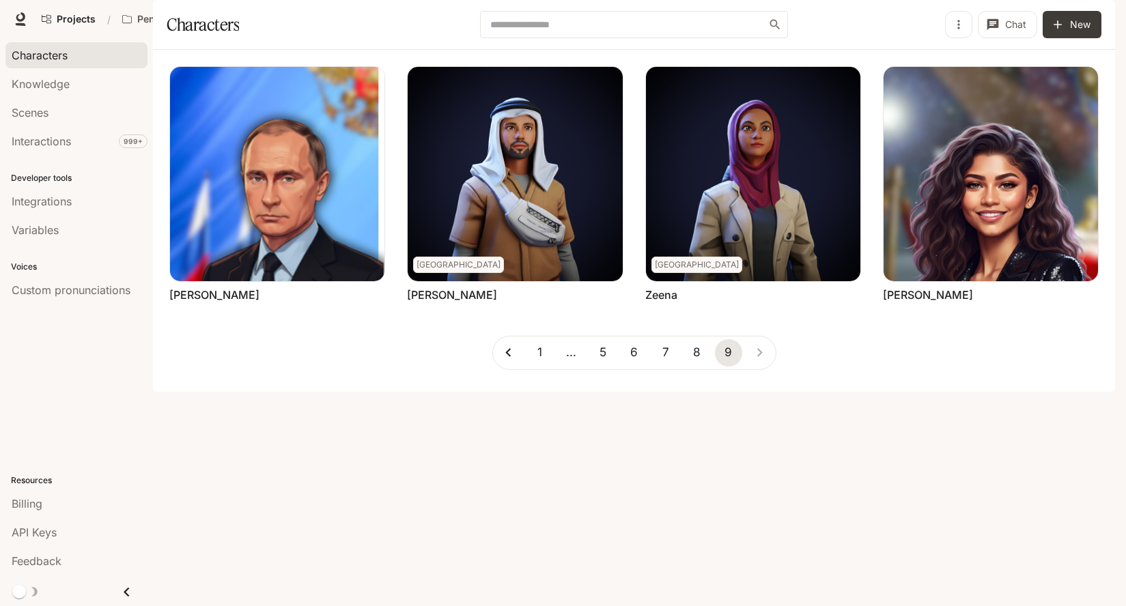
click at [694, 367] on button "8" at bounding box center [696, 352] width 27 height 27
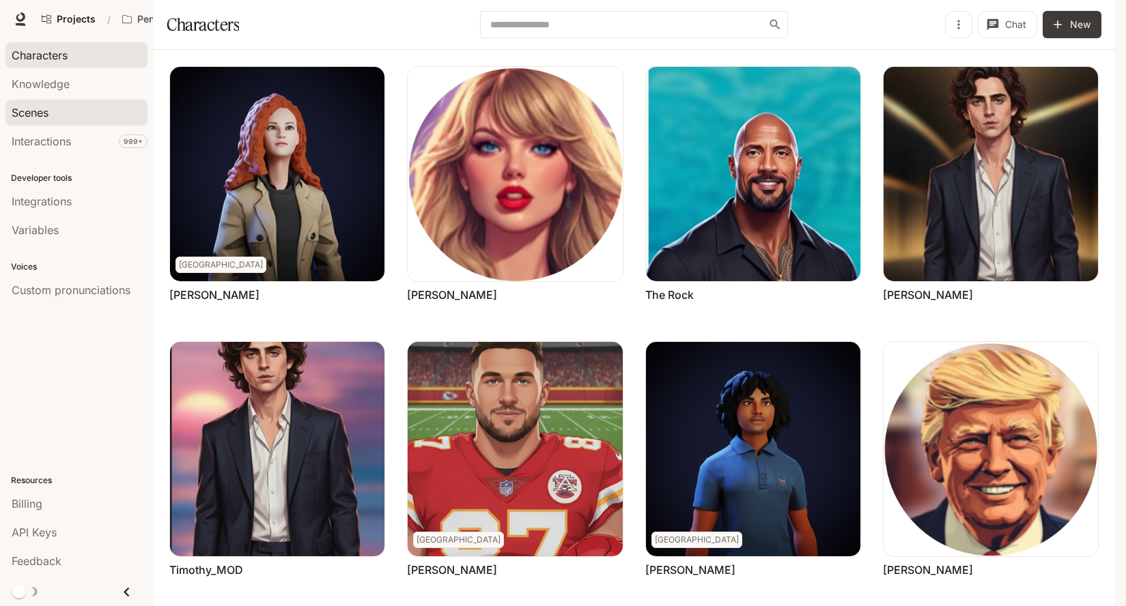
click at [51, 113] on div "Scenes" at bounding box center [77, 112] width 130 height 16
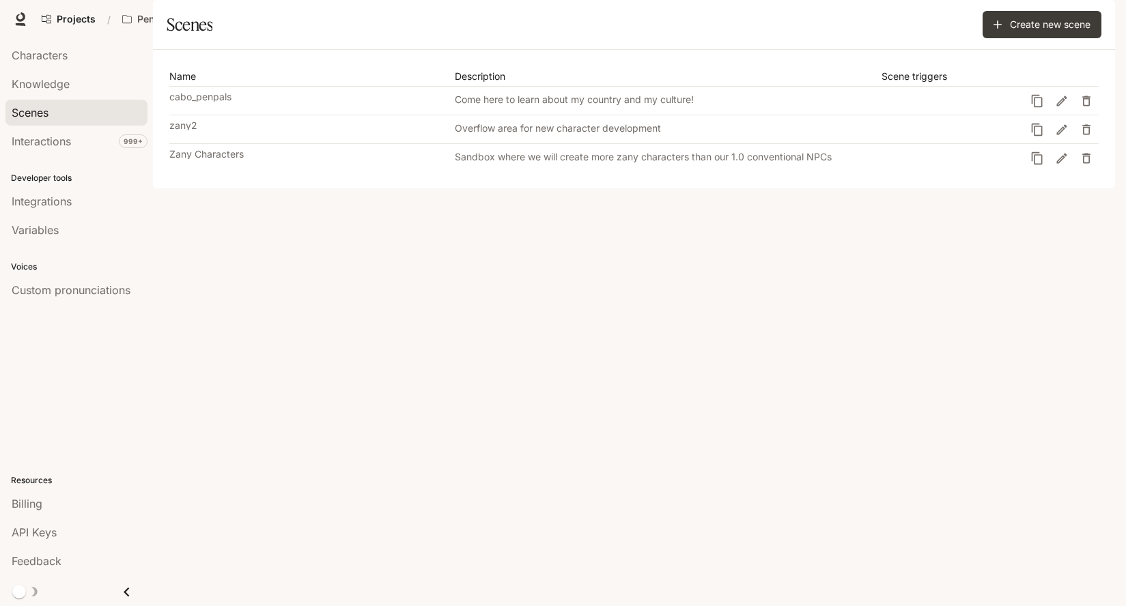
click at [200, 102] on p "cabo_penpals" at bounding box center [200, 97] width 62 height 10
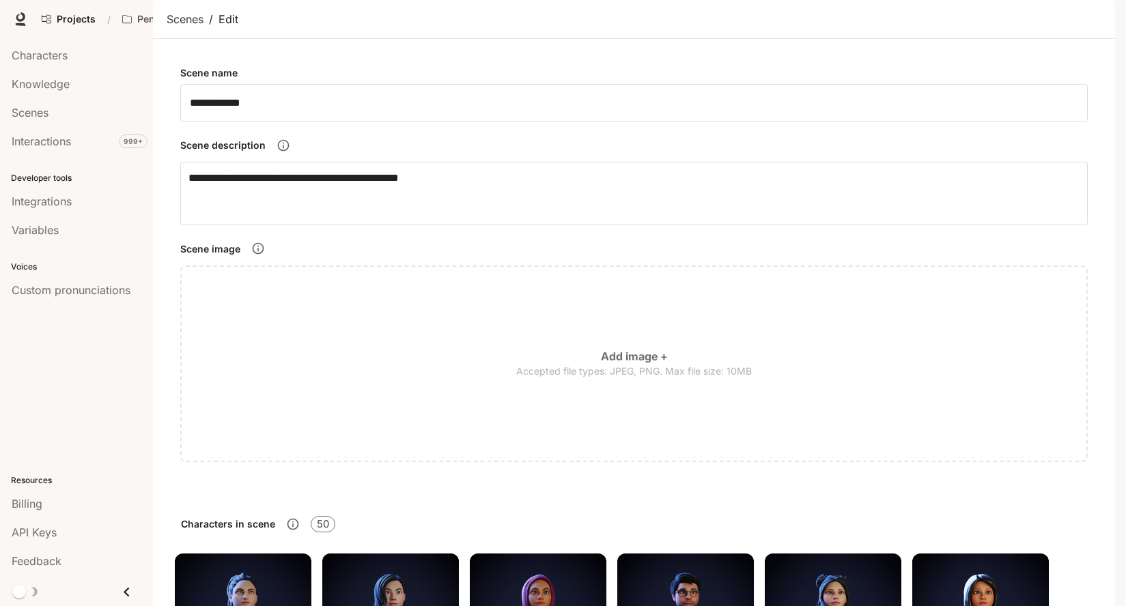
scroll to position [837, 0]
click at [56, 50] on span "Characters" at bounding box center [40, 55] width 56 height 16
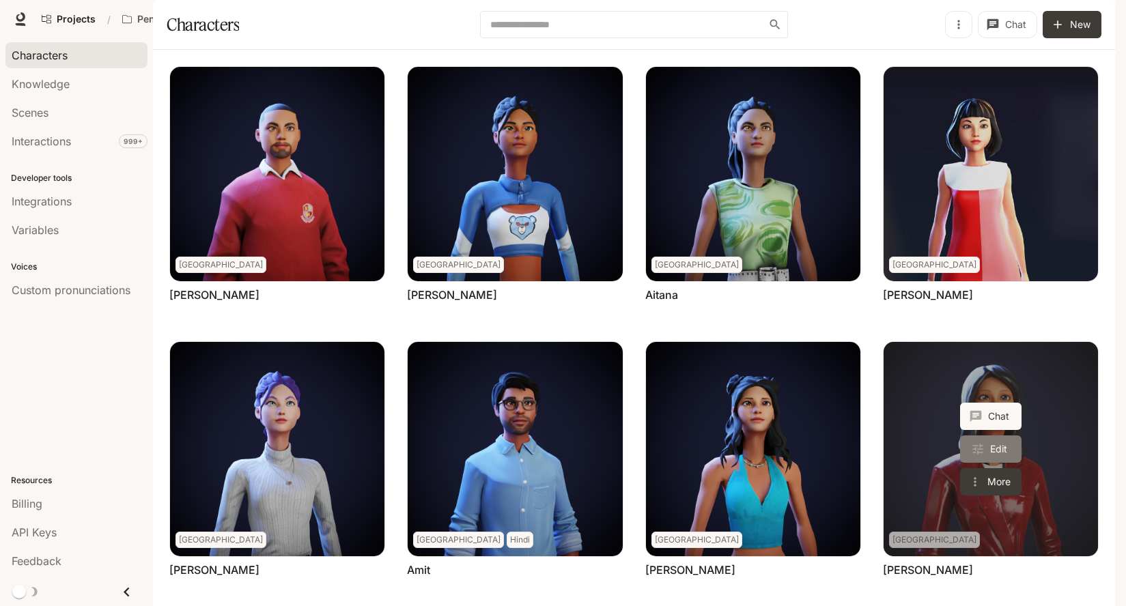
scroll to position [378, 0]
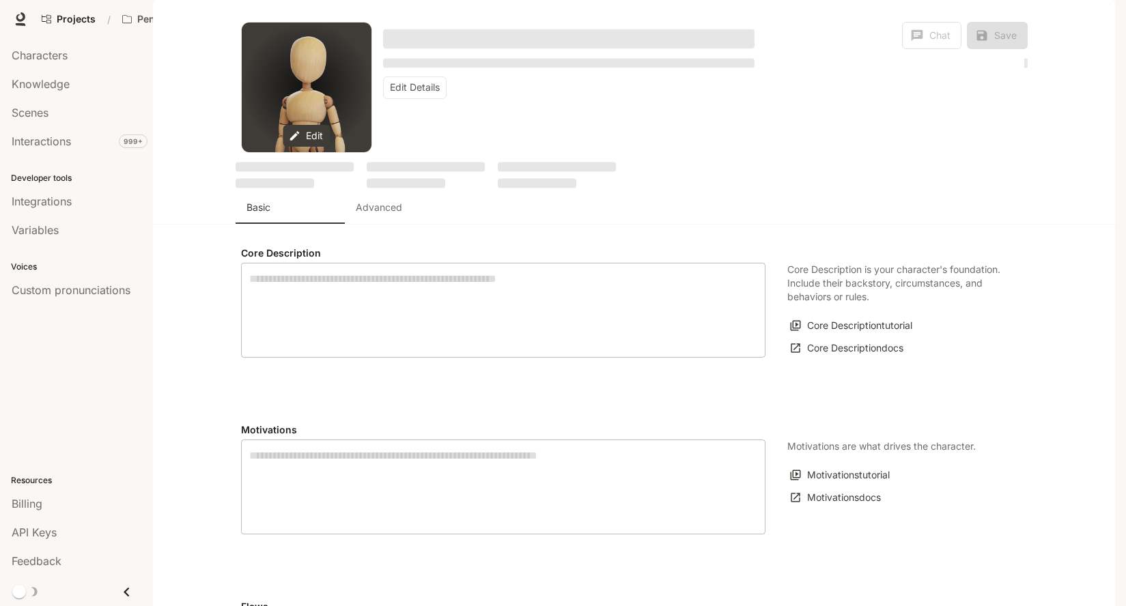
type textarea "**********"
type input "**********"
type input "*"
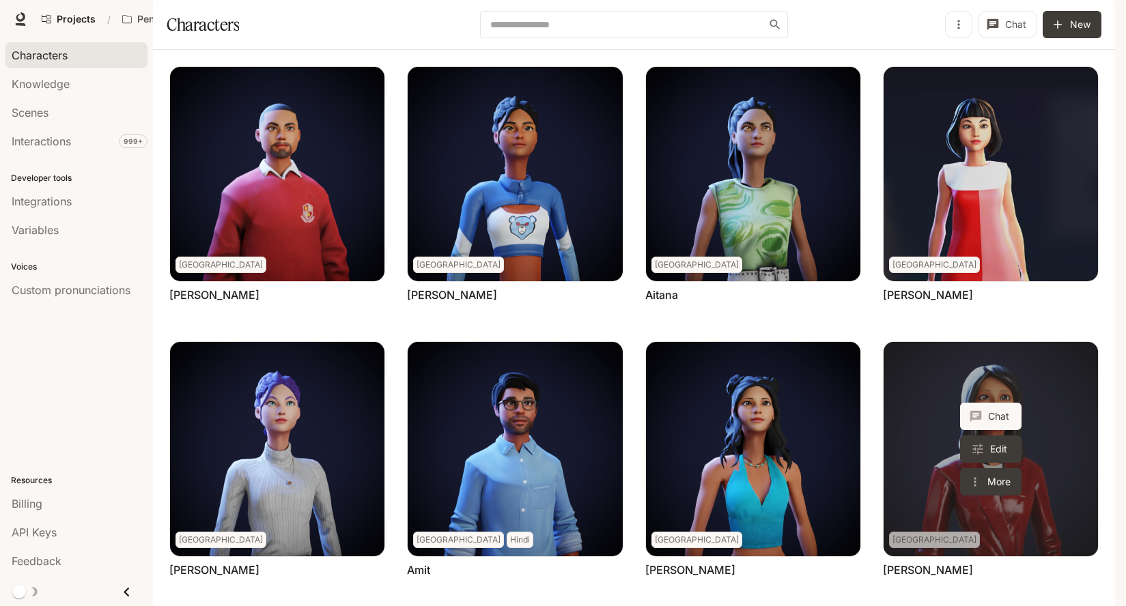
scroll to position [378, 0]
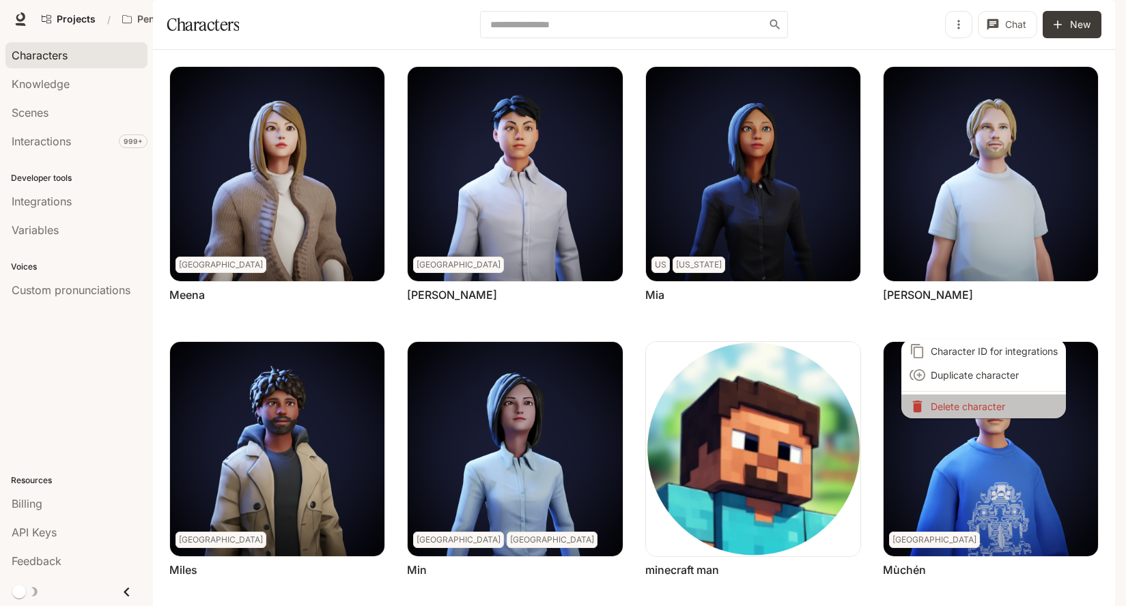
click at [978, 408] on p "Delete character" at bounding box center [993, 406] width 127 height 14
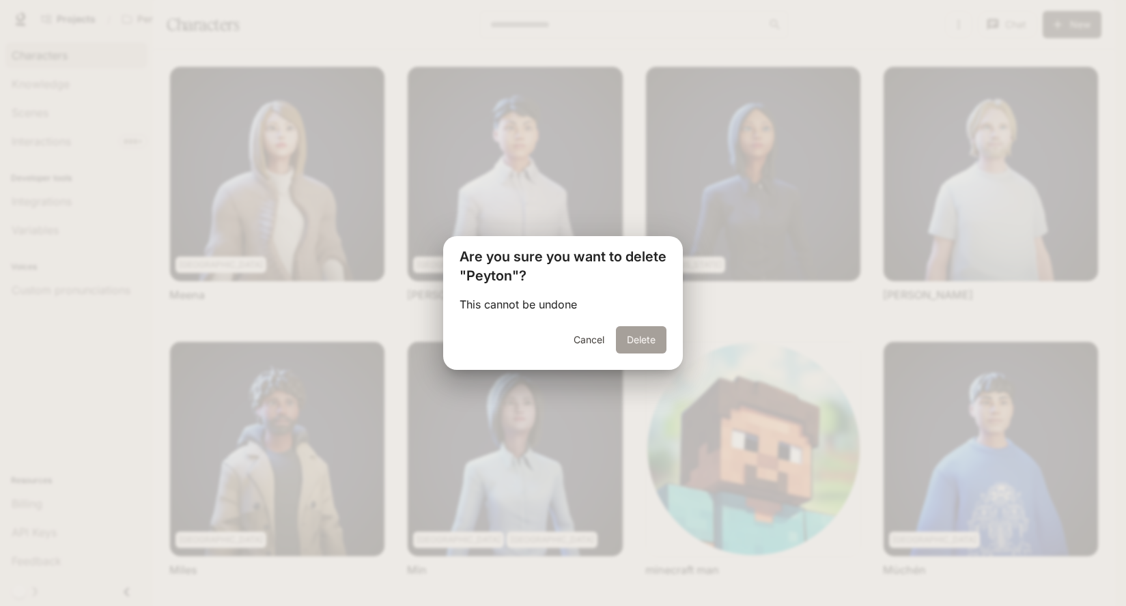
click at [638, 339] on button "Delete" at bounding box center [641, 339] width 51 height 27
click at [636, 341] on button "Delete" at bounding box center [641, 339] width 51 height 27
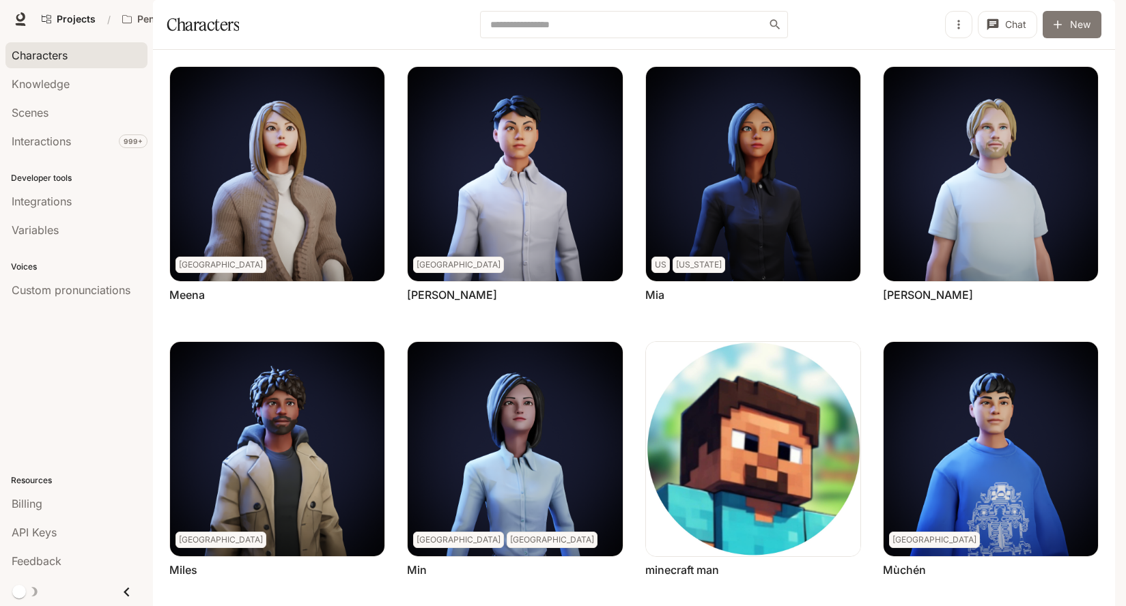
click at [1060, 31] on icon "button" at bounding box center [1058, 25] width 14 height 14
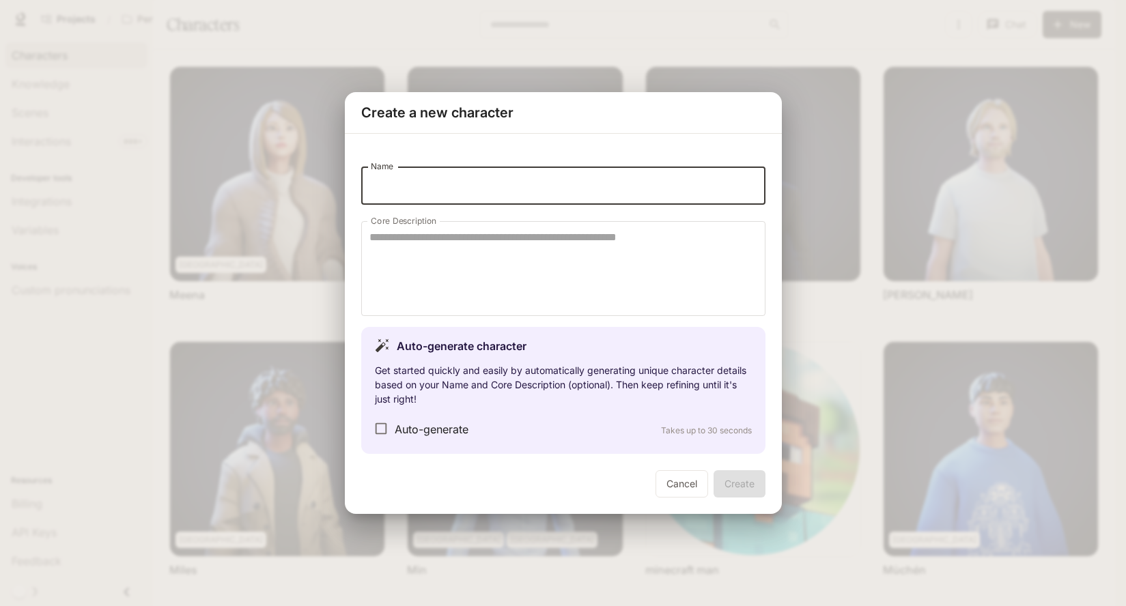
click at [514, 186] on input "Name" at bounding box center [563, 186] width 404 height 38
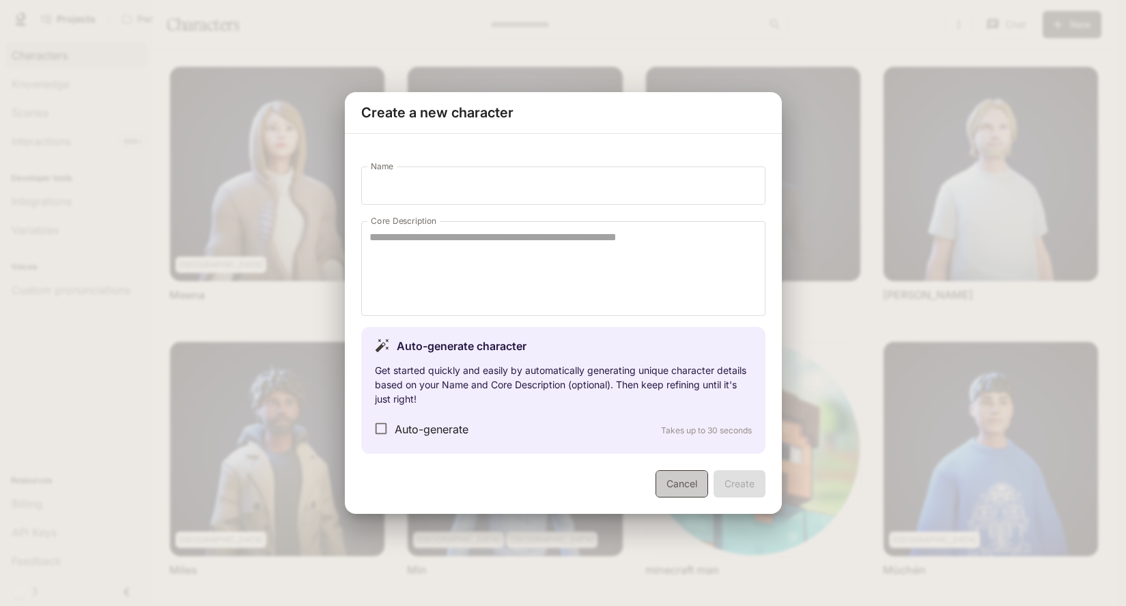
click at [670, 483] on button "Cancel" at bounding box center [681, 483] width 53 height 27
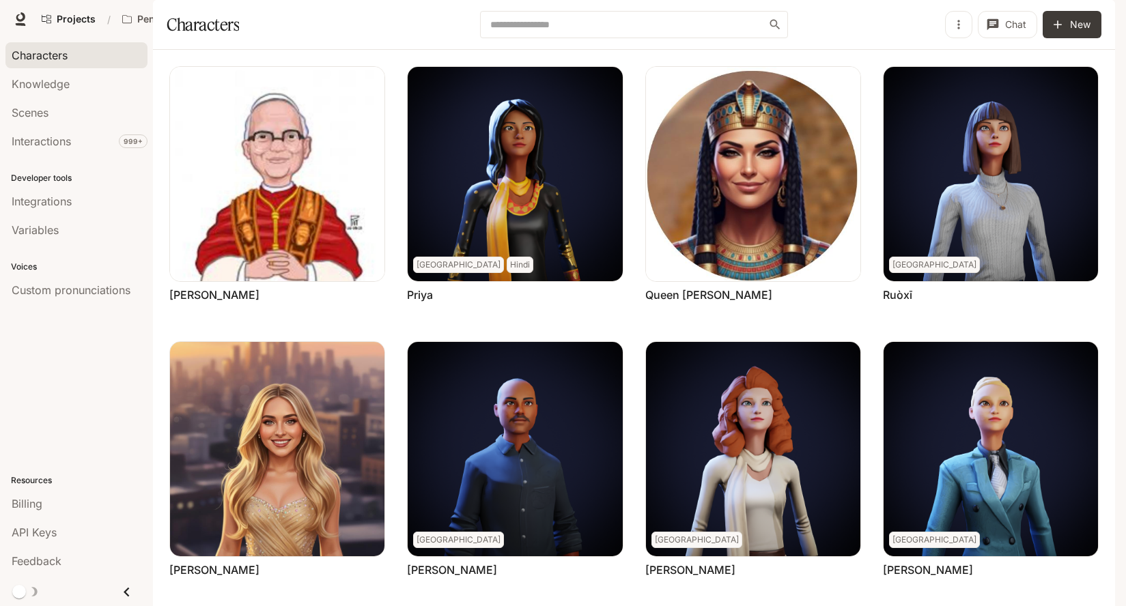
scroll to position [0, 0]
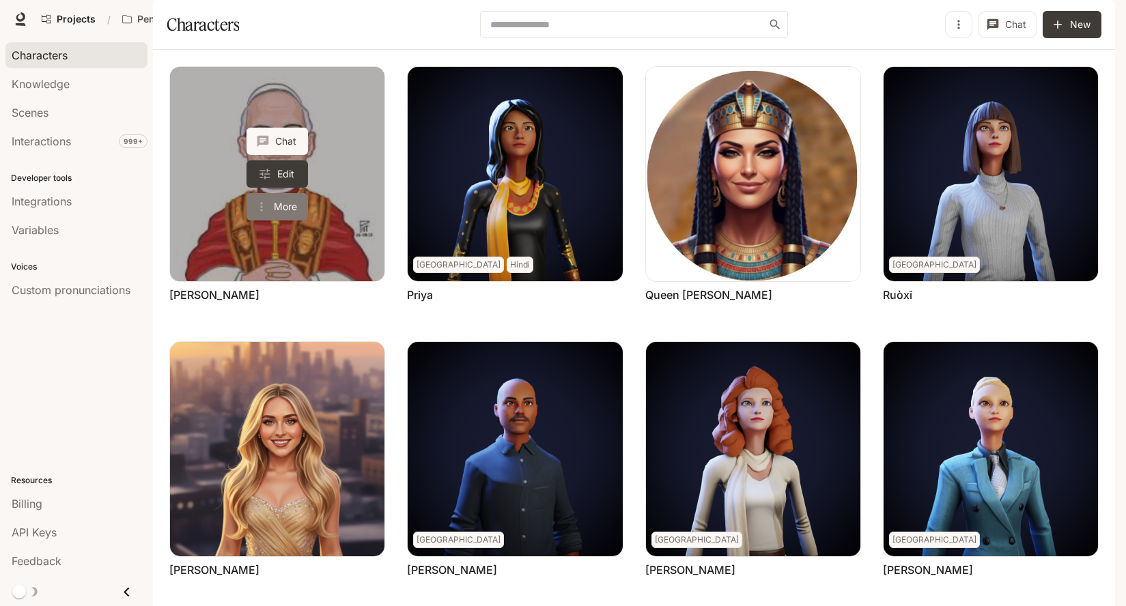
click at [280, 220] on button "More" at bounding box center [276, 206] width 61 height 27
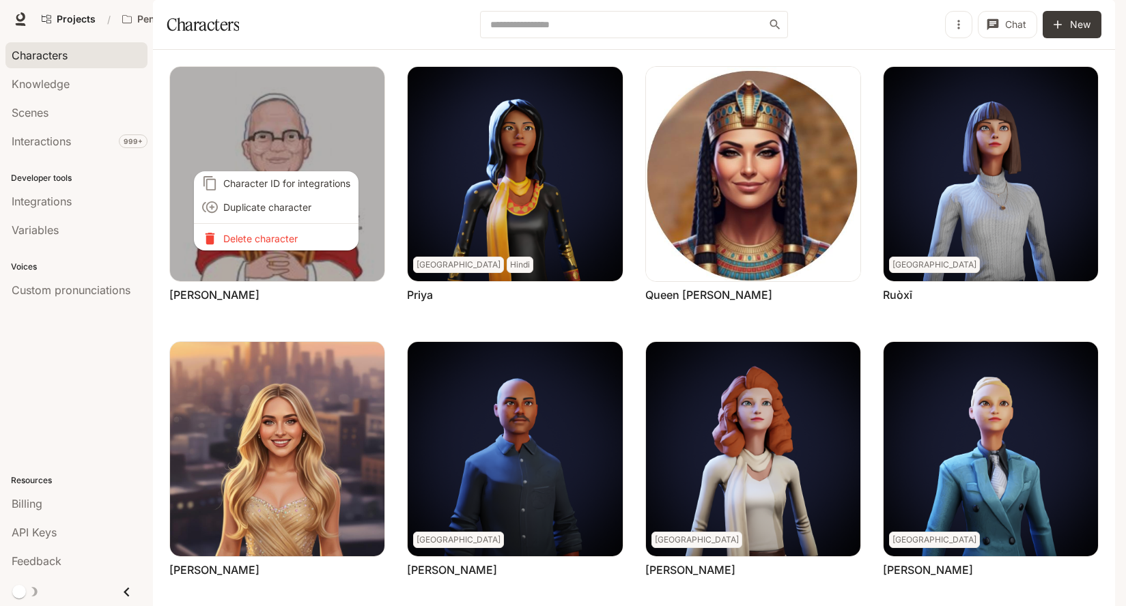
click at [285, 241] on p "Delete character" at bounding box center [286, 238] width 127 height 14
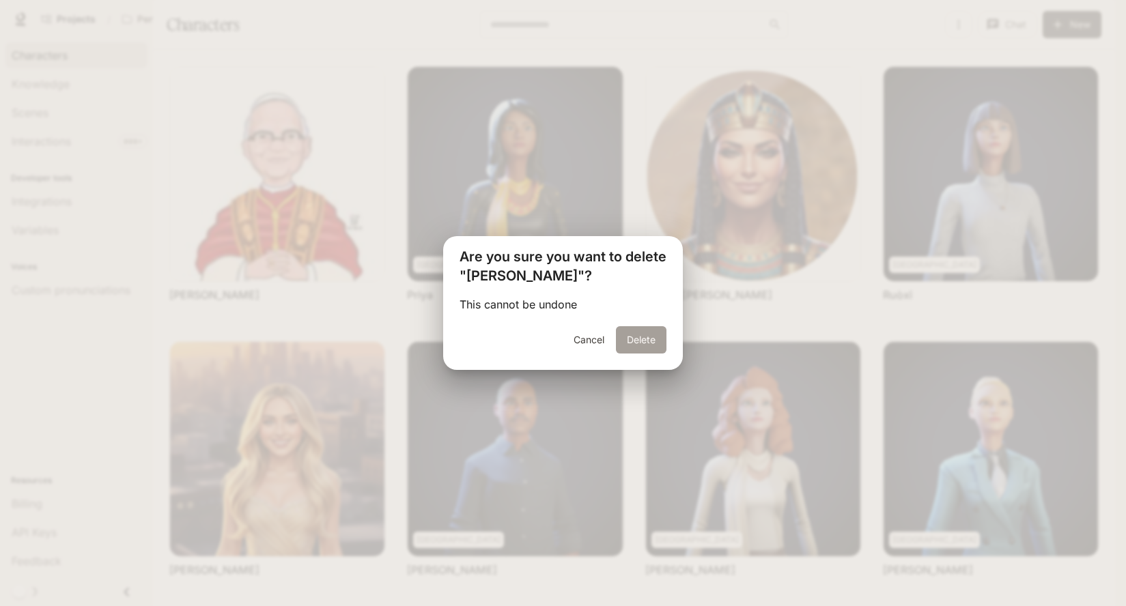
click at [645, 345] on button "Delete" at bounding box center [641, 339] width 51 height 27
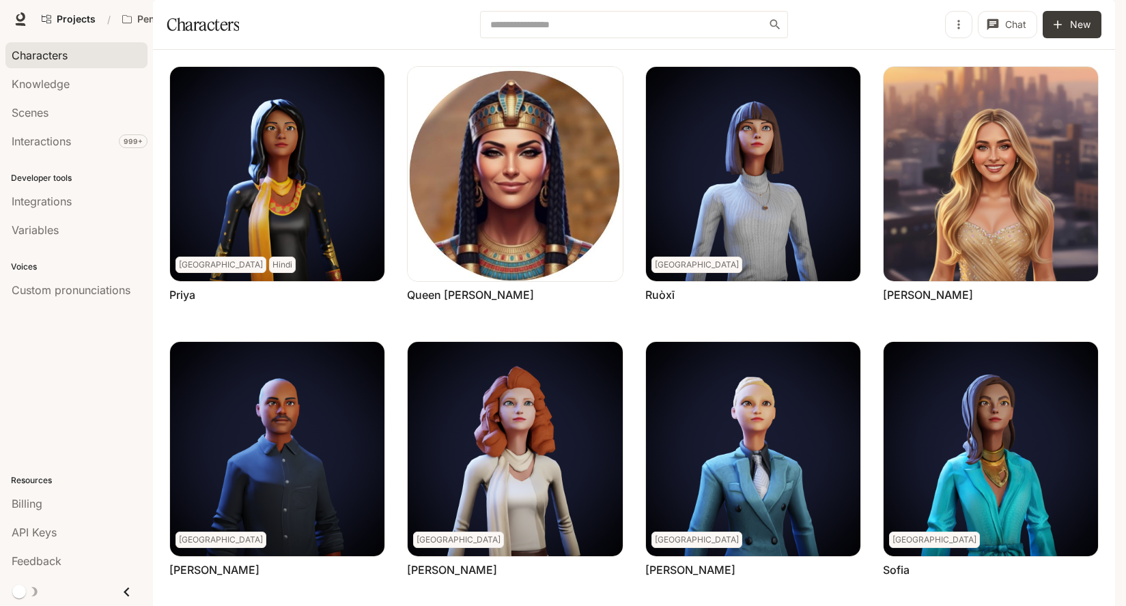
scroll to position [378, 0]
click at [44, 113] on span "Scenes" at bounding box center [30, 112] width 37 height 16
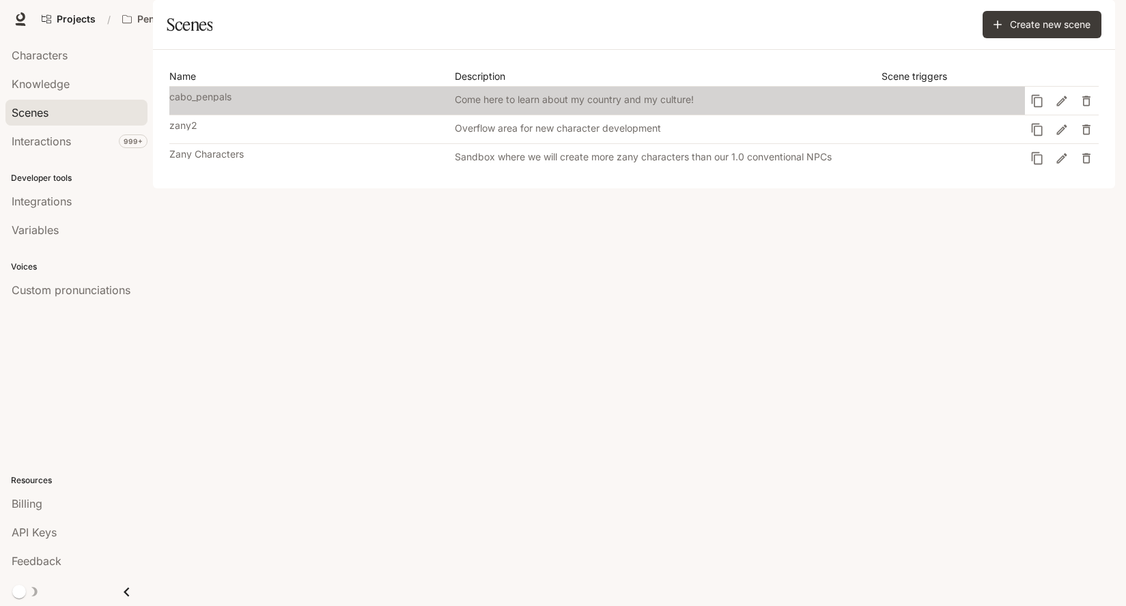
click at [189, 115] on link "cabo_penpals Come here to learn about my country and my culture!" at bounding box center [596, 101] width 855 height 28
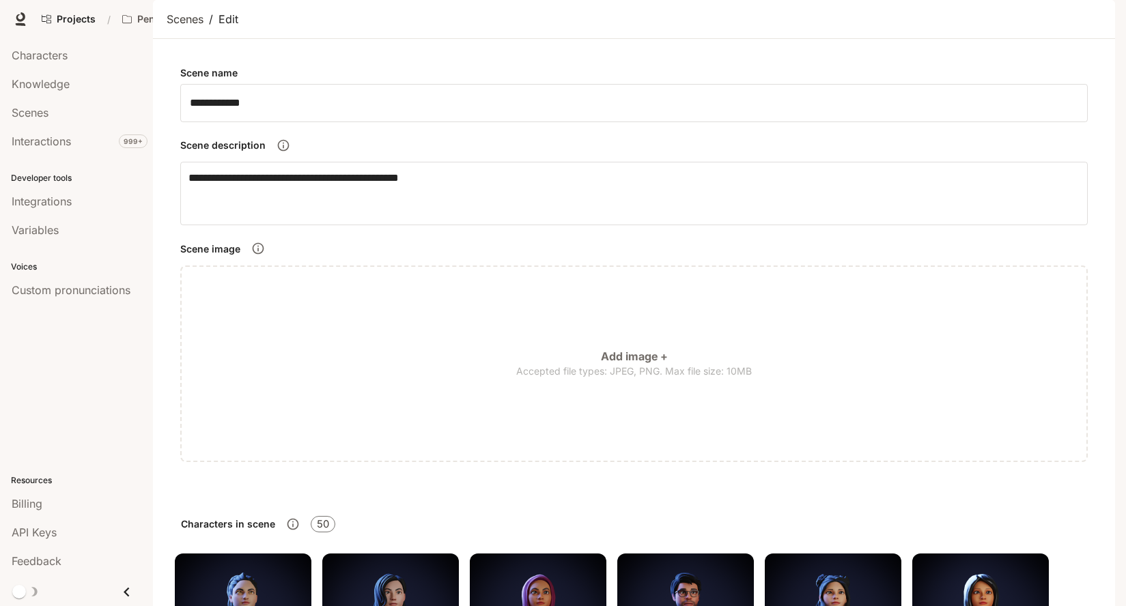
scroll to position [1747, 0]
